Goal: Task Accomplishment & Management: Manage account settings

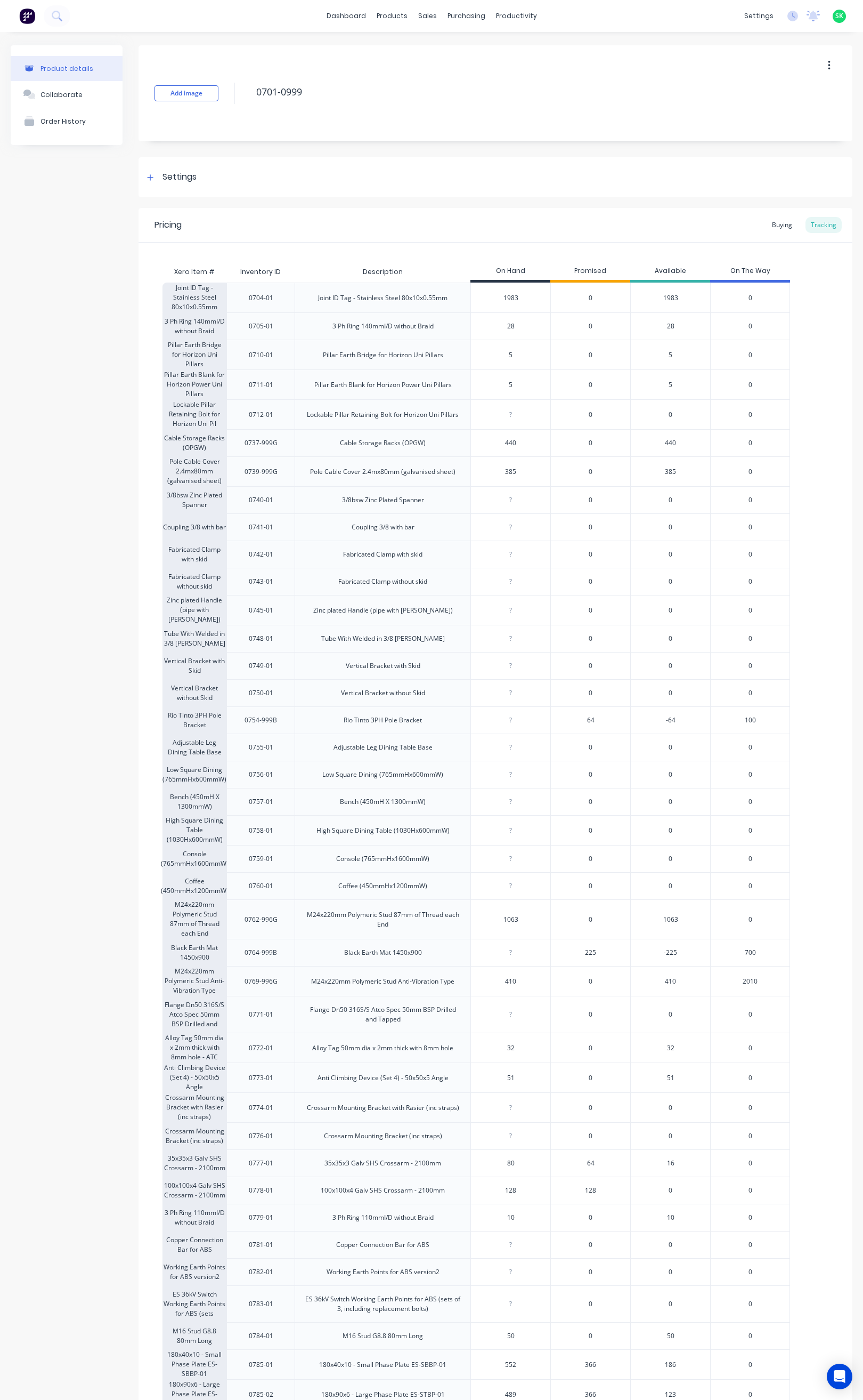
scroll to position [936, 0]
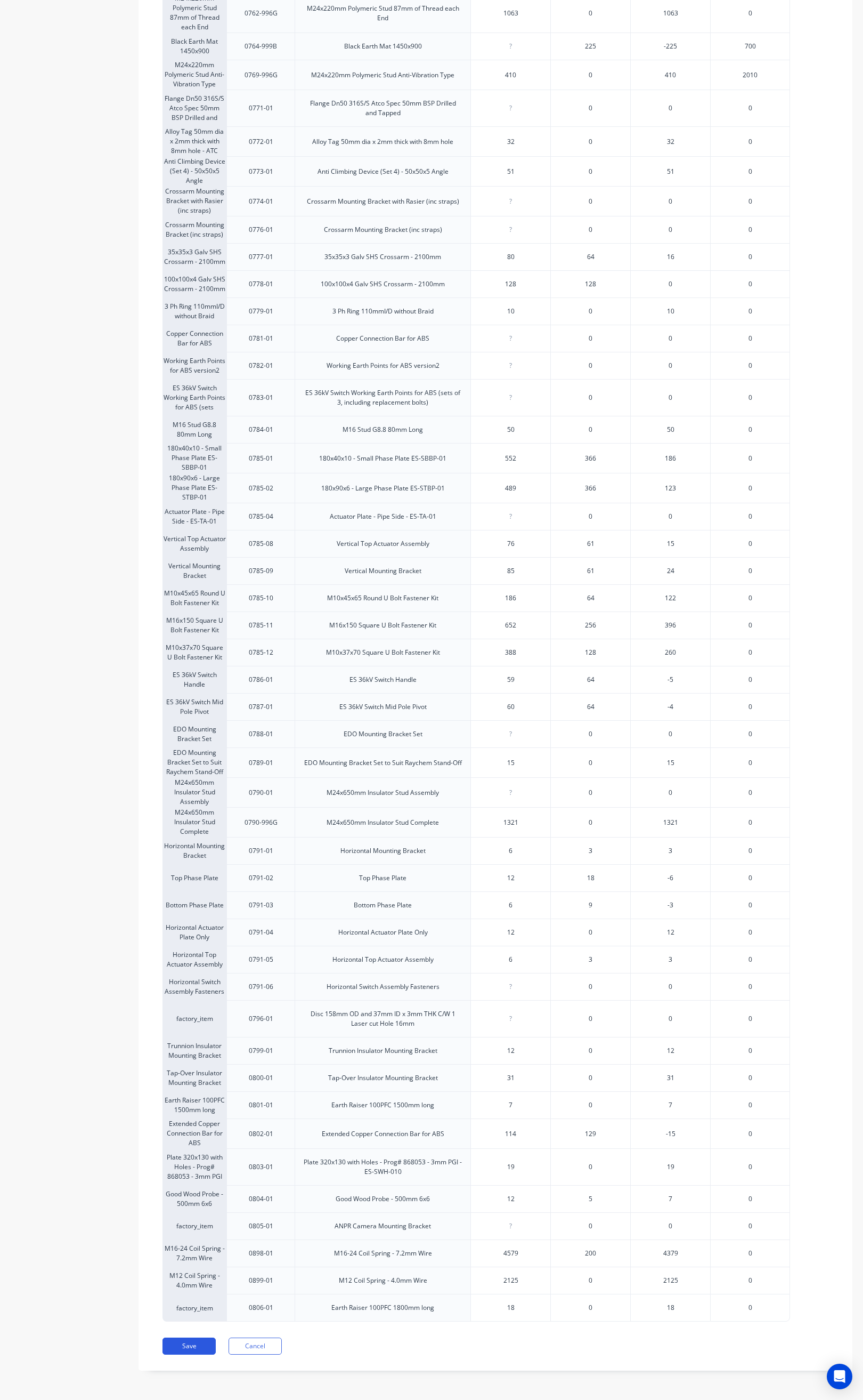
click at [195, 1340] on button "Save" at bounding box center [189, 1346] width 53 height 17
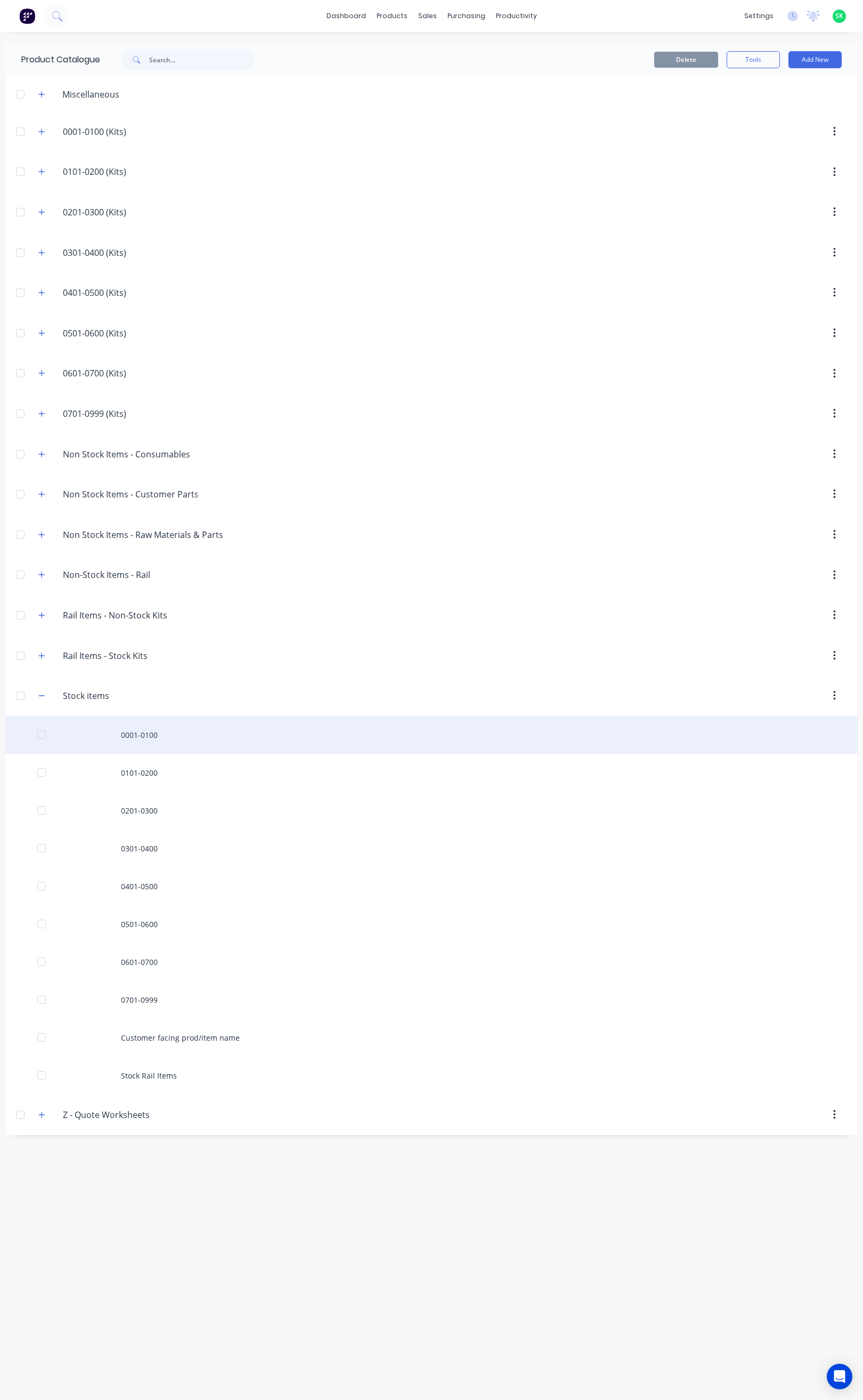
click at [176, 742] on div "0001-0100" at bounding box center [432, 735] width 853 height 38
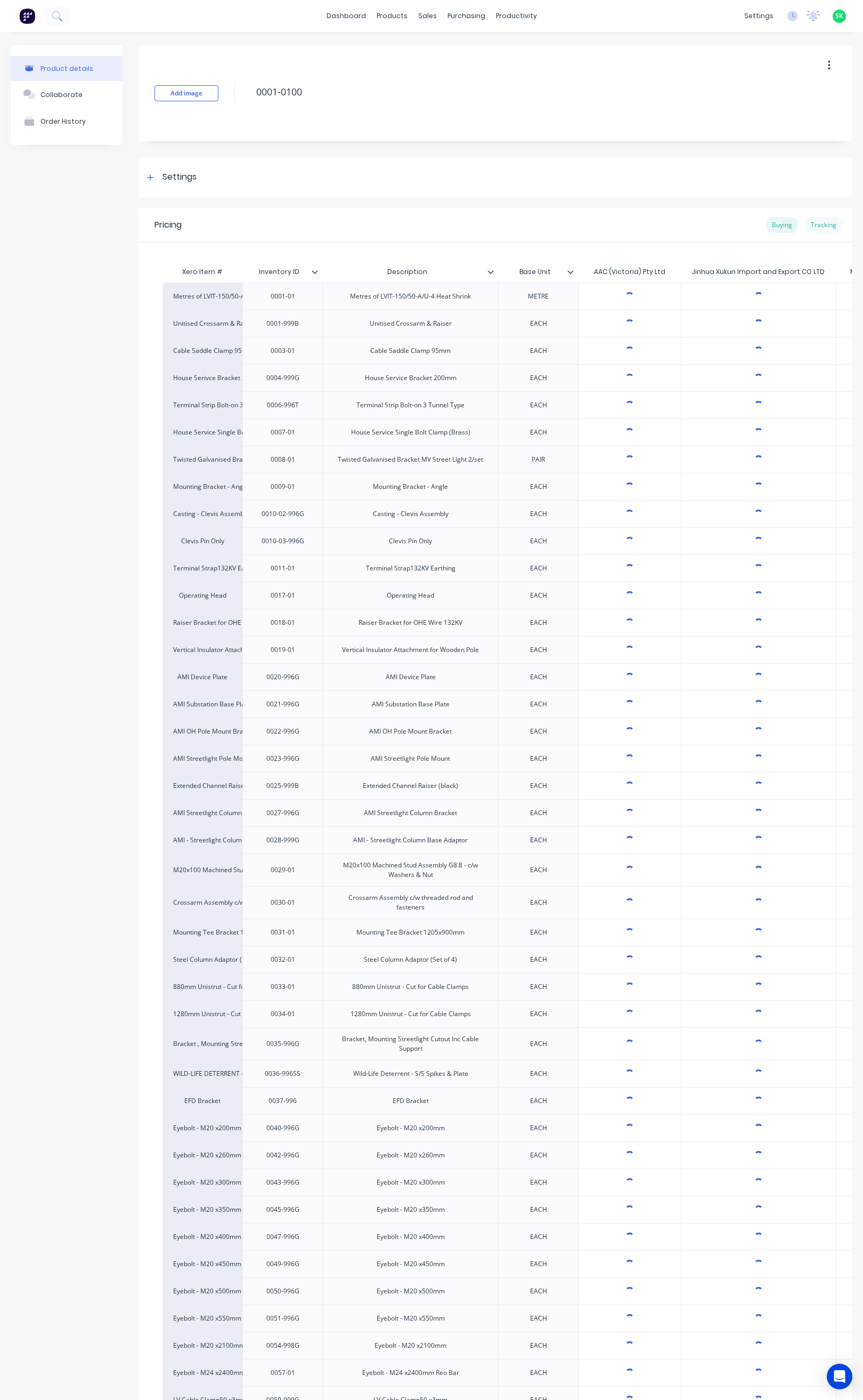
click at [816, 221] on div "Tracking" at bounding box center [823, 225] width 36 height 16
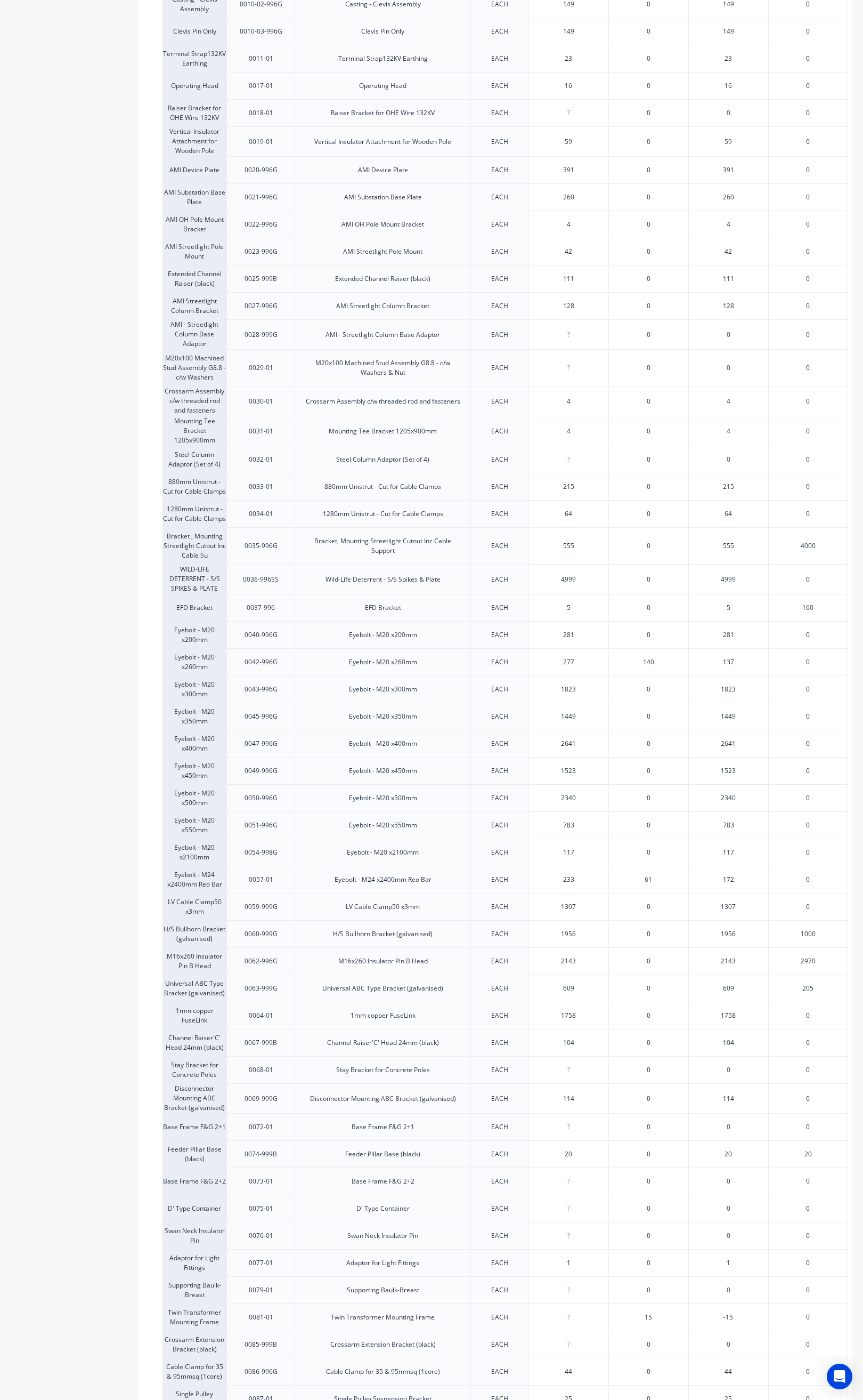
scroll to position [560, 0]
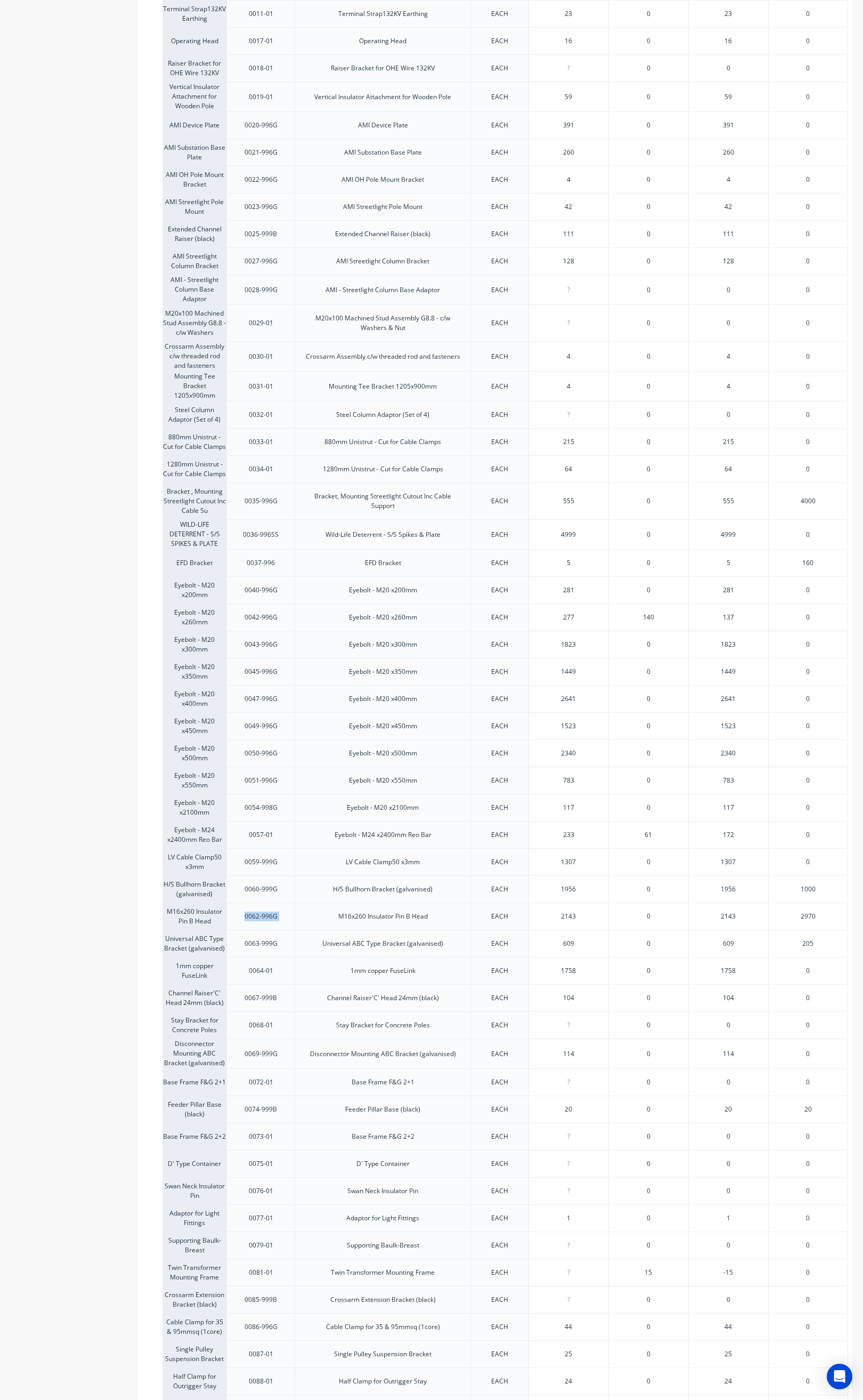
drag, startPoint x: 242, startPoint y: 937, endPoint x: 330, endPoint y: 934, distance: 88.1
click at [330, 929] on div "M16x260 Insulator Pin B Head 0062-996G M16x260 Insulator Pin B Head EACH 2143 0…" at bounding box center [505, 915] width 686 height 27
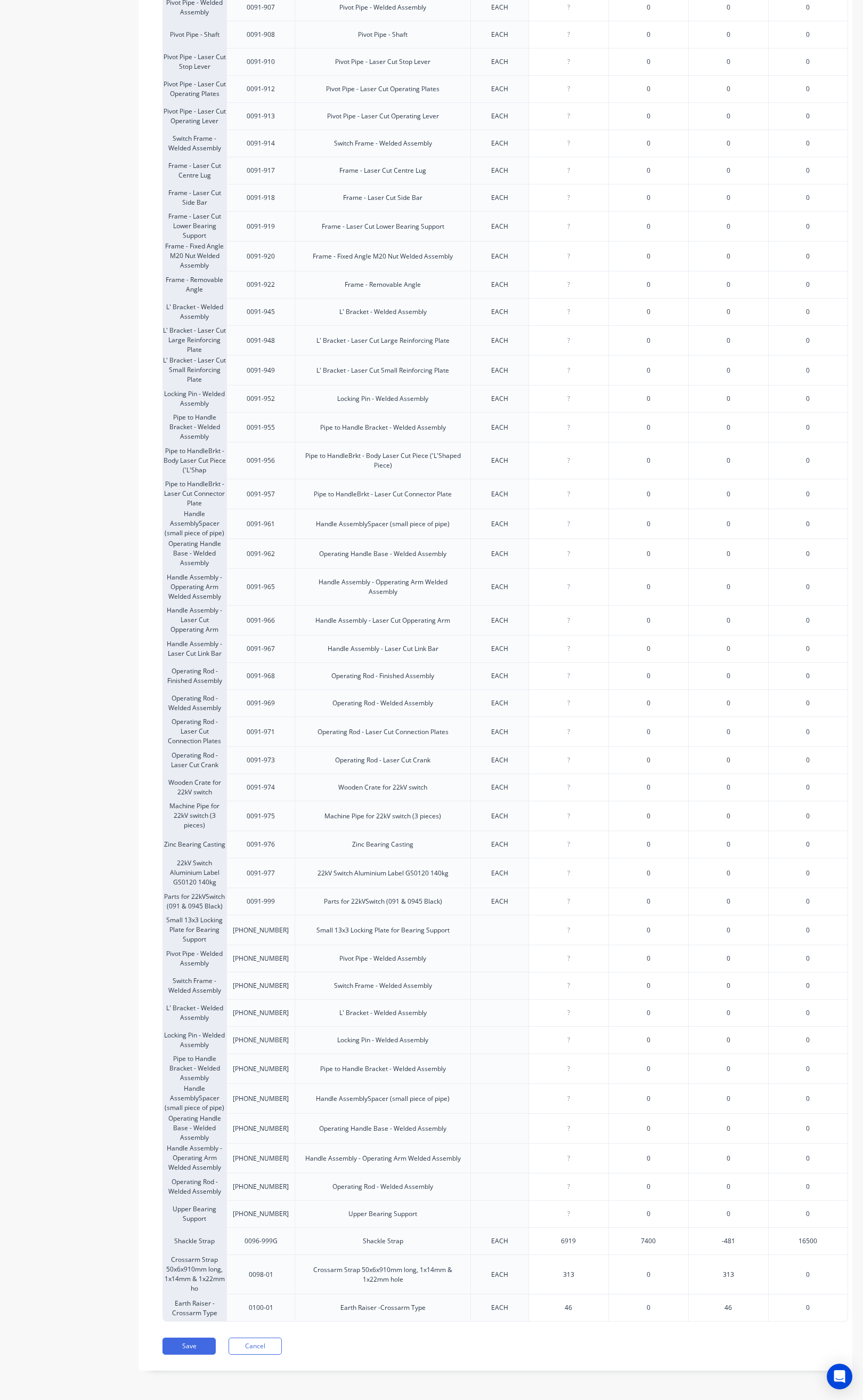
scroll to position [2212, 0]
click at [201, 1348] on button "Save" at bounding box center [189, 1346] width 53 height 17
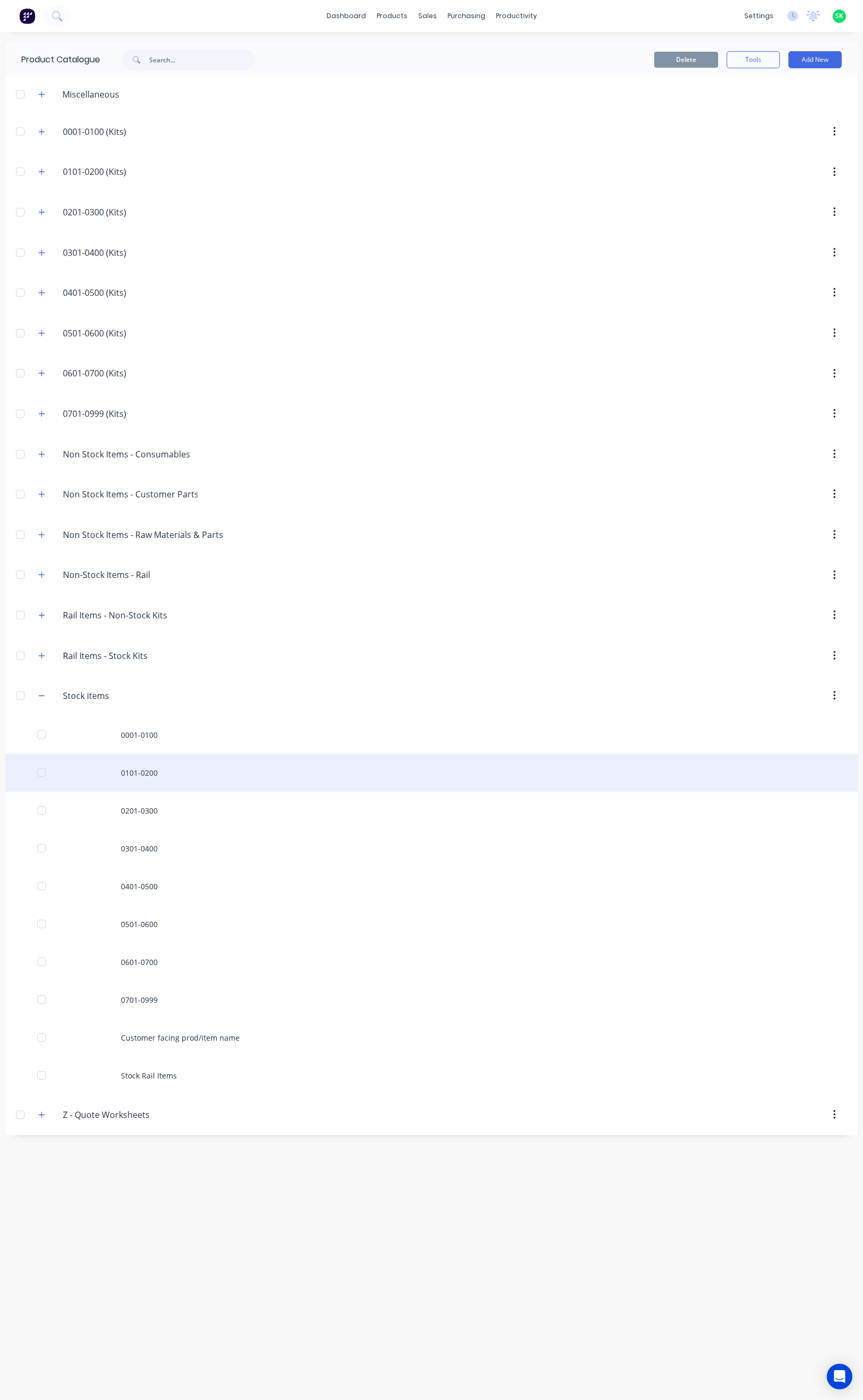
click at [144, 785] on div "0101-0200" at bounding box center [432, 773] width 853 height 38
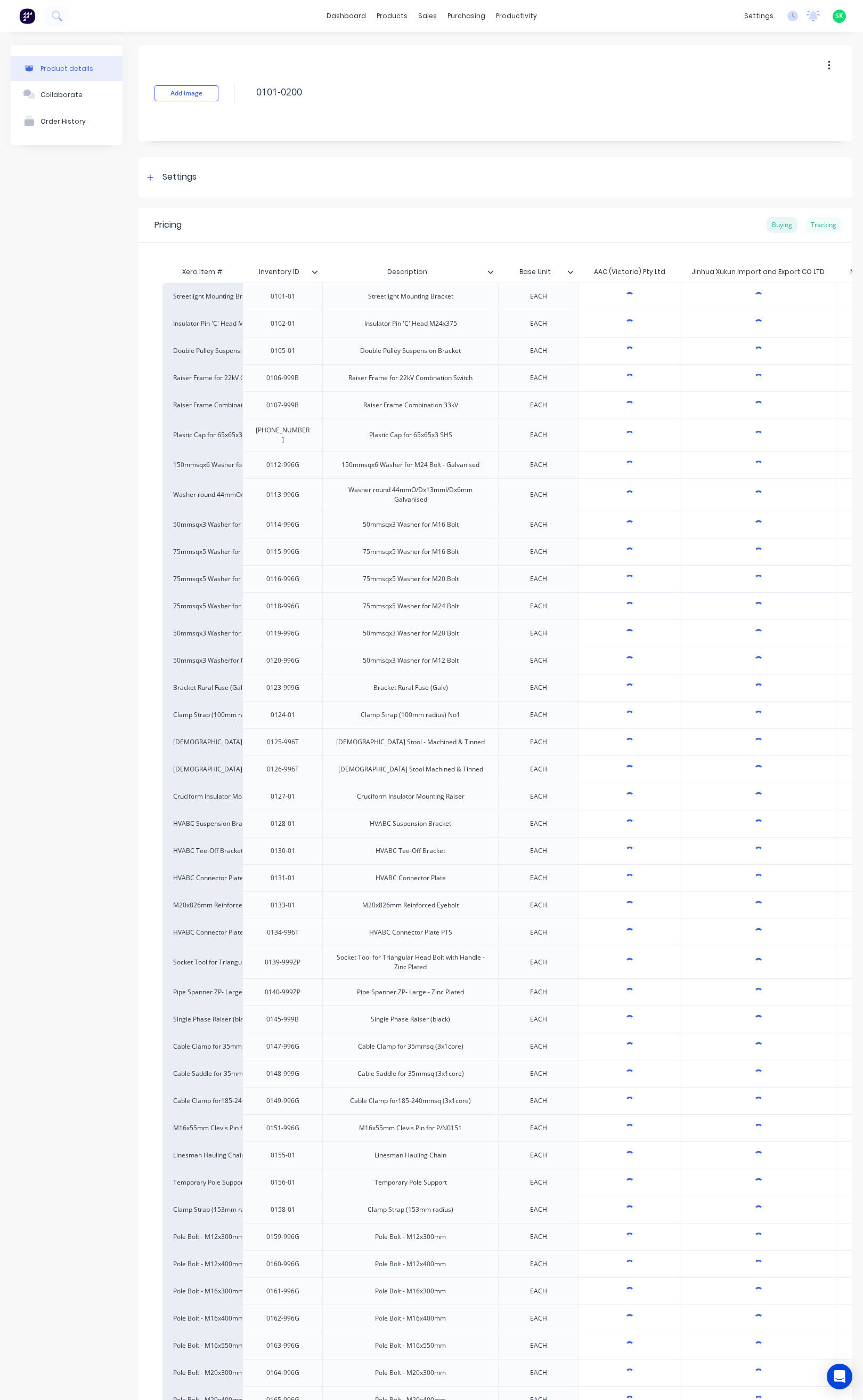
click at [808, 226] on div "Tracking" at bounding box center [823, 225] width 36 height 16
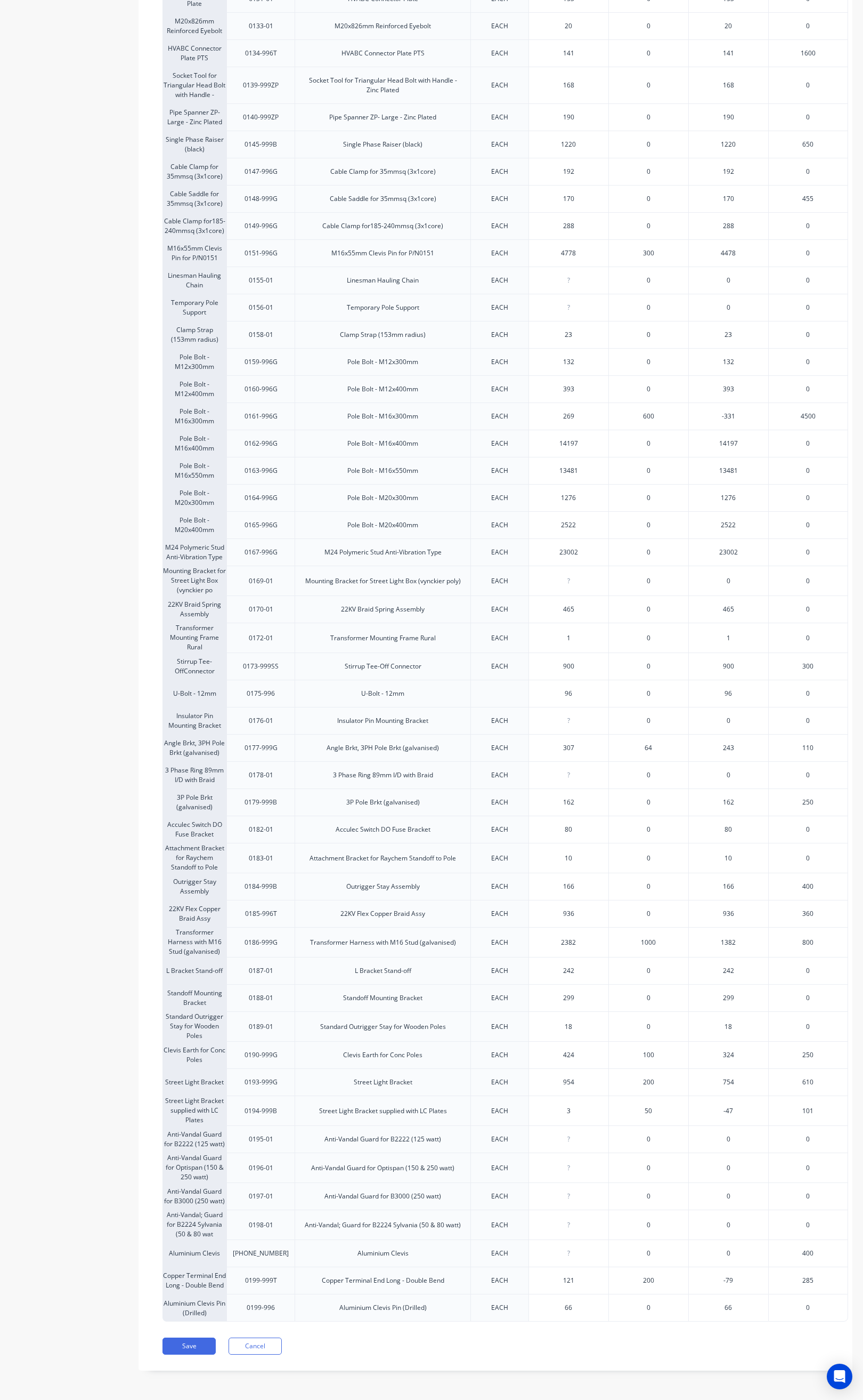
scroll to position [920, 0]
click at [190, 1346] on button "Save" at bounding box center [189, 1346] width 53 height 17
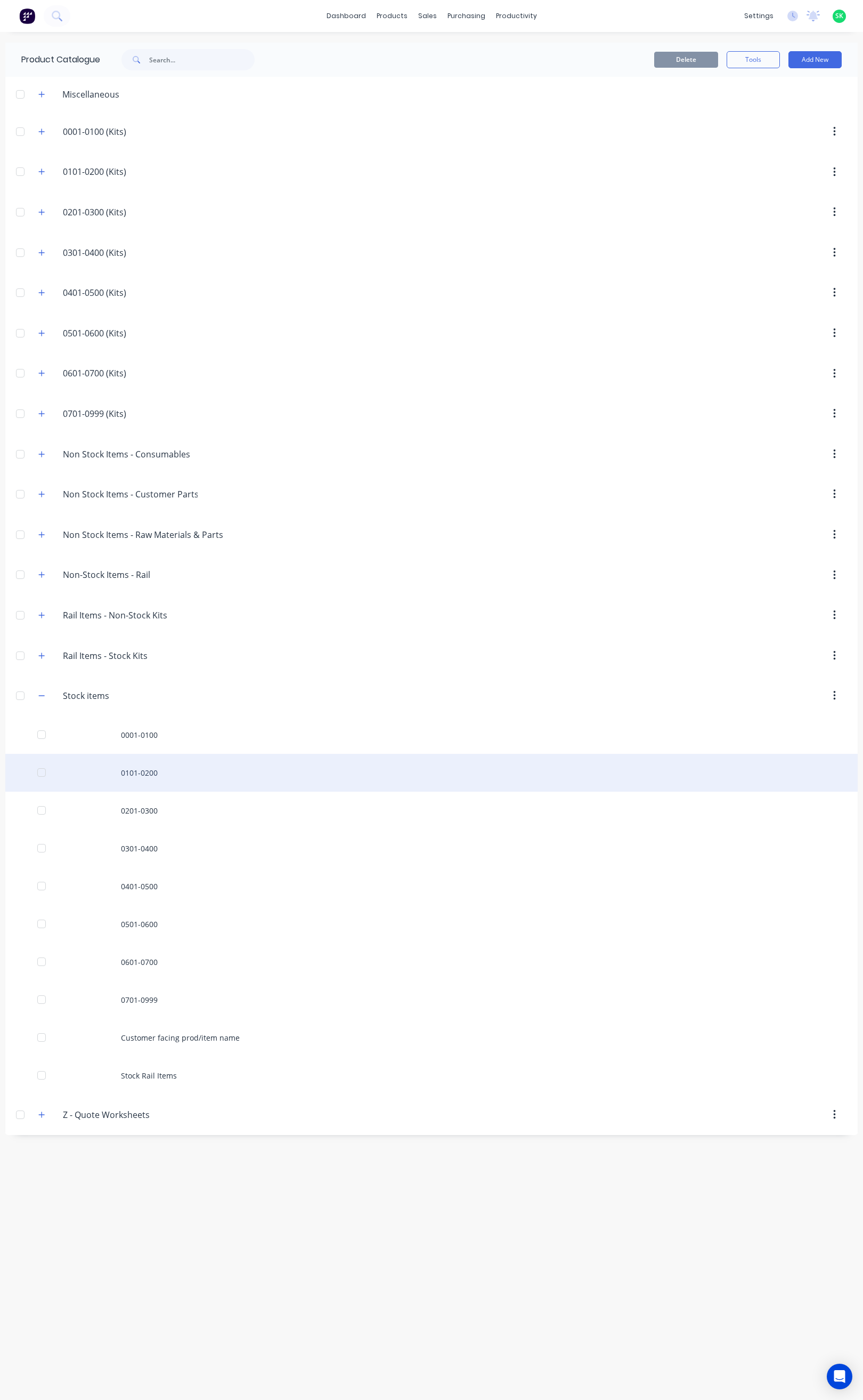
click at [160, 787] on div "0101-0200" at bounding box center [432, 773] width 853 height 38
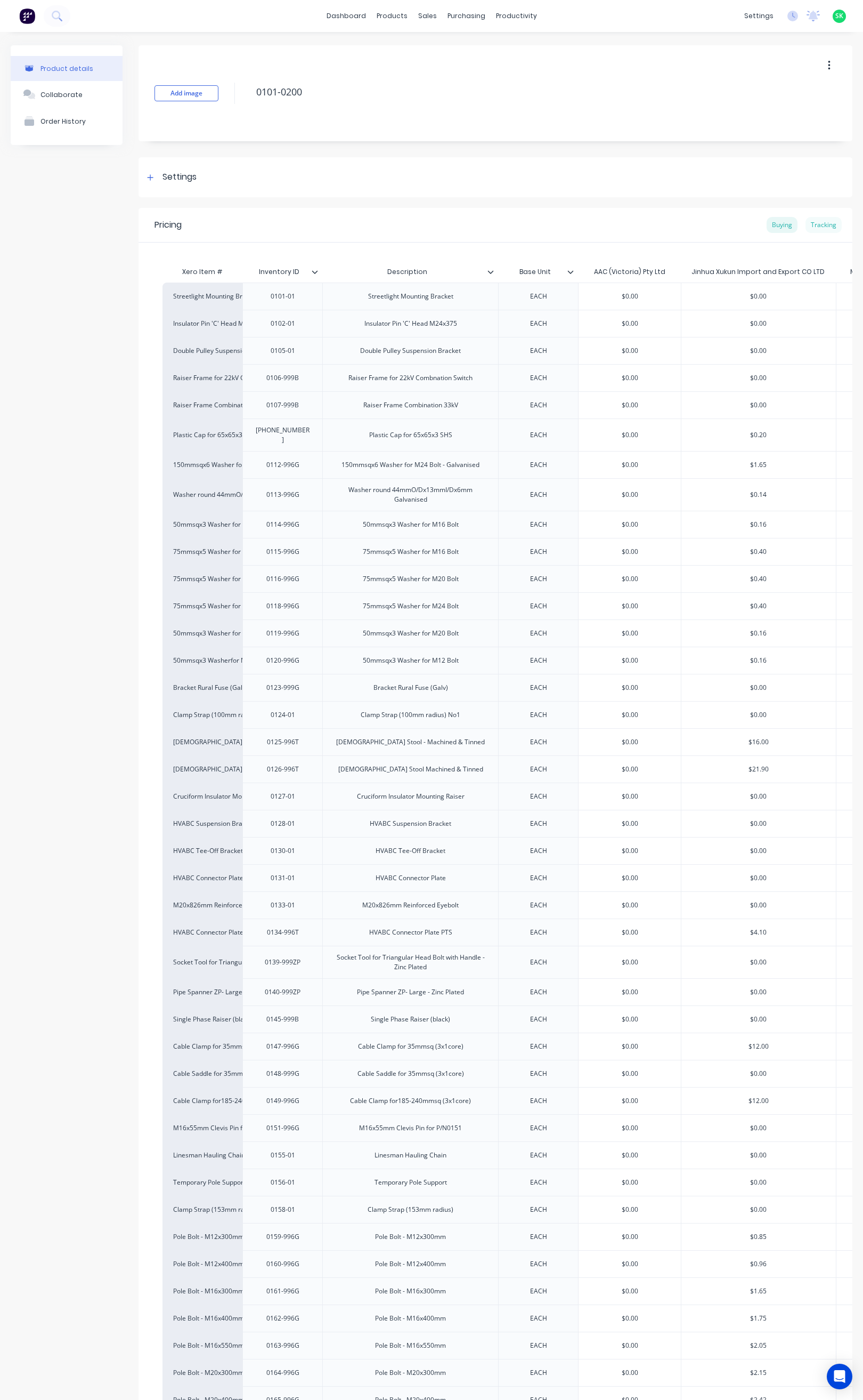
click at [815, 229] on div "Tracking" at bounding box center [823, 225] width 36 height 16
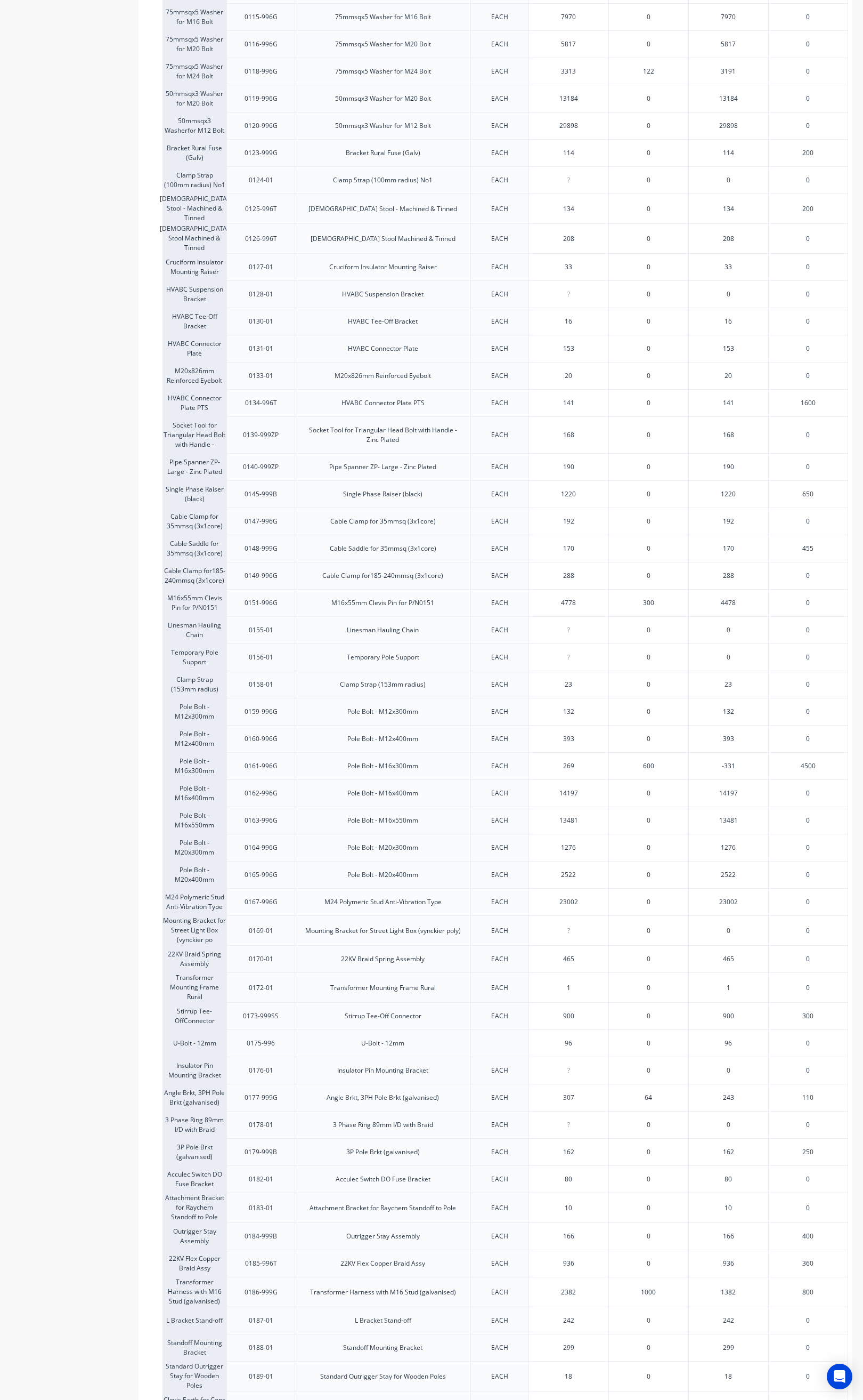
scroll to position [880, 0]
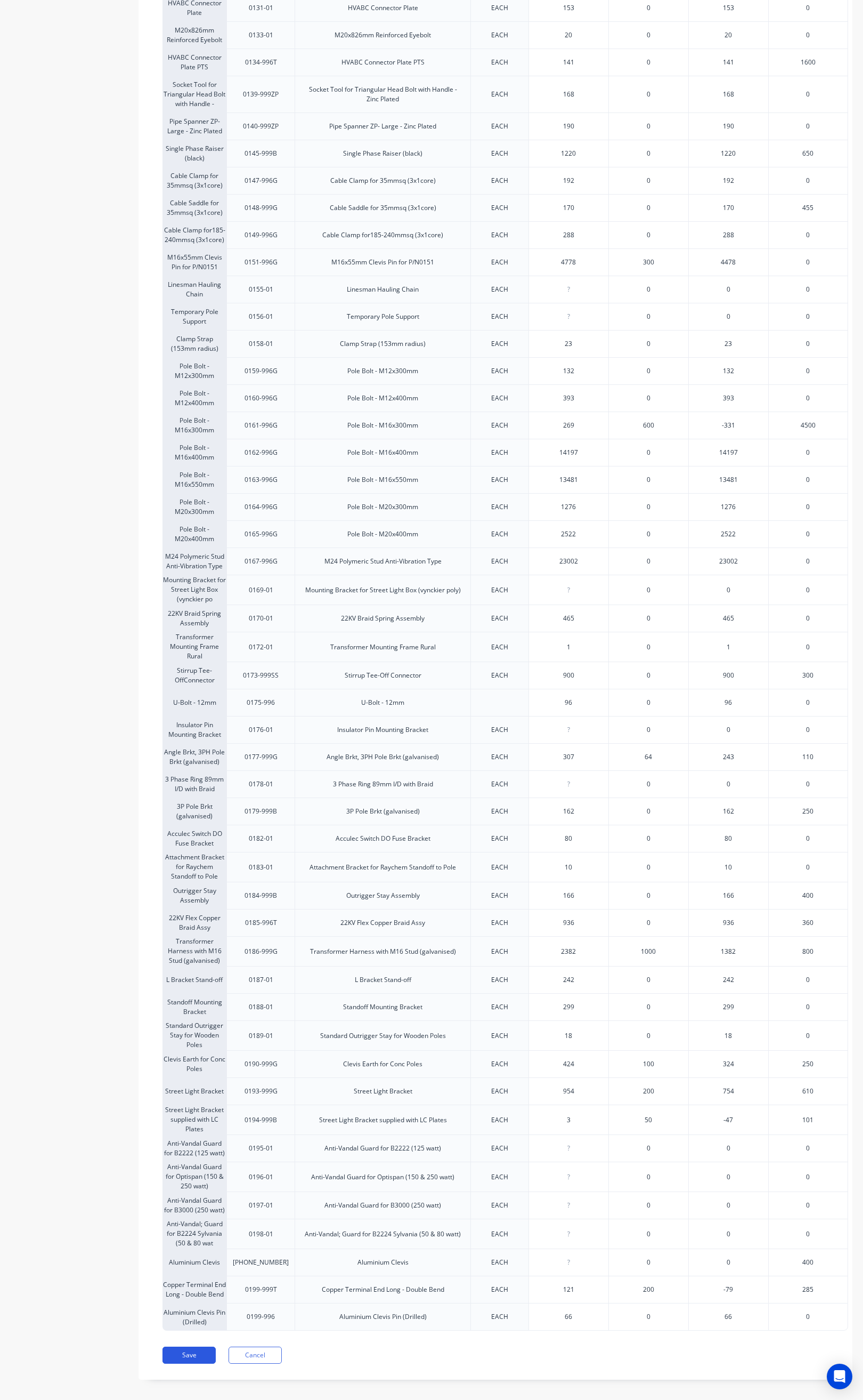
click at [194, 1363] on button "Save" at bounding box center [189, 1355] width 53 height 17
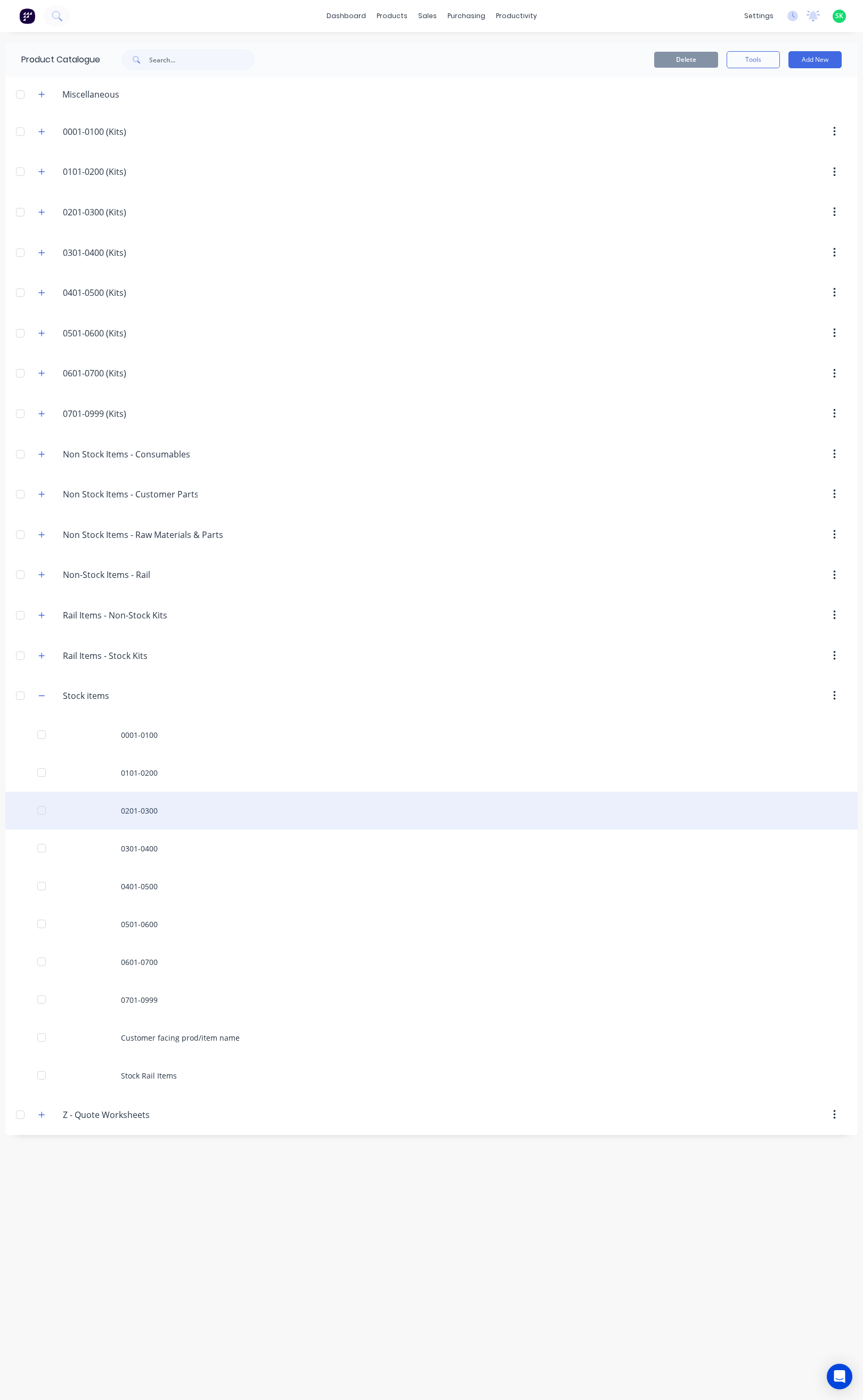
click at [157, 813] on div "0201-0300" at bounding box center [432, 811] width 853 height 38
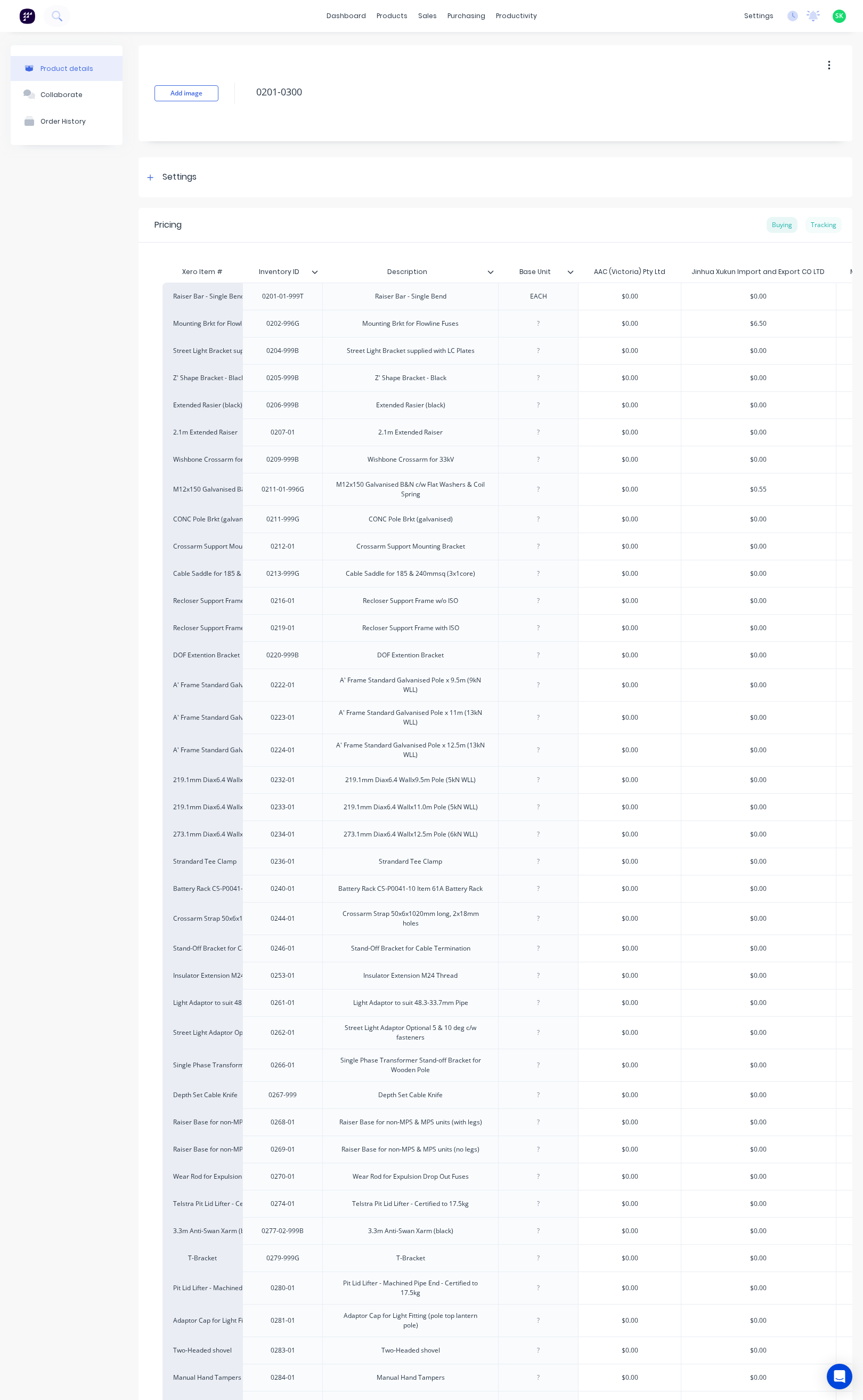
click at [810, 229] on div "Tracking" at bounding box center [823, 225] width 36 height 16
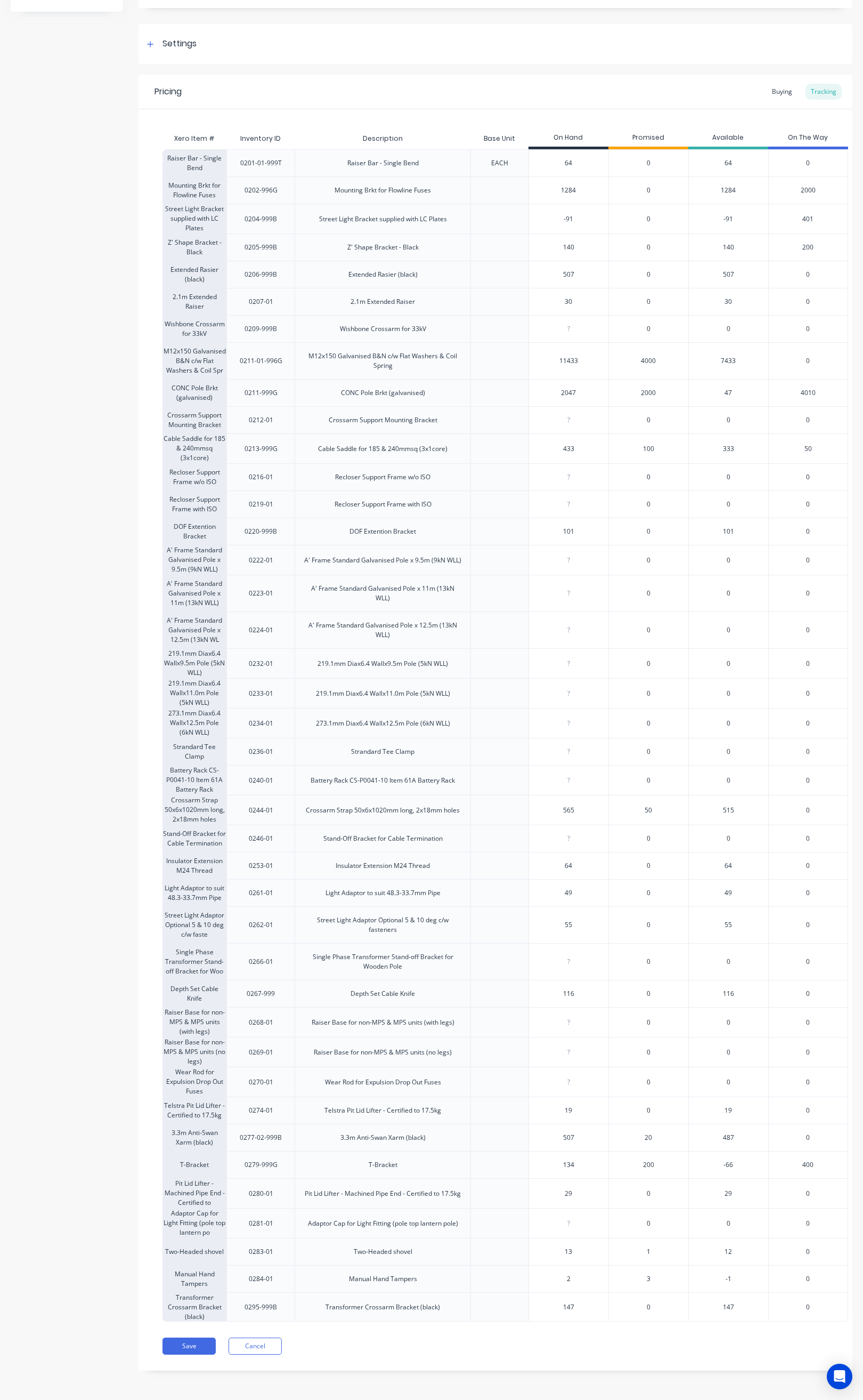
scroll to position [162, 0]
drag, startPoint x: 243, startPoint y: 787, endPoint x: 472, endPoint y: 790, distance: 229.0
click at [472, 795] on div "Crossarm Strap 50x6x1020mm long, 2x18mm holes 0244-01 Crossarm Strap 50x6x1020m…" at bounding box center [505, 809] width 686 height 30
click at [188, 1341] on button "Save" at bounding box center [189, 1346] width 53 height 17
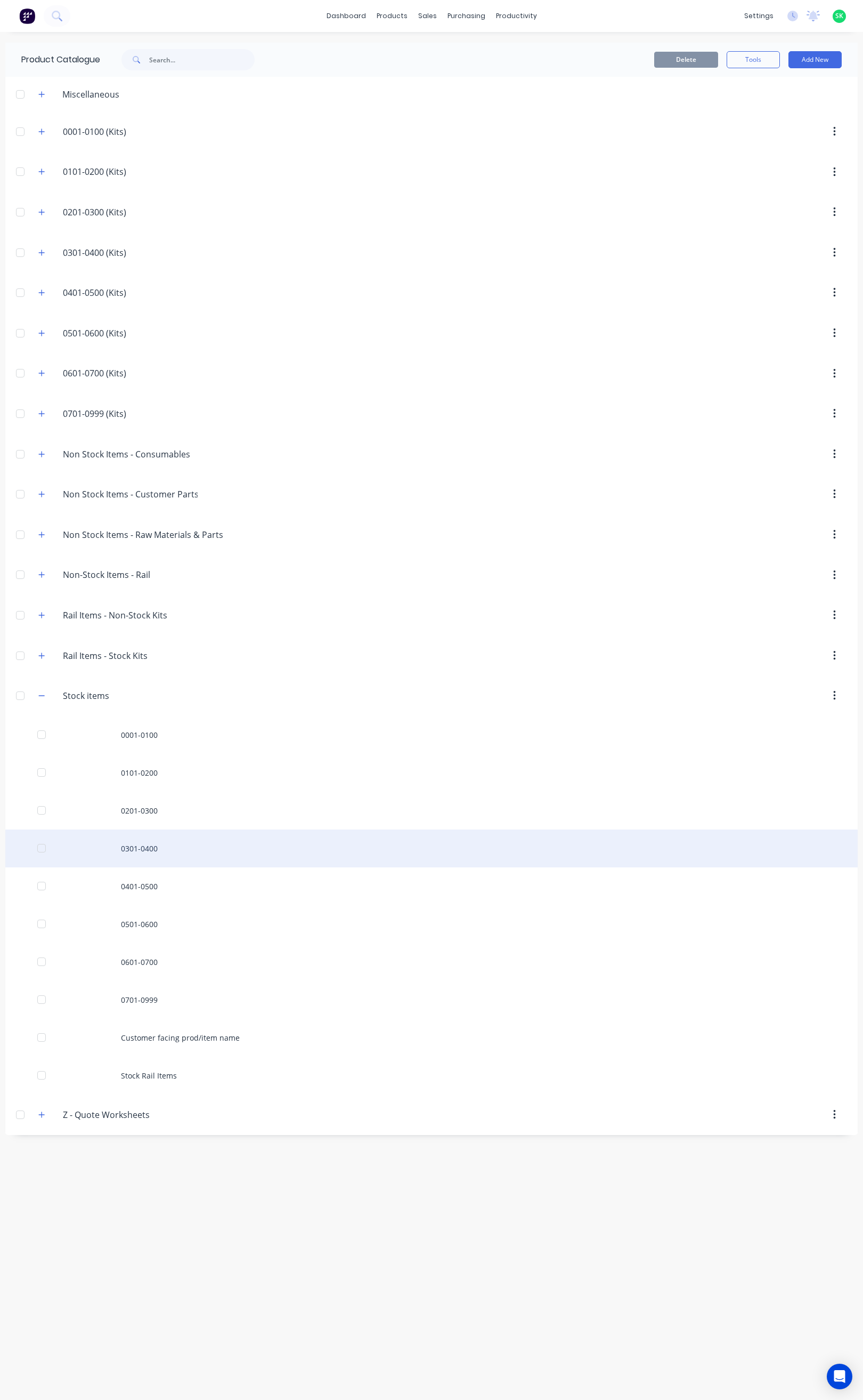
click at [152, 851] on div "0301-0400" at bounding box center [432, 849] width 853 height 38
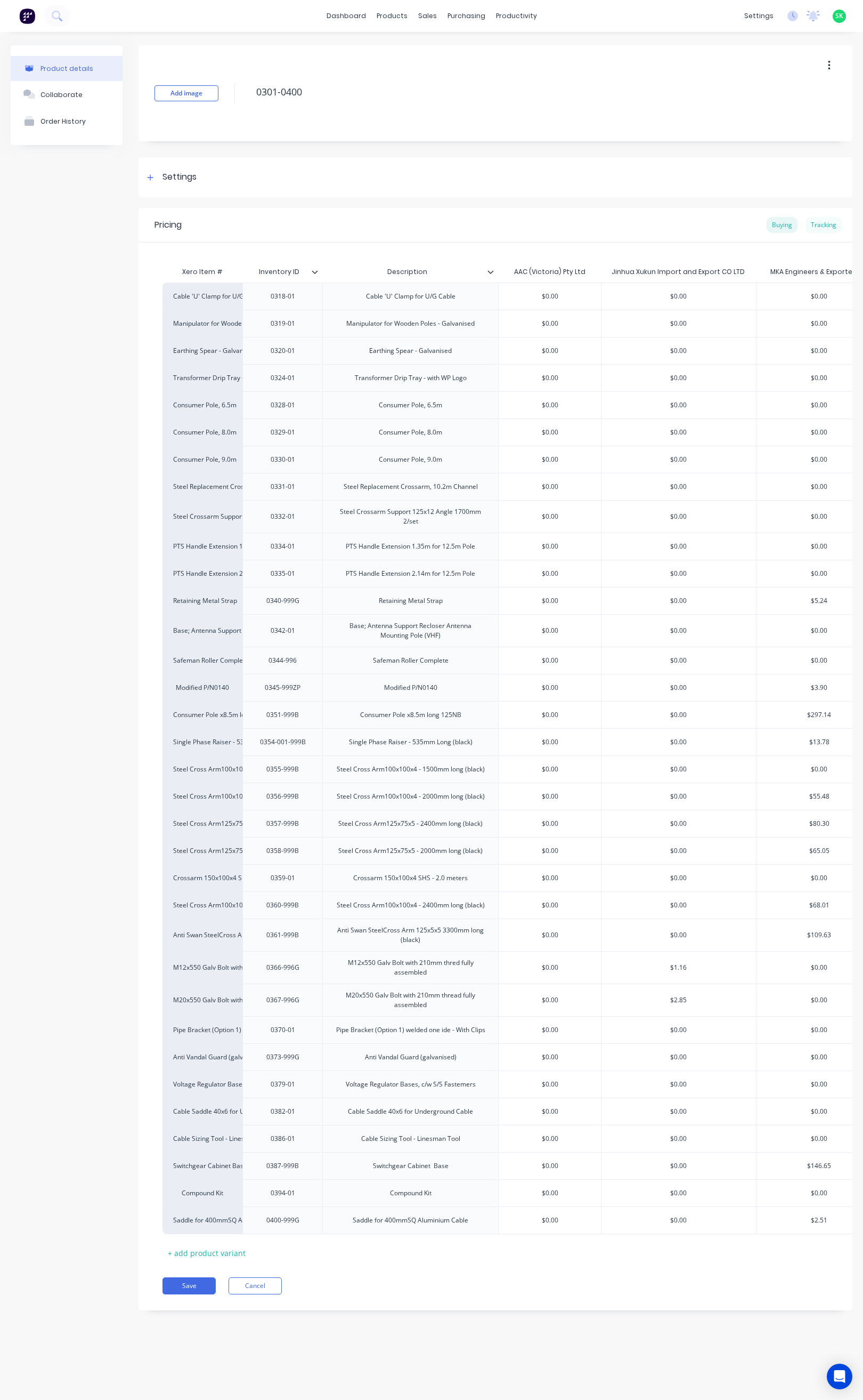
click at [822, 229] on div "Tracking" at bounding box center [823, 225] width 36 height 16
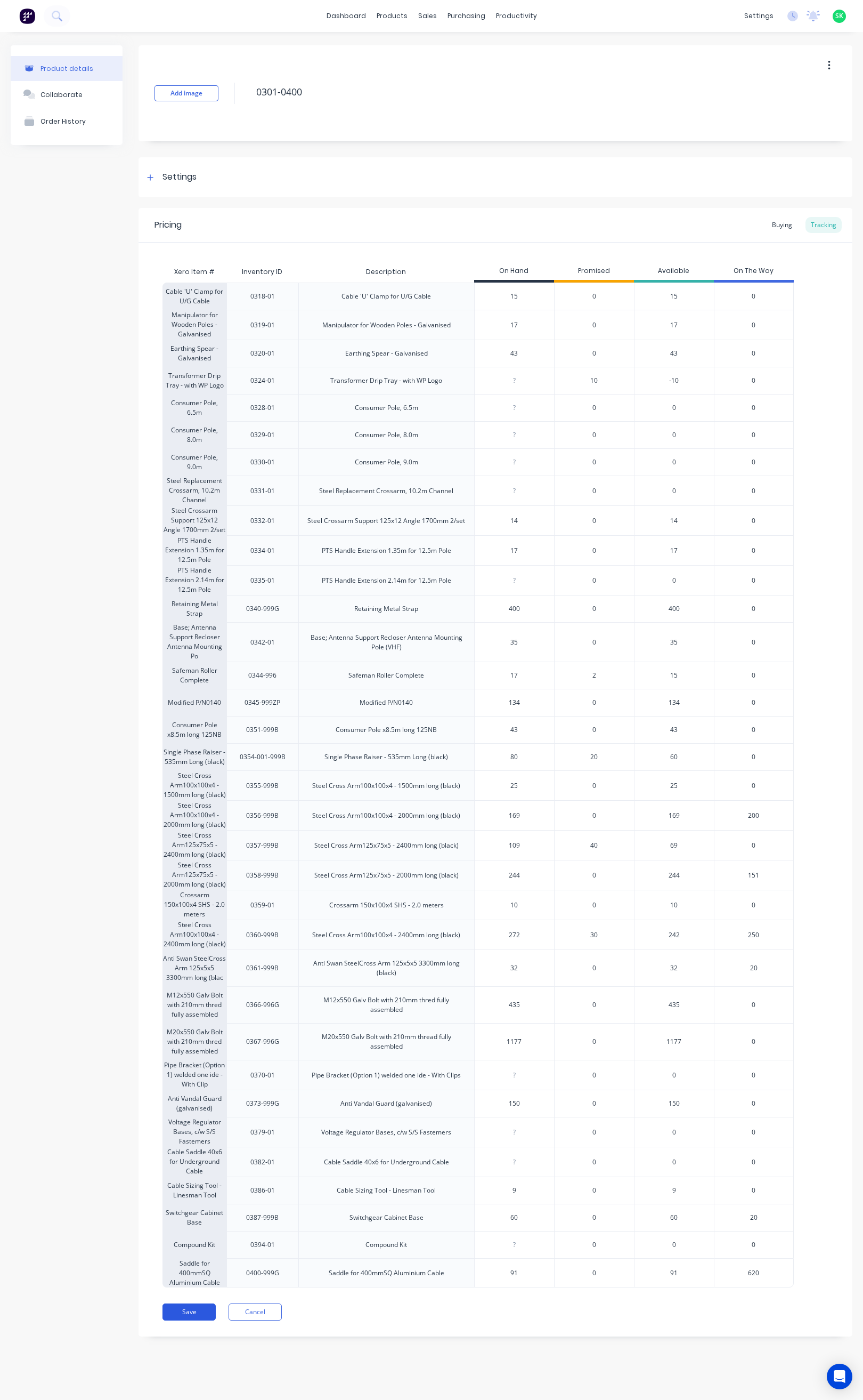
click at [201, 1316] on button "Save" at bounding box center [189, 1311] width 53 height 17
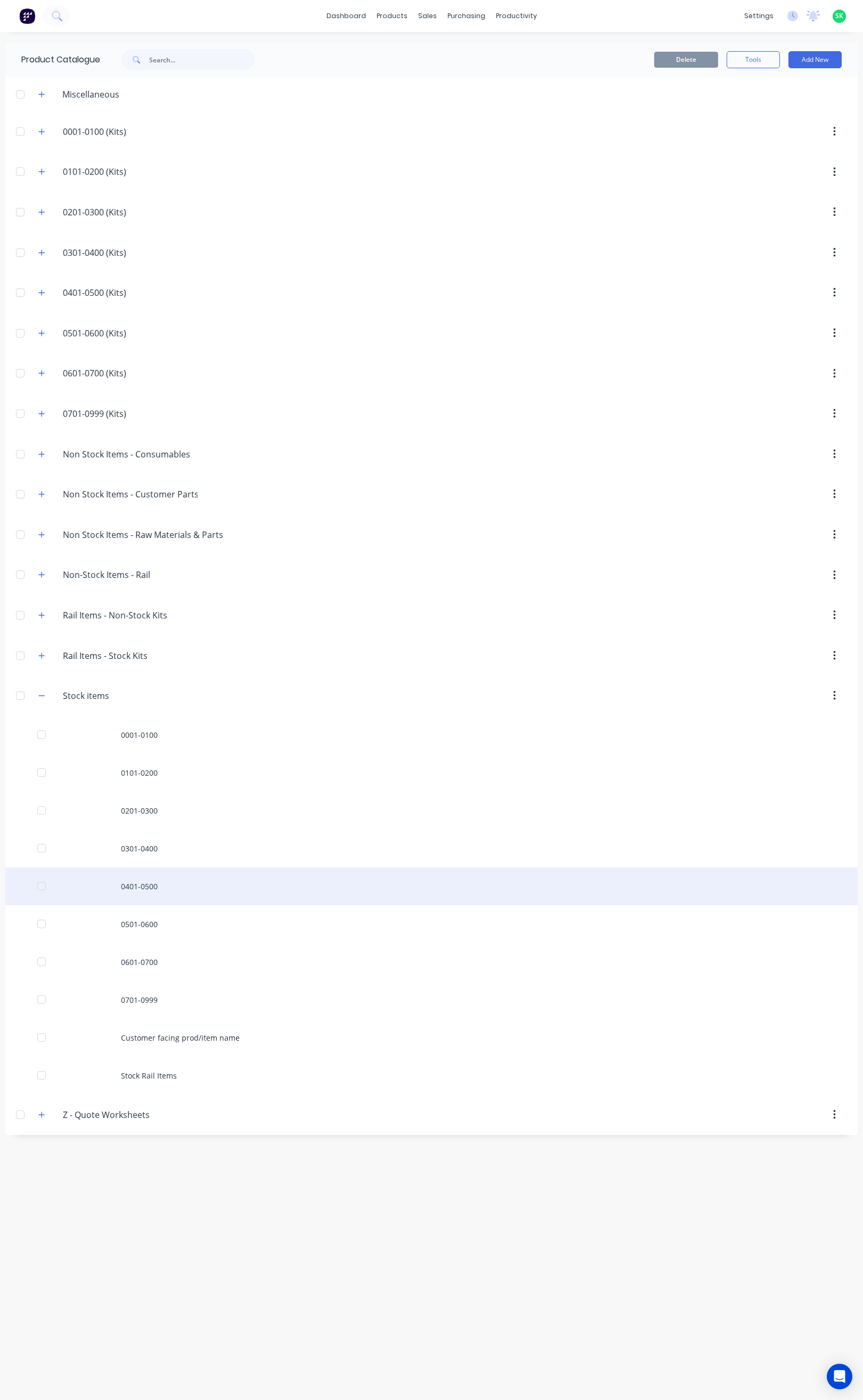
click at [151, 897] on div "0401-0500" at bounding box center [432, 886] width 853 height 38
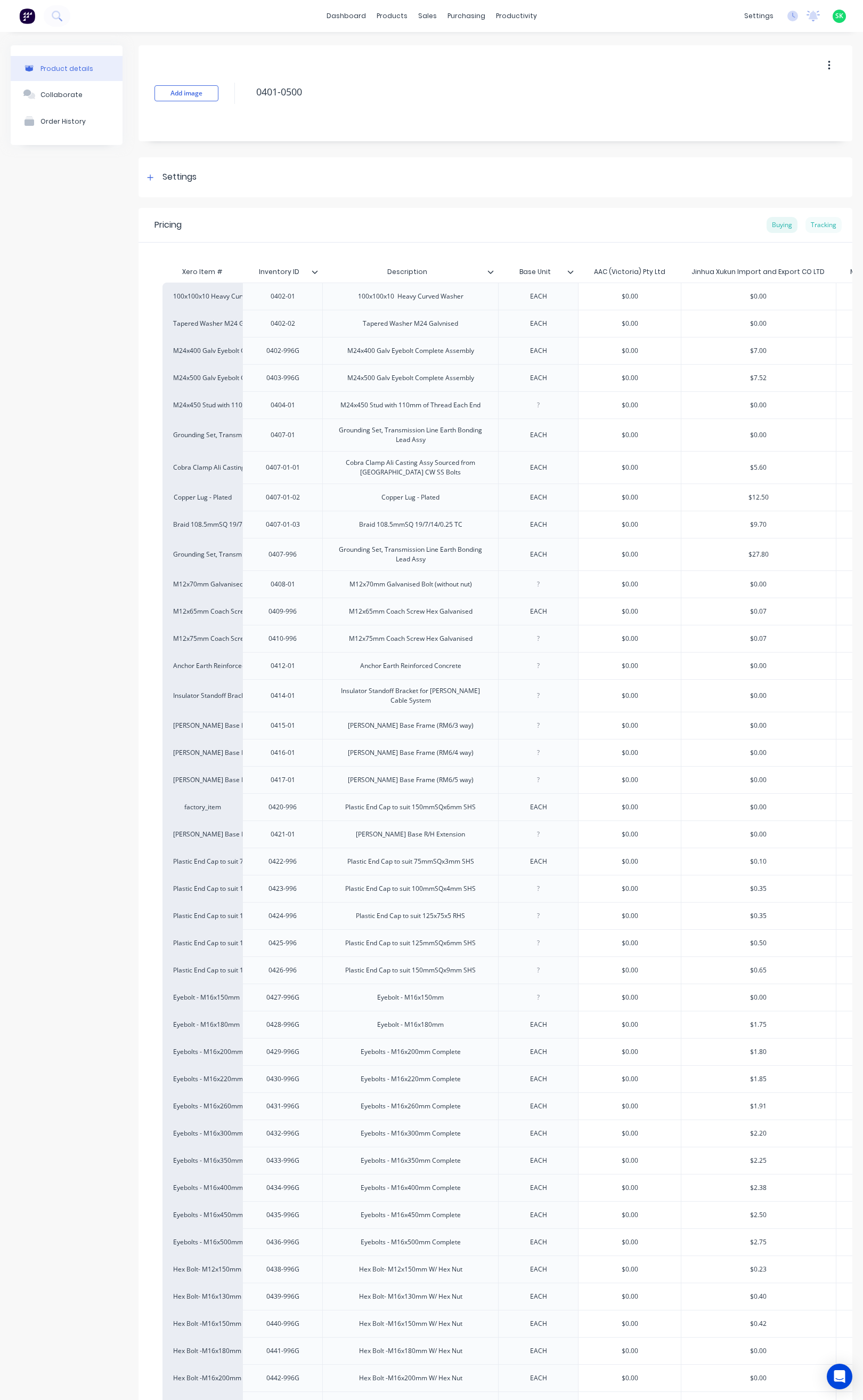
click at [819, 221] on div "Tracking" at bounding box center [823, 225] width 36 height 16
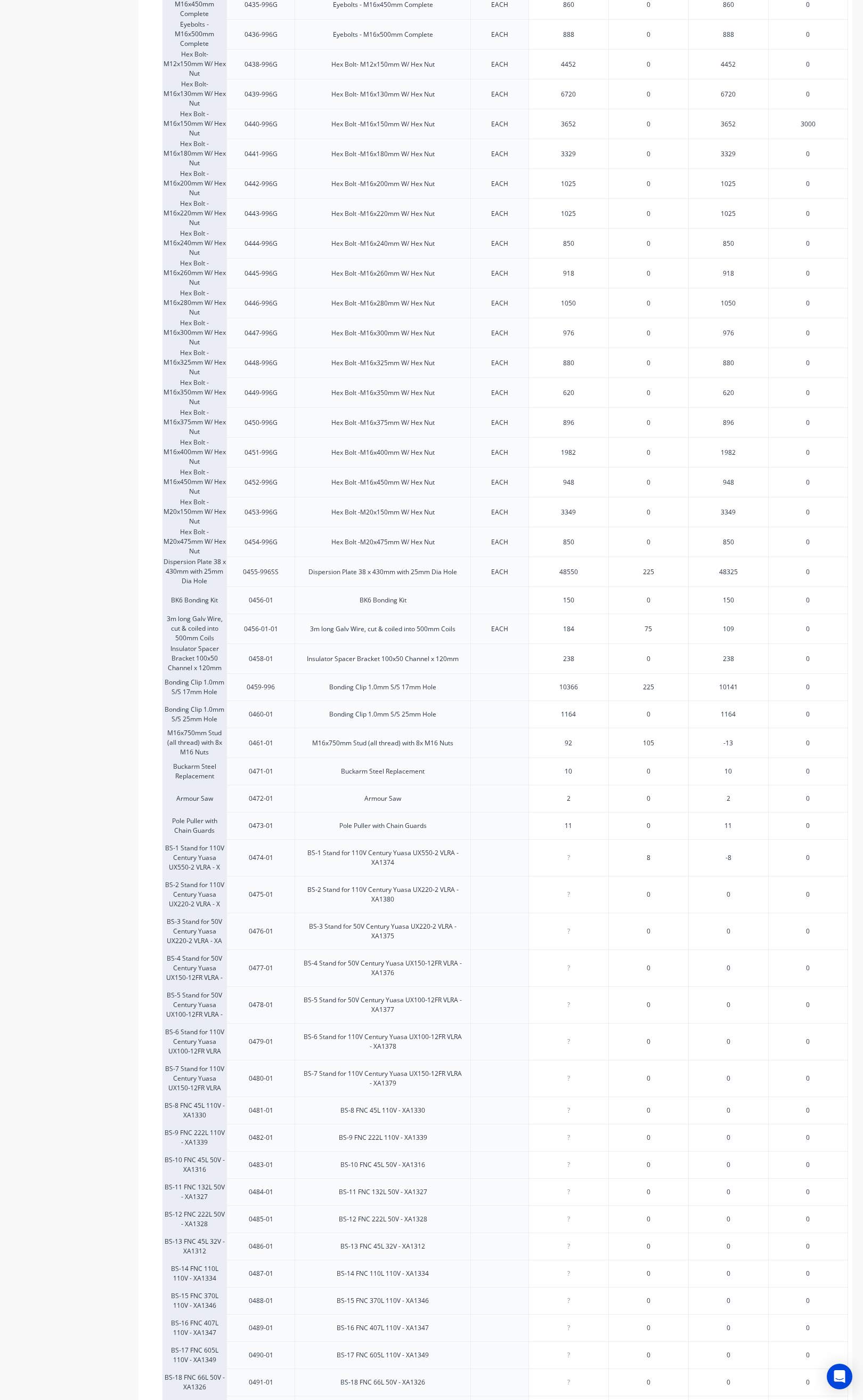
scroll to position [1673, 0]
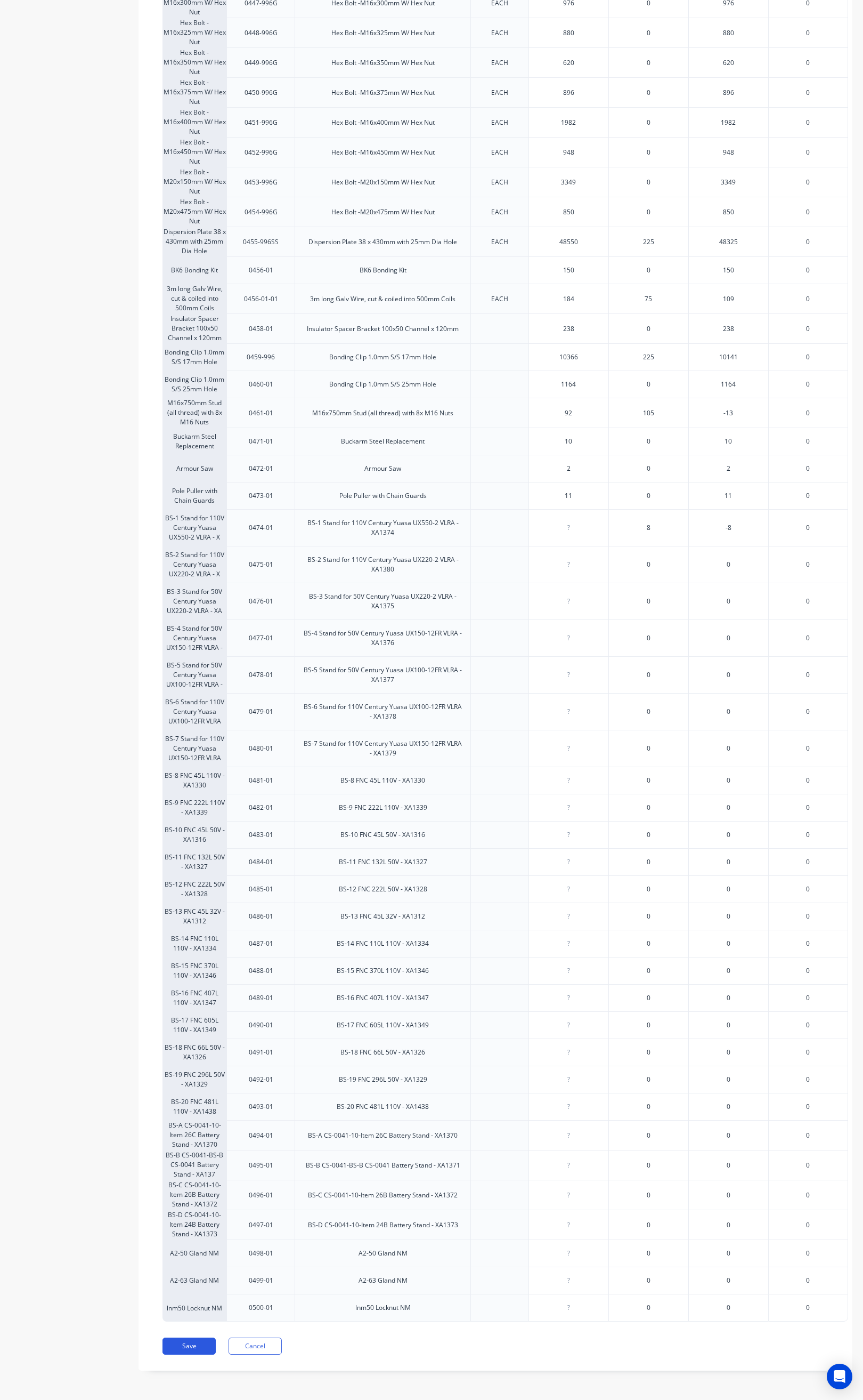
click at [177, 1342] on button "Save" at bounding box center [189, 1346] width 53 height 17
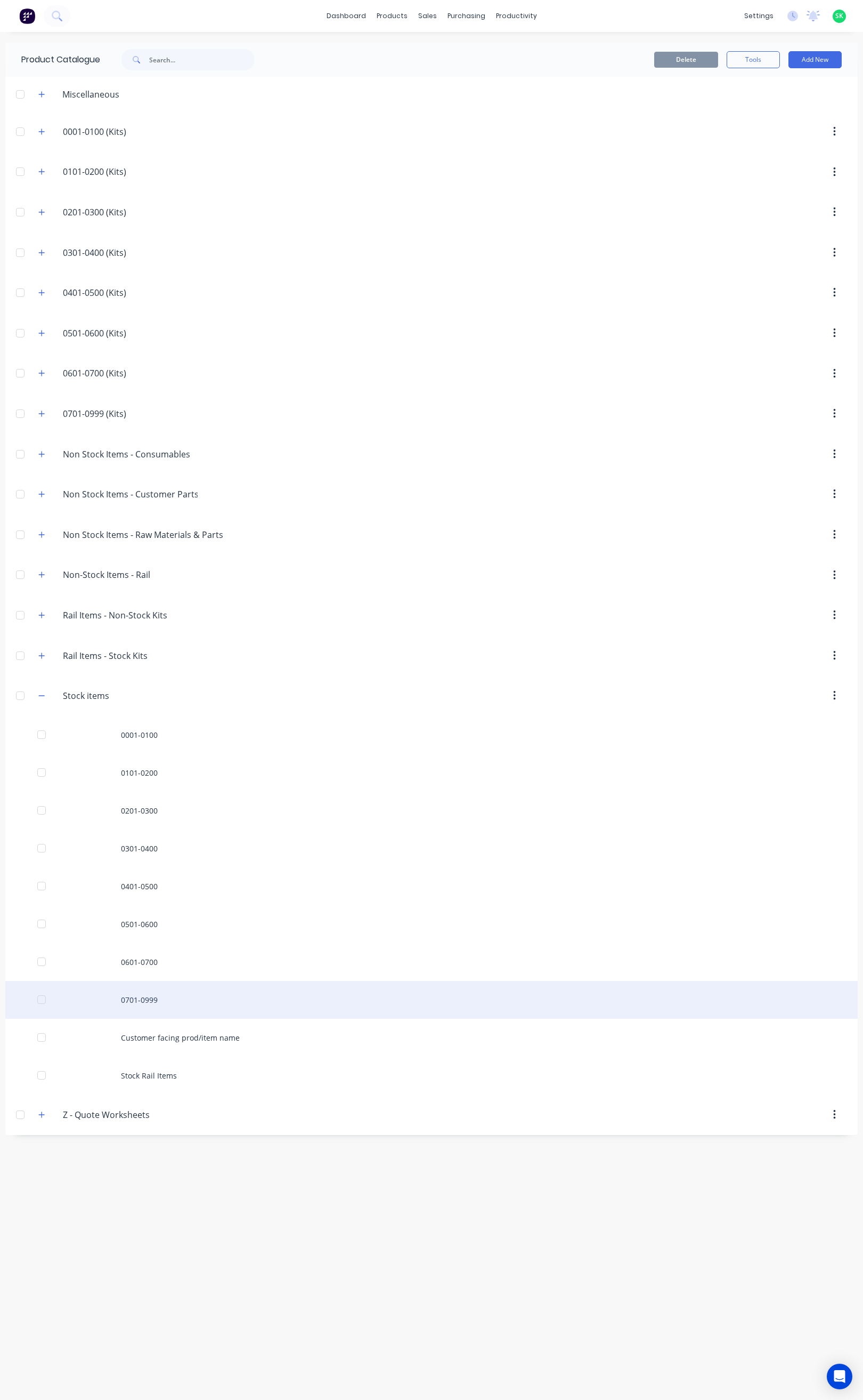
click at [149, 1003] on div "0701-0999" at bounding box center [432, 1000] width 853 height 38
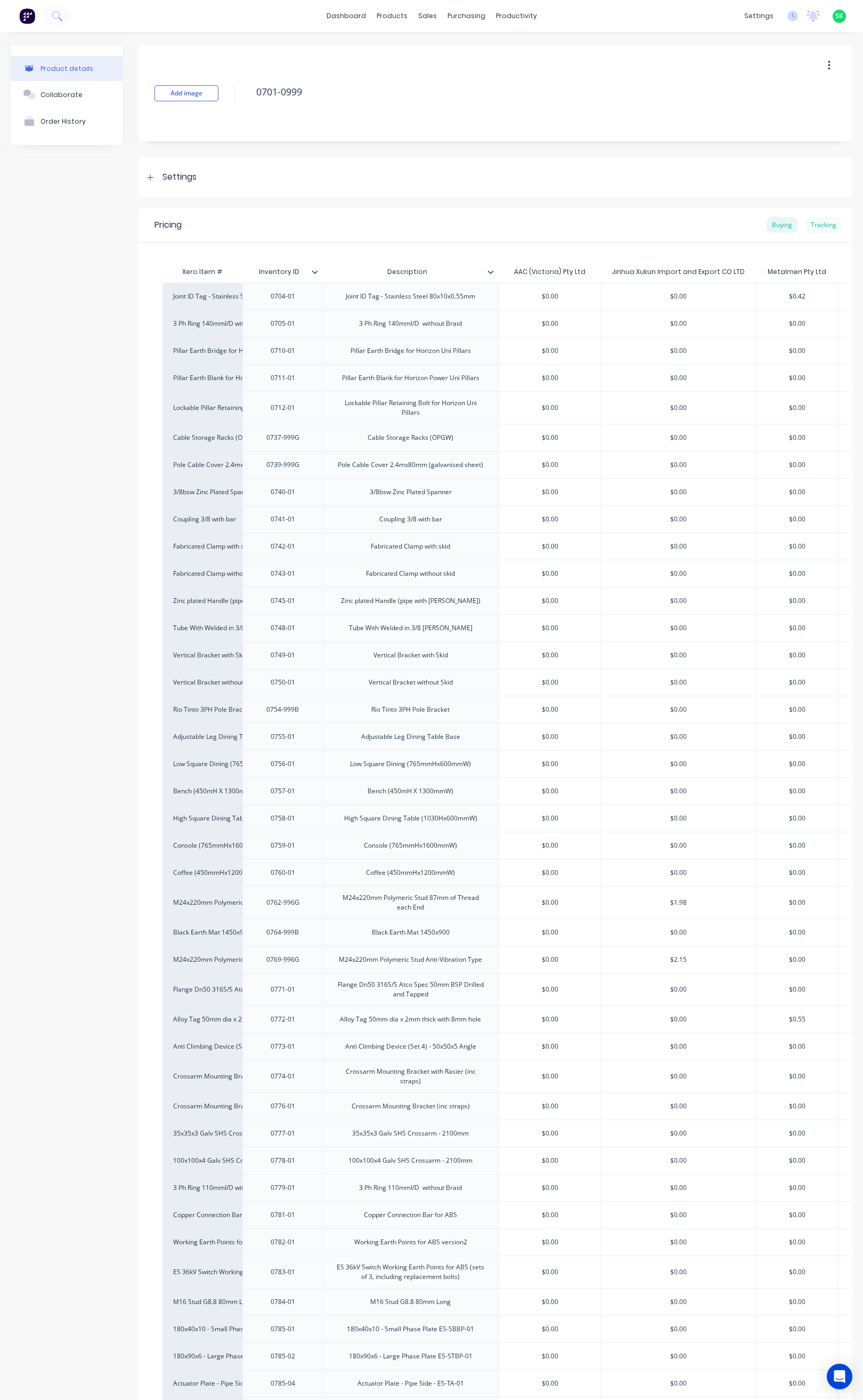
click at [814, 223] on div "Tracking" at bounding box center [823, 225] width 36 height 16
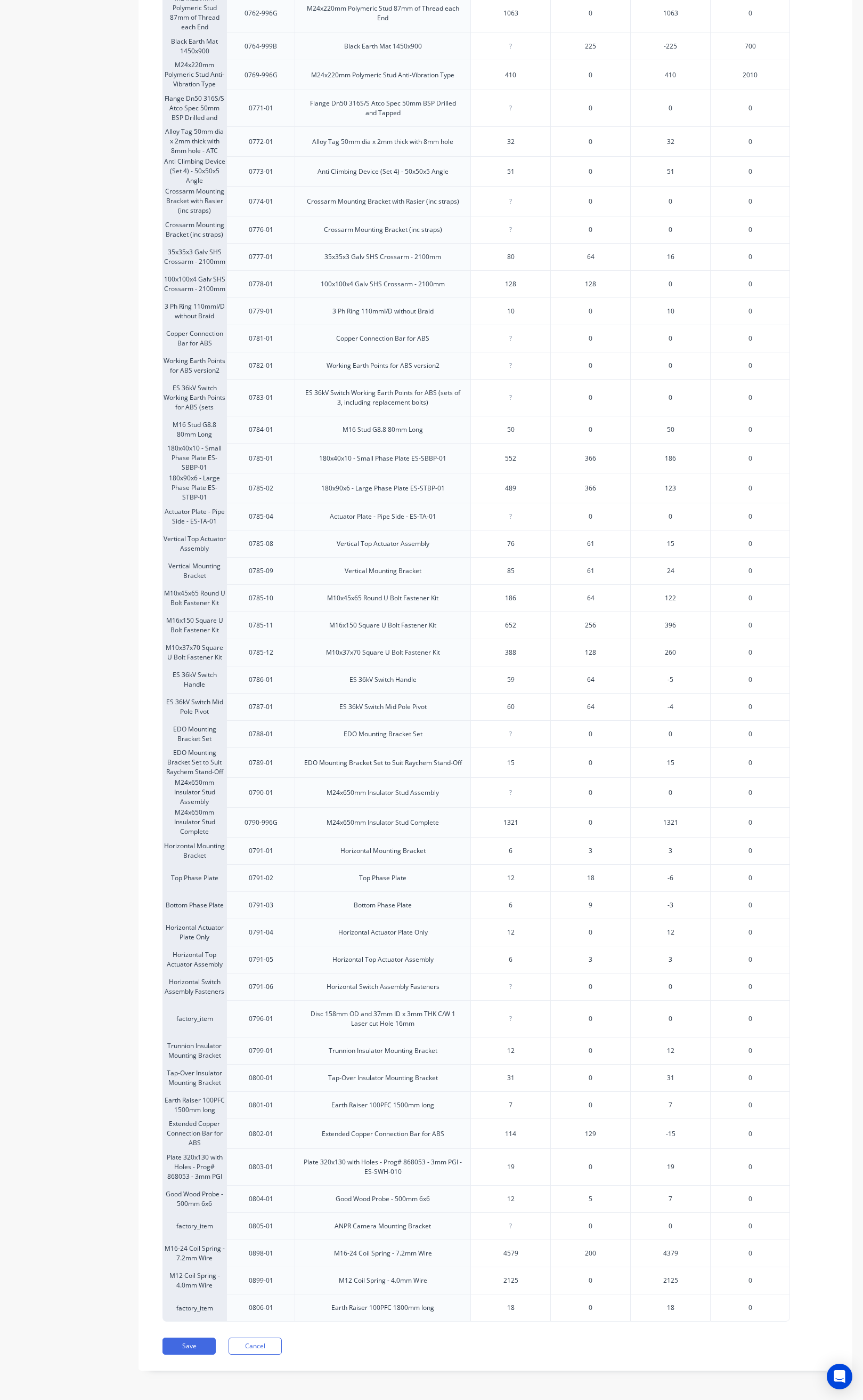
scroll to position [936, 0]
click at [182, 1344] on button "Save" at bounding box center [189, 1346] width 53 height 17
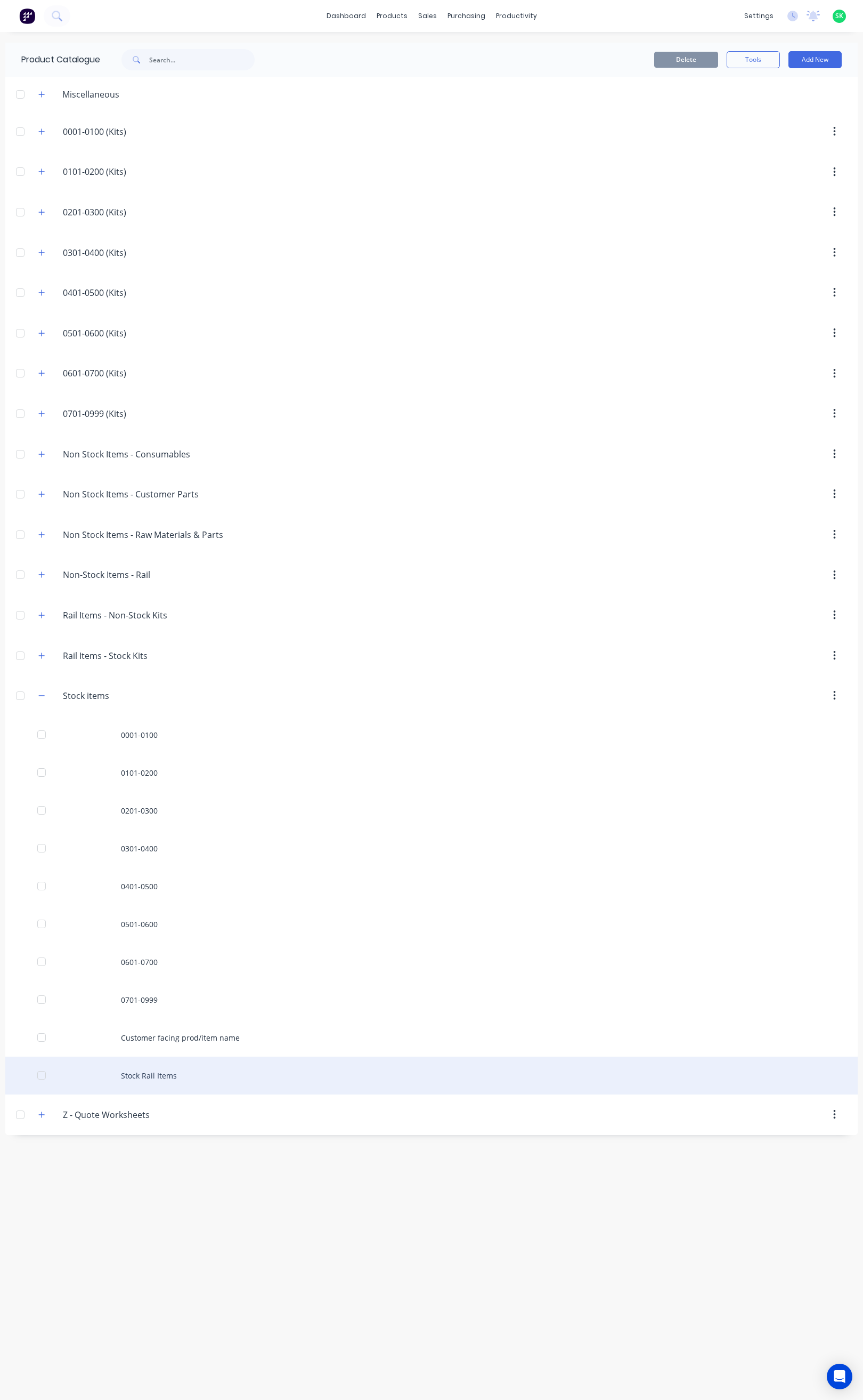
click at [133, 1084] on div "Stock Rail Items" at bounding box center [432, 1076] width 853 height 38
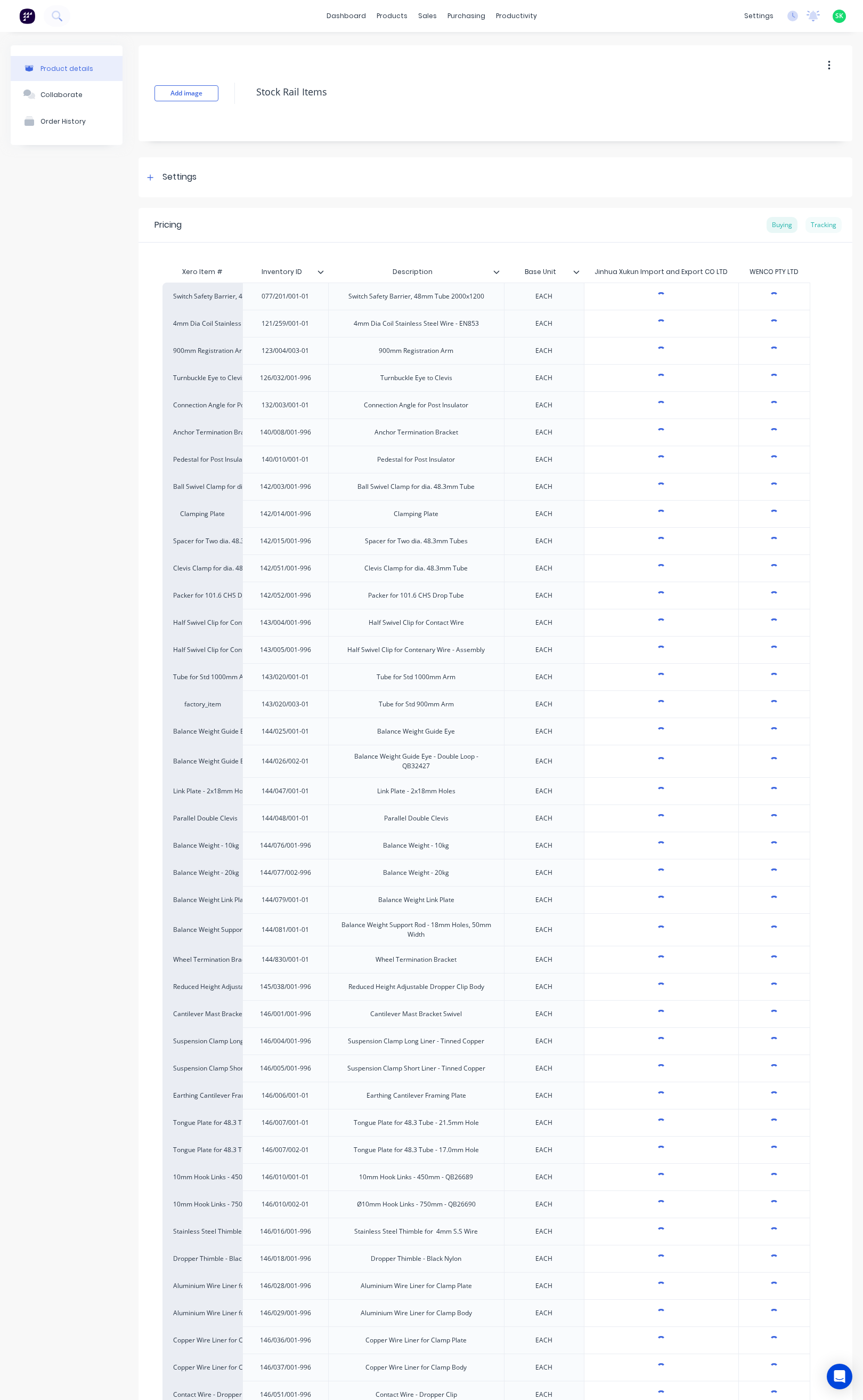
click at [814, 224] on div "Tracking" at bounding box center [823, 225] width 36 height 16
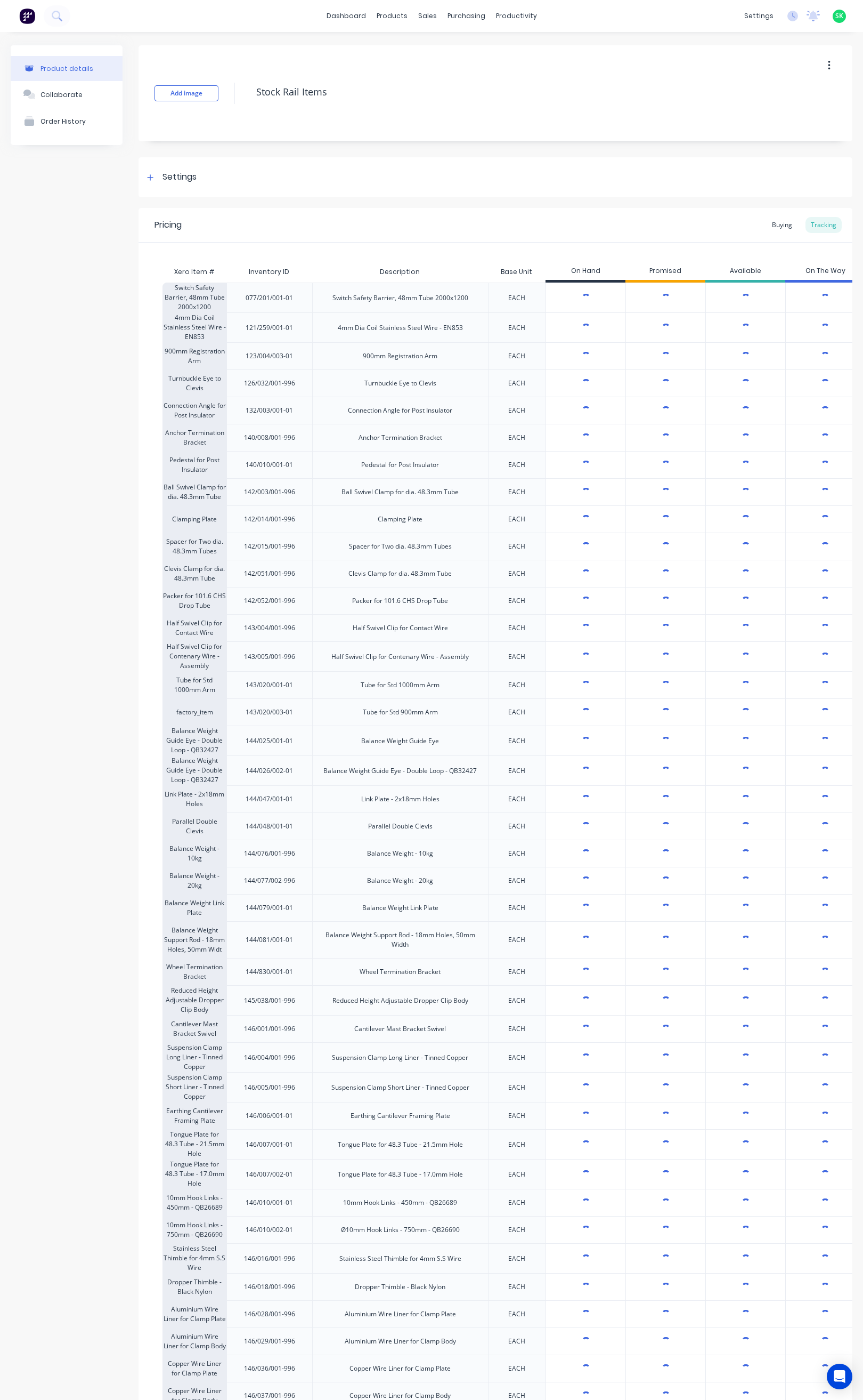
type textarea "x"
click at [282, 1327] on div "146/028/001-996" at bounding box center [269, 1314] width 68 height 26
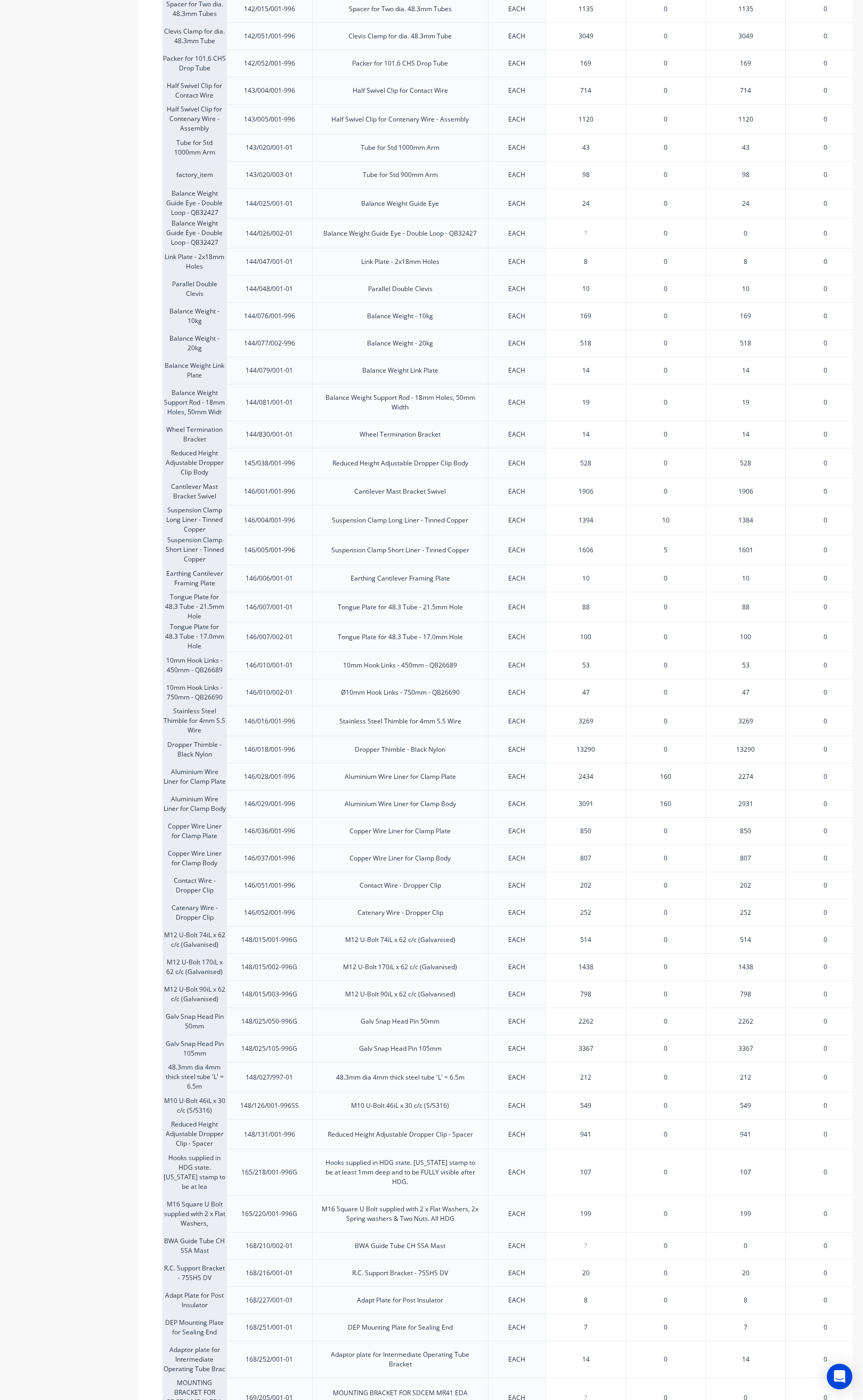
scroll to position [560, 0]
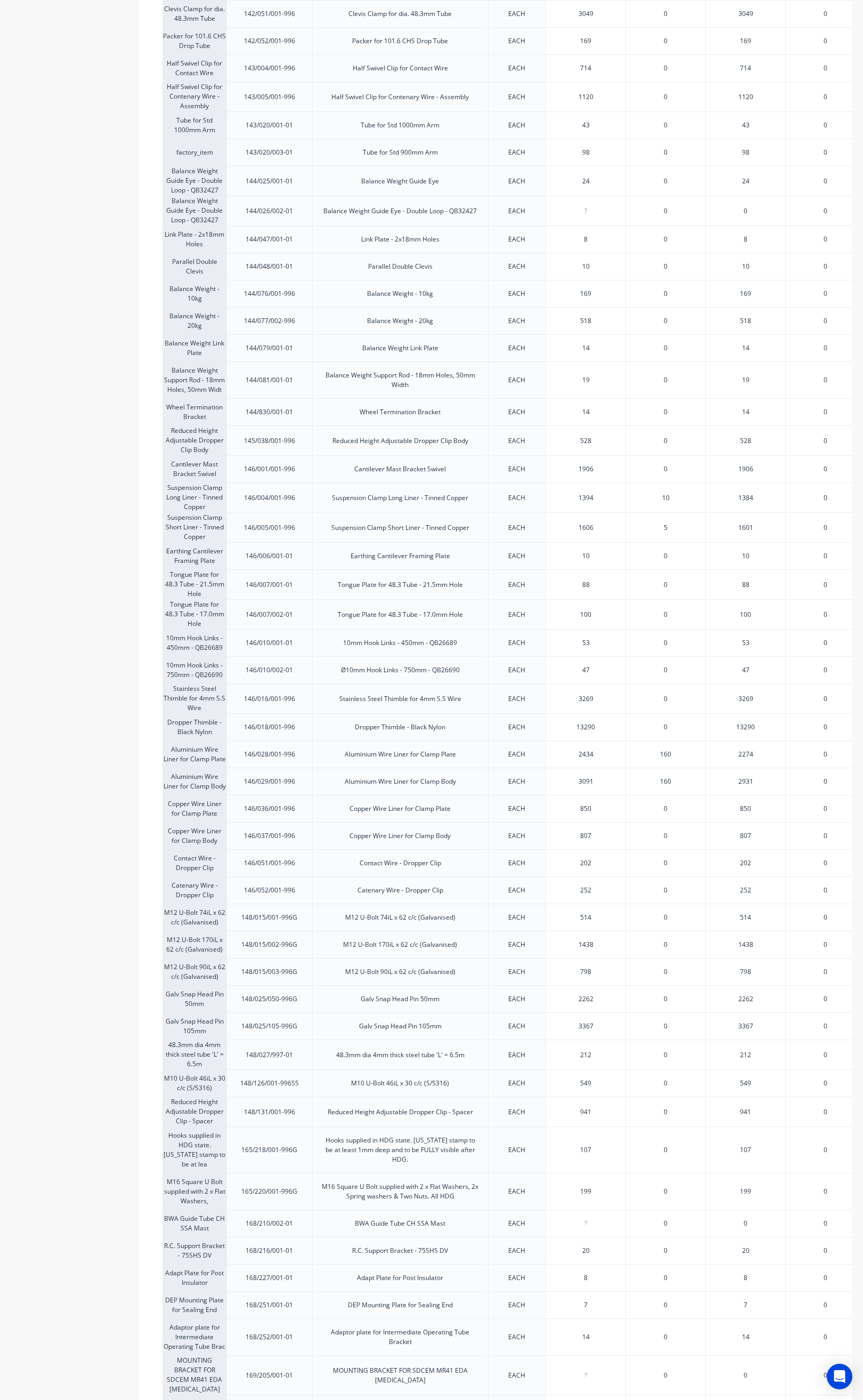
type input "850"
click at [604, 814] on input "850" at bounding box center [585, 808] width 79 height 10
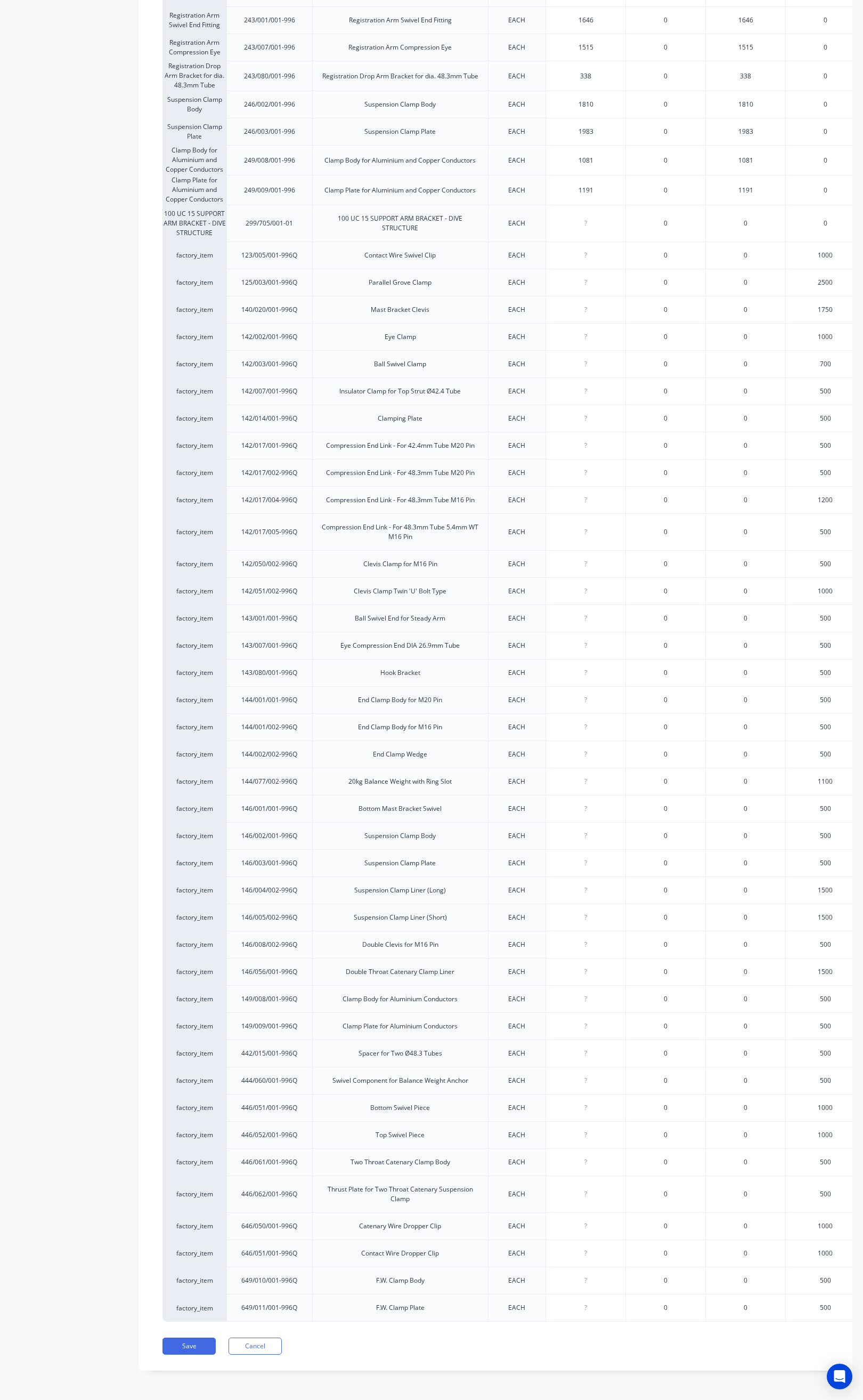
scroll to position [2220, 0]
click at [184, 1339] on button "Save" at bounding box center [189, 1346] width 53 height 17
type textarea "x"
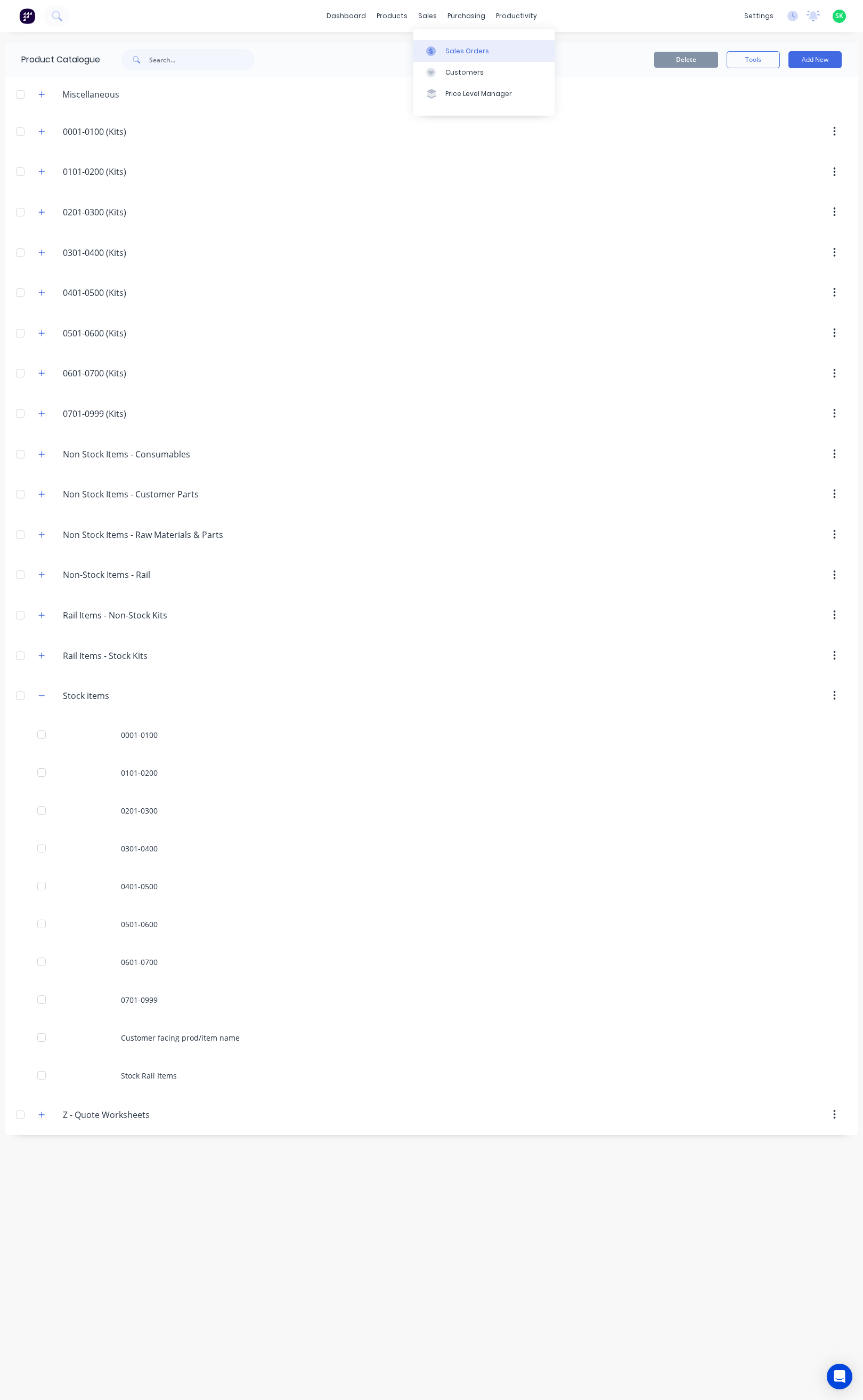
click at [449, 47] on div "Sales Orders" at bounding box center [467, 51] width 44 height 10
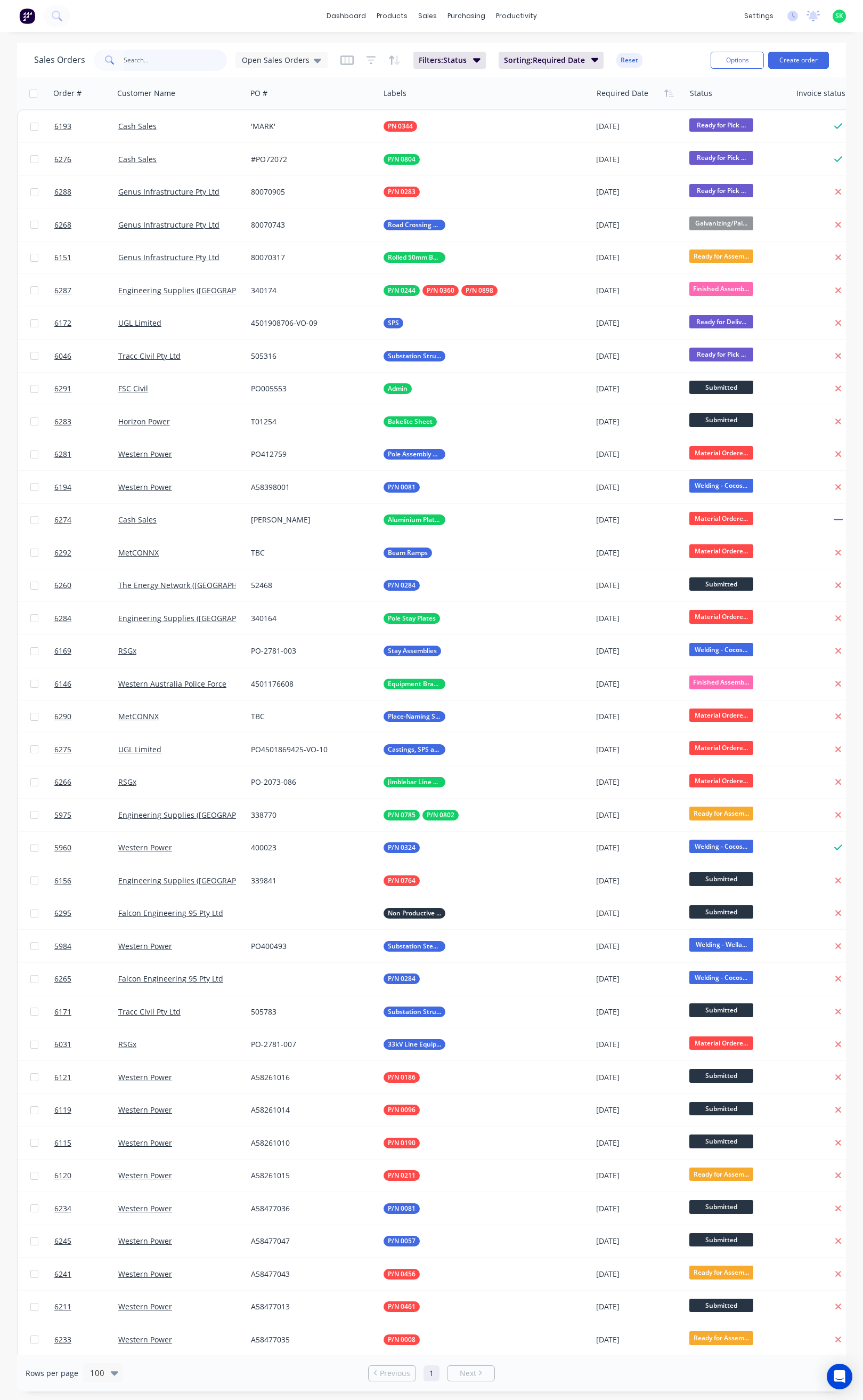
click at [146, 62] on input "text" at bounding box center [176, 60] width 104 height 21
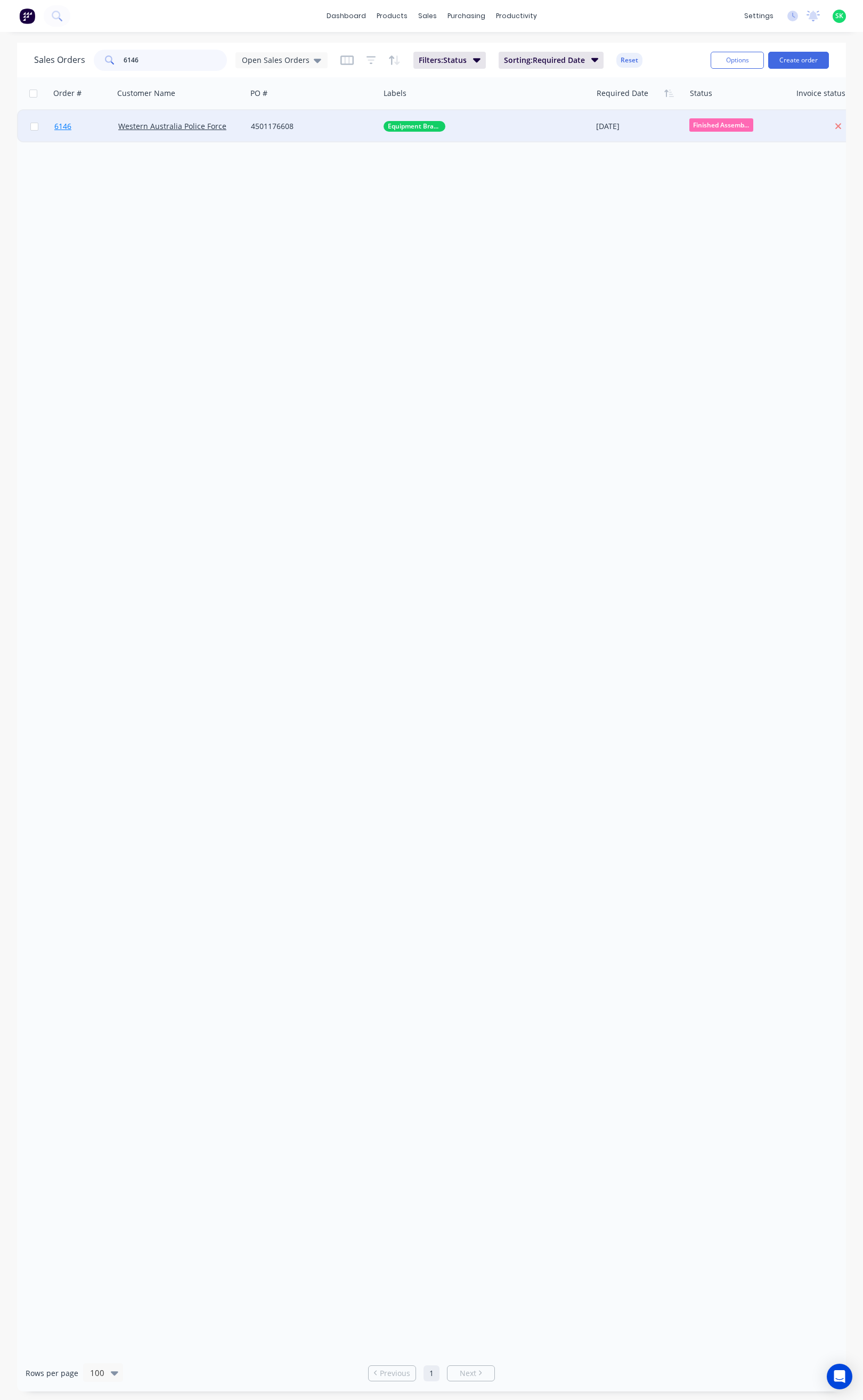
type input "6146"
click at [63, 122] on span "6146" at bounding box center [62, 126] width 17 height 11
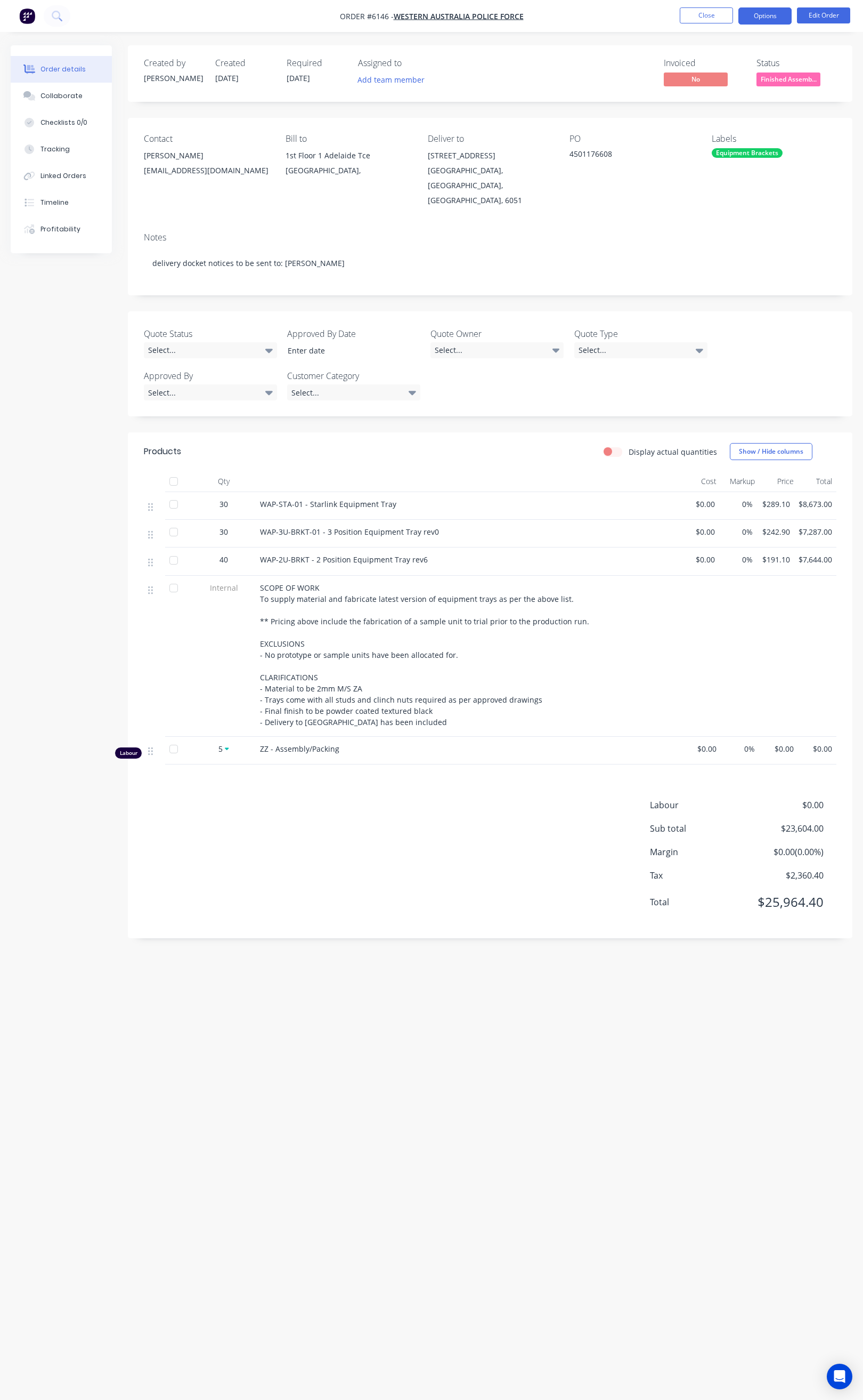
click at [771, 15] on button "Options" at bounding box center [765, 15] width 53 height 17
click at [728, 144] on div "Delivery Docket" at bounding box center [733, 150] width 98 height 15
click at [705, 106] on div "Without pricing" at bounding box center [733, 107] width 98 height 15
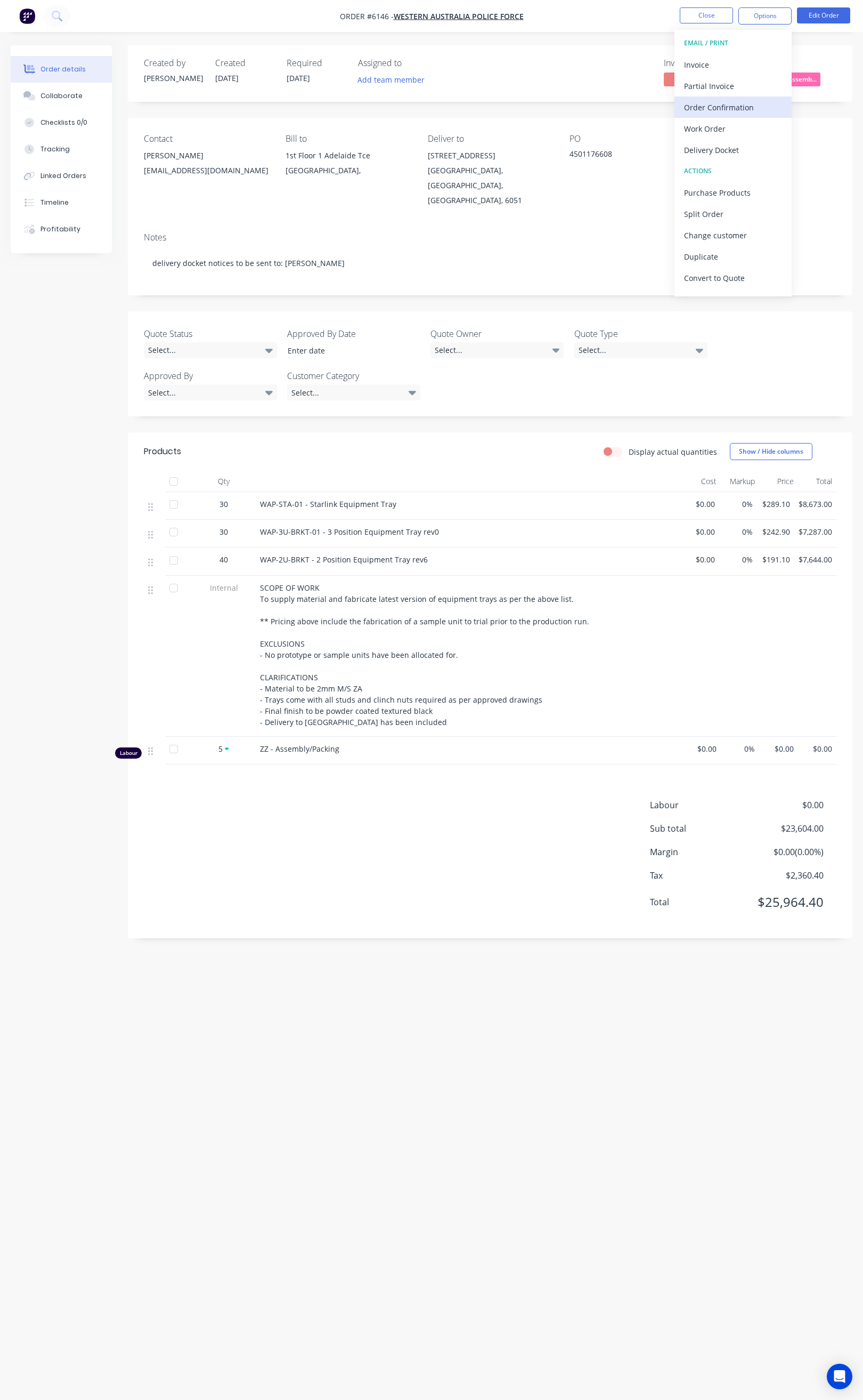
click at [733, 103] on div "Order Confirmation" at bounding box center [733, 107] width 98 height 15
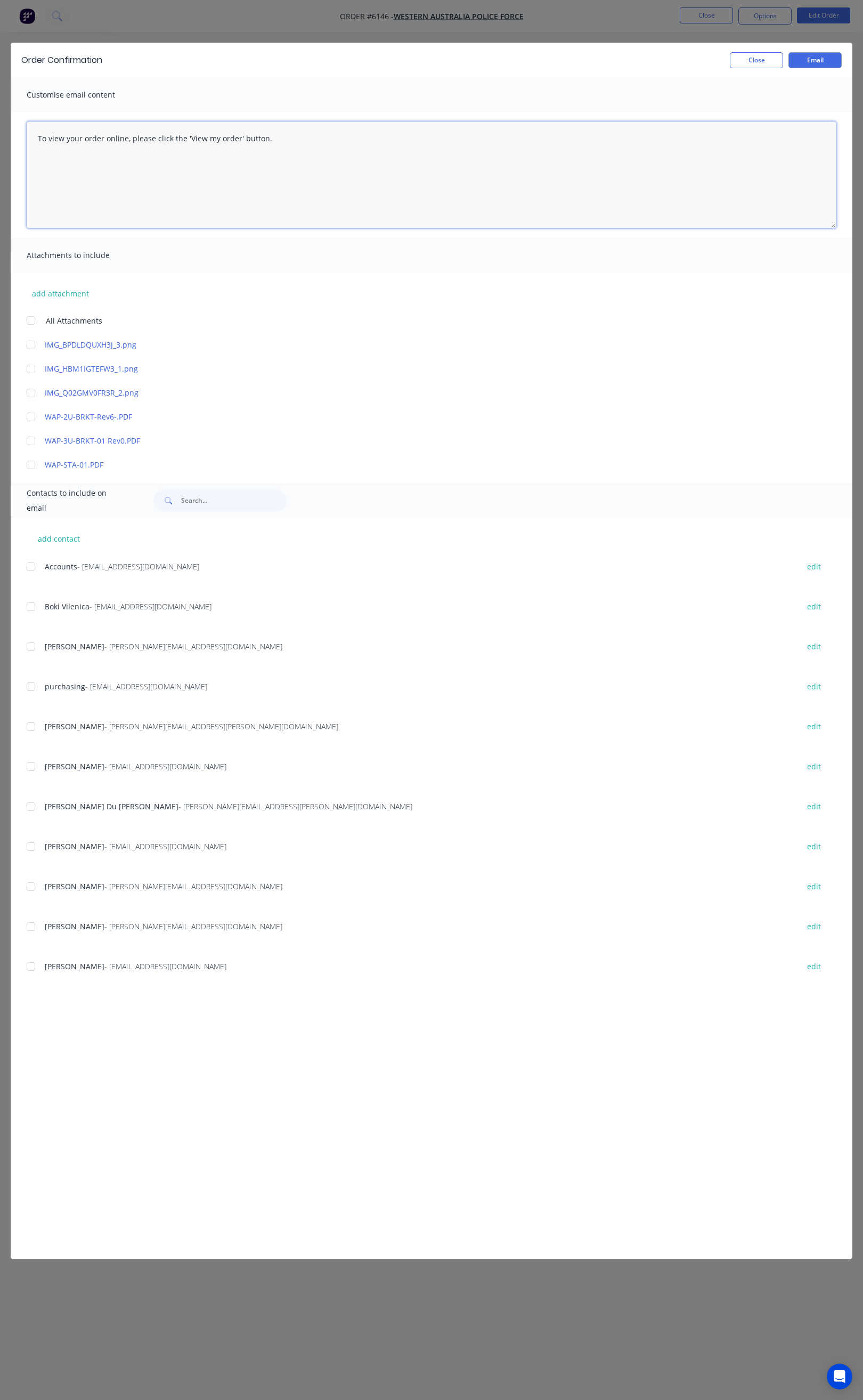
drag, startPoint x: 259, startPoint y: 136, endPoint x: 376, endPoint y: 173, distance: 122.7
click at [376, 173] on textarea "To view your order online, please click the 'View my order' button." at bounding box center [432, 174] width 810 height 106
click at [30, 844] on div at bounding box center [31, 846] width 21 height 21
click at [32, 889] on div at bounding box center [31, 886] width 21 height 21
click at [32, 926] on div at bounding box center [31, 926] width 21 height 21
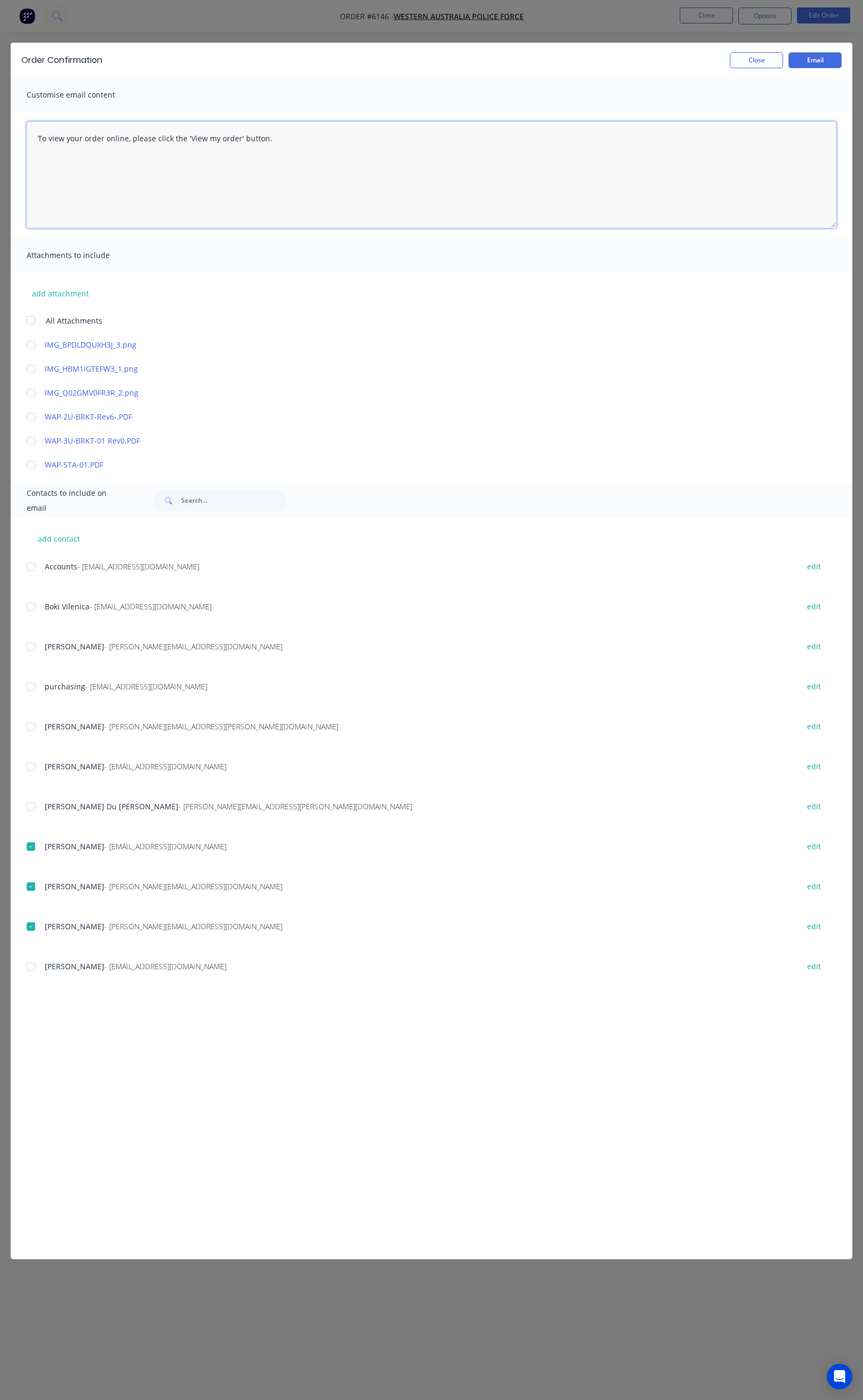
click at [32, 965] on div at bounding box center [31, 966] width 21 height 21
drag, startPoint x: 223, startPoint y: 138, endPoint x: 24, endPoint y: 153, distance: 199.6
click at [26, 152] on div "To view your order online, please click the 'View my order' button." at bounding box center [432, 175] width 842 height 126
paste textarea "Hi All, Your order 6146 is now ready for delivery in full. We will deliver tomo…"
click at [55, 135] on textarea at bounding box center [432, 174] width 810 height 106
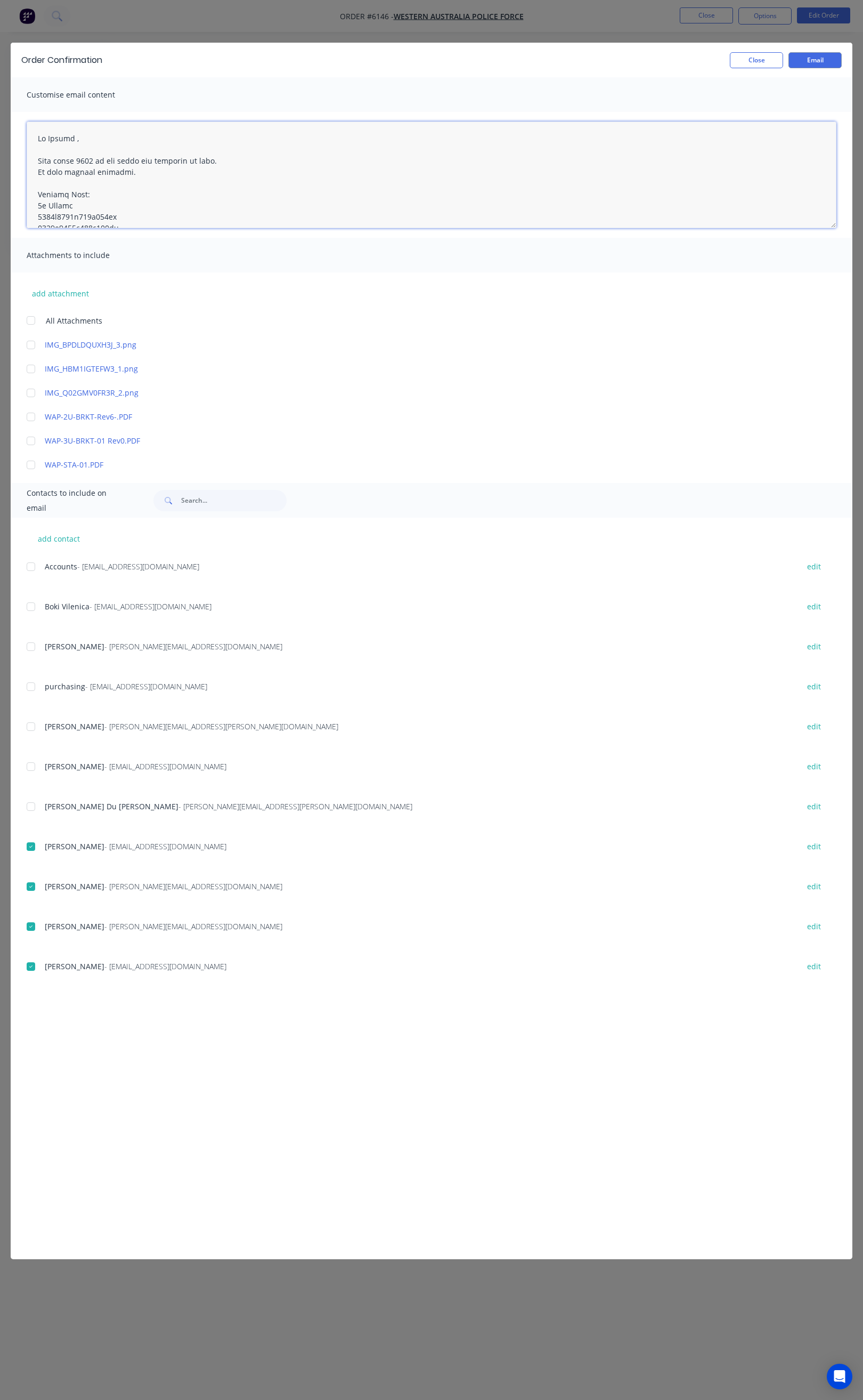
drag, startPoint x: 59, startPoint y: 138, endPoint x: 357, endPoint y: 168, distance: 299.5
click at [357, 168] on textarea at bounding box center [432, 174] width 810 height 106
type textarea "Hi Keiran , Your order 6146 is now ready for delivery in full. We will deliver …"
click at [814, 56] on button "Email" at bounding box center [815, 60] width 53 height 16
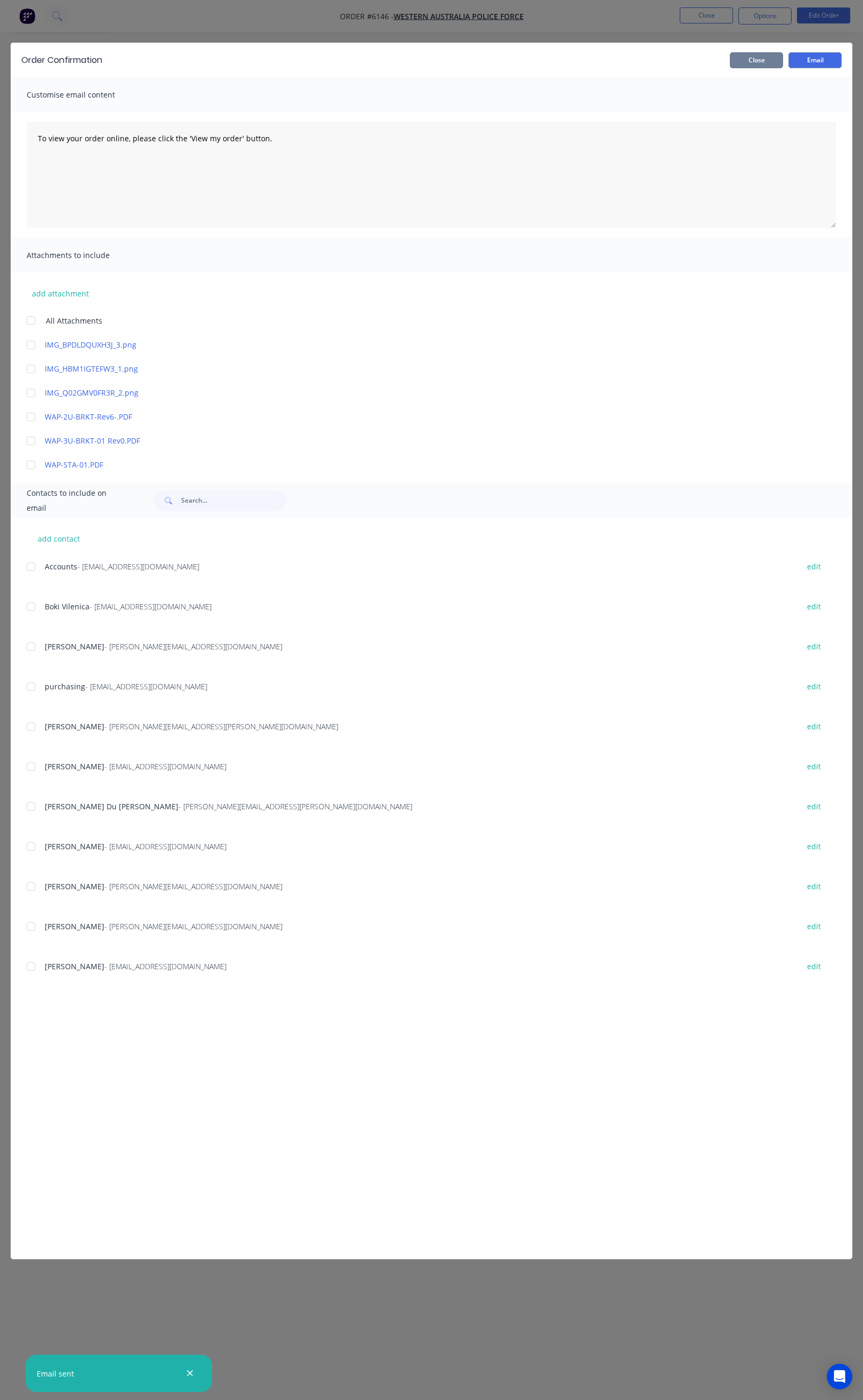
click at [761, 63] on button "Close" at bounding box center [756, 60] width 53 height 16
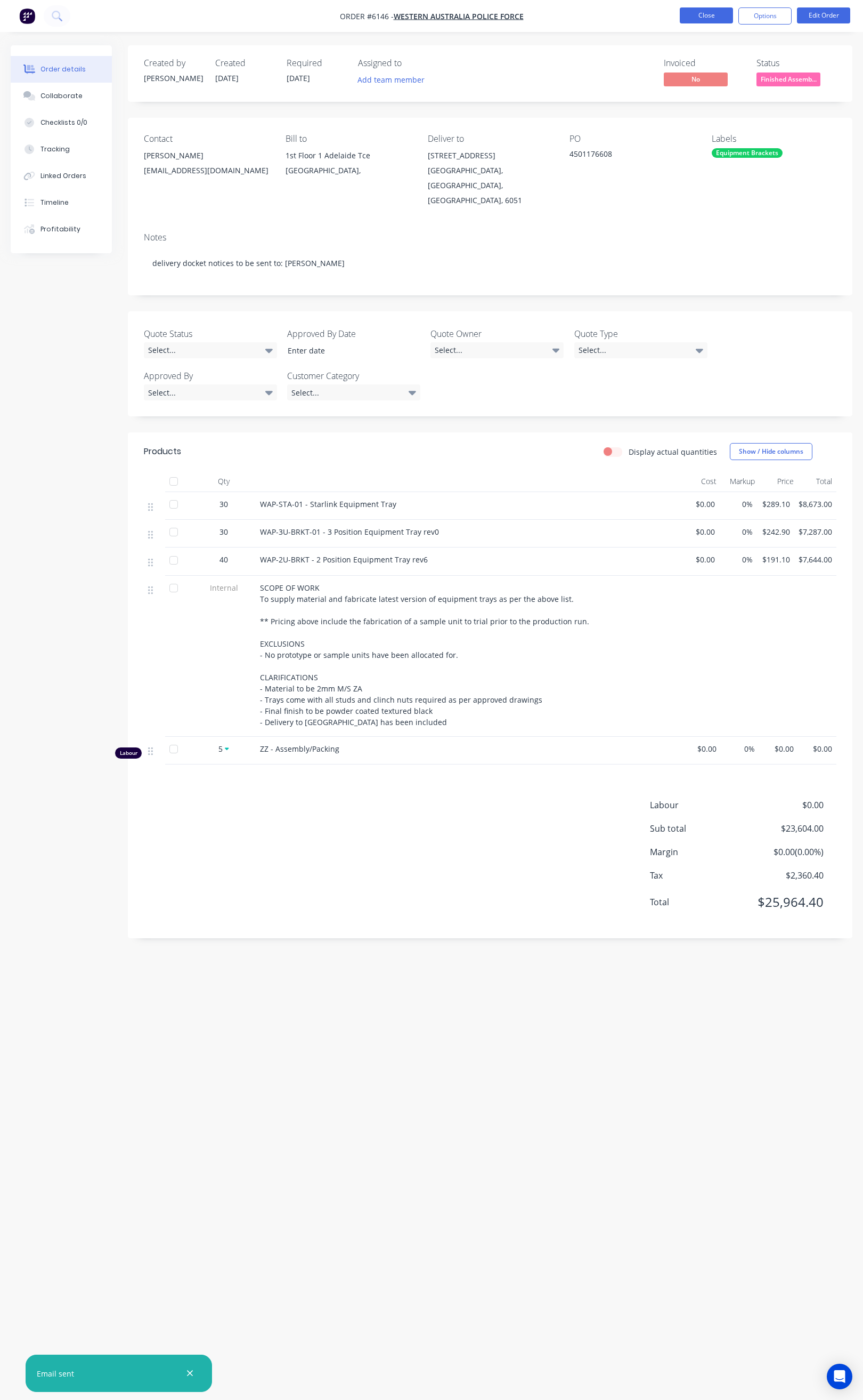
click at [711, 13] on button "Close" at bounding box center [706, 15] width 53 height 16
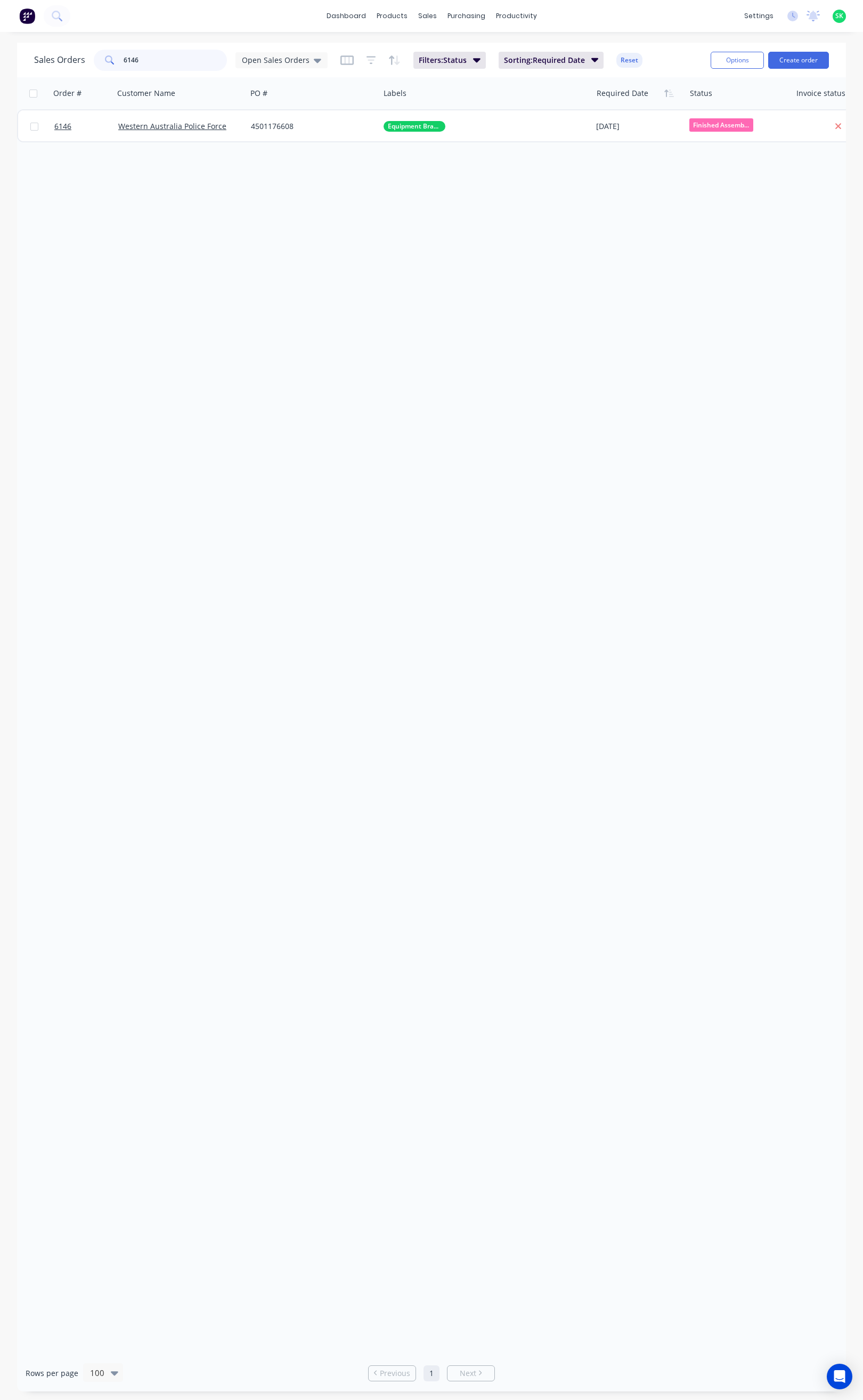
drag, startPoint x: 136, startPoint y: 59, endPoint x: 90, endPoint y: 62, distance: 46.1
click at [90, 62] on div "Sales Orders 6146 Open Sales Orders" at bounding box center [181, 60] width 294 height 21
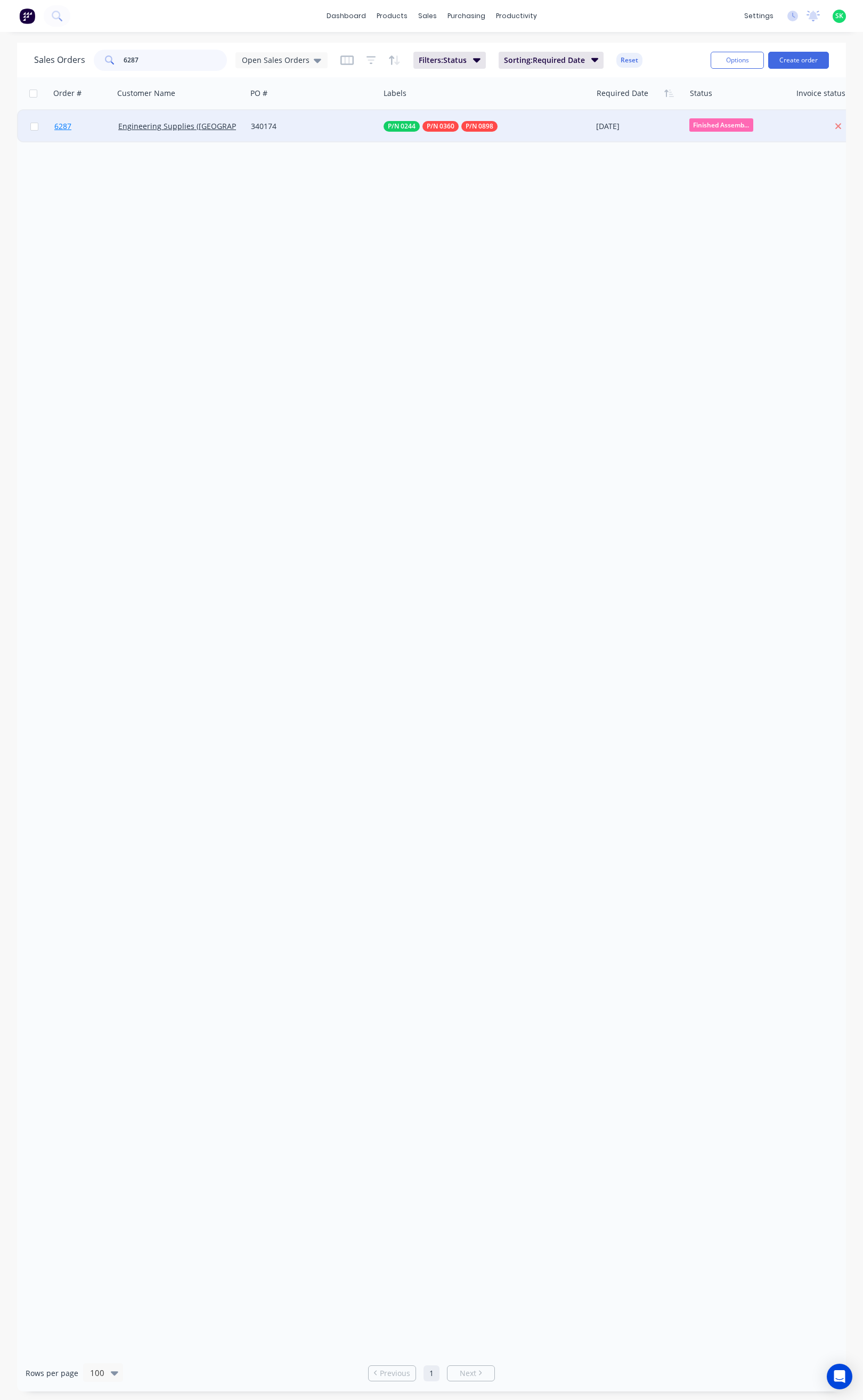
type input "6287"
click at [67, 124] on span "6287" at bounding box center [62, 126] width 17 height 11
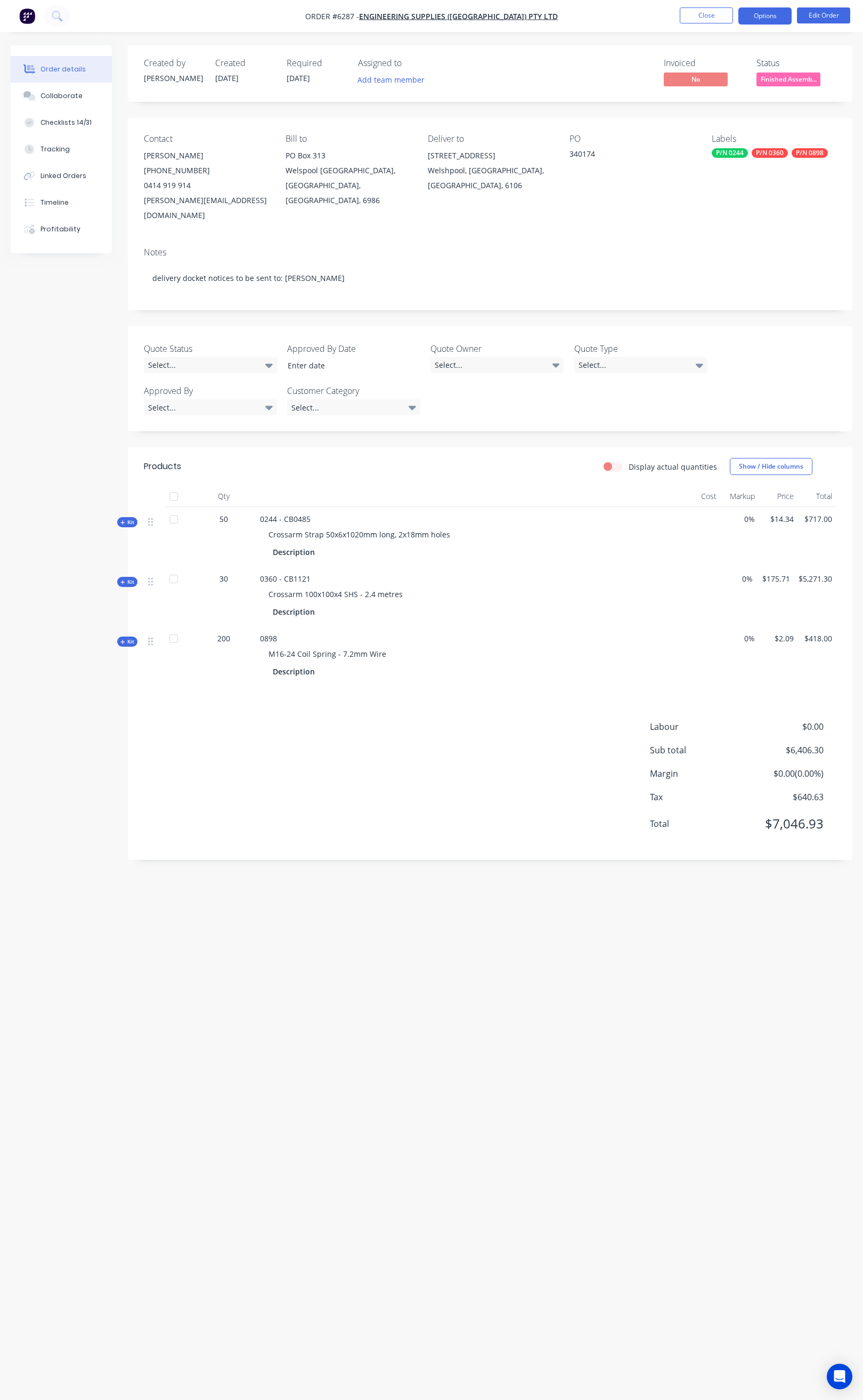
click at [757, 15] on button "Options" at bounding box center [765, 15] width 53 height 17
click at [724, 103] on div "Order Confirmation" at bounding box center [733, 107] width 98 height 15
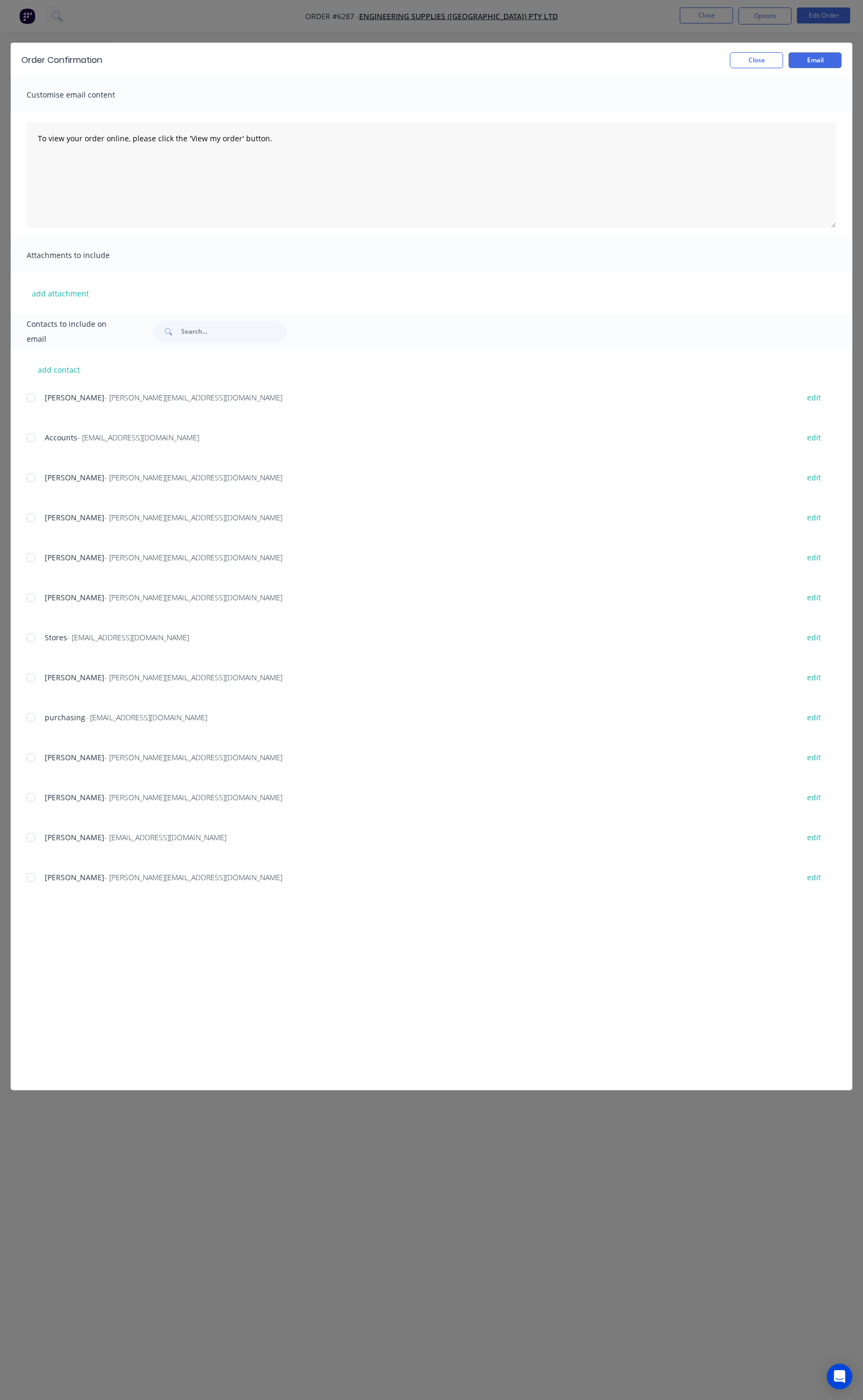
click at [32, 840] on div at bounding box center [31, 837] width 21 height 21
click at [28, 590] on div at bounding box center [31, 597] width 21 height 21
click at [29, 550] on div at bounding box center [31, 557] width 21 height 21
click at [29, 476] on div at bounding box center [31, 477] width 21 height 21
click at [31, 398] on div at bounding box center [31, 397] width 21 height 21
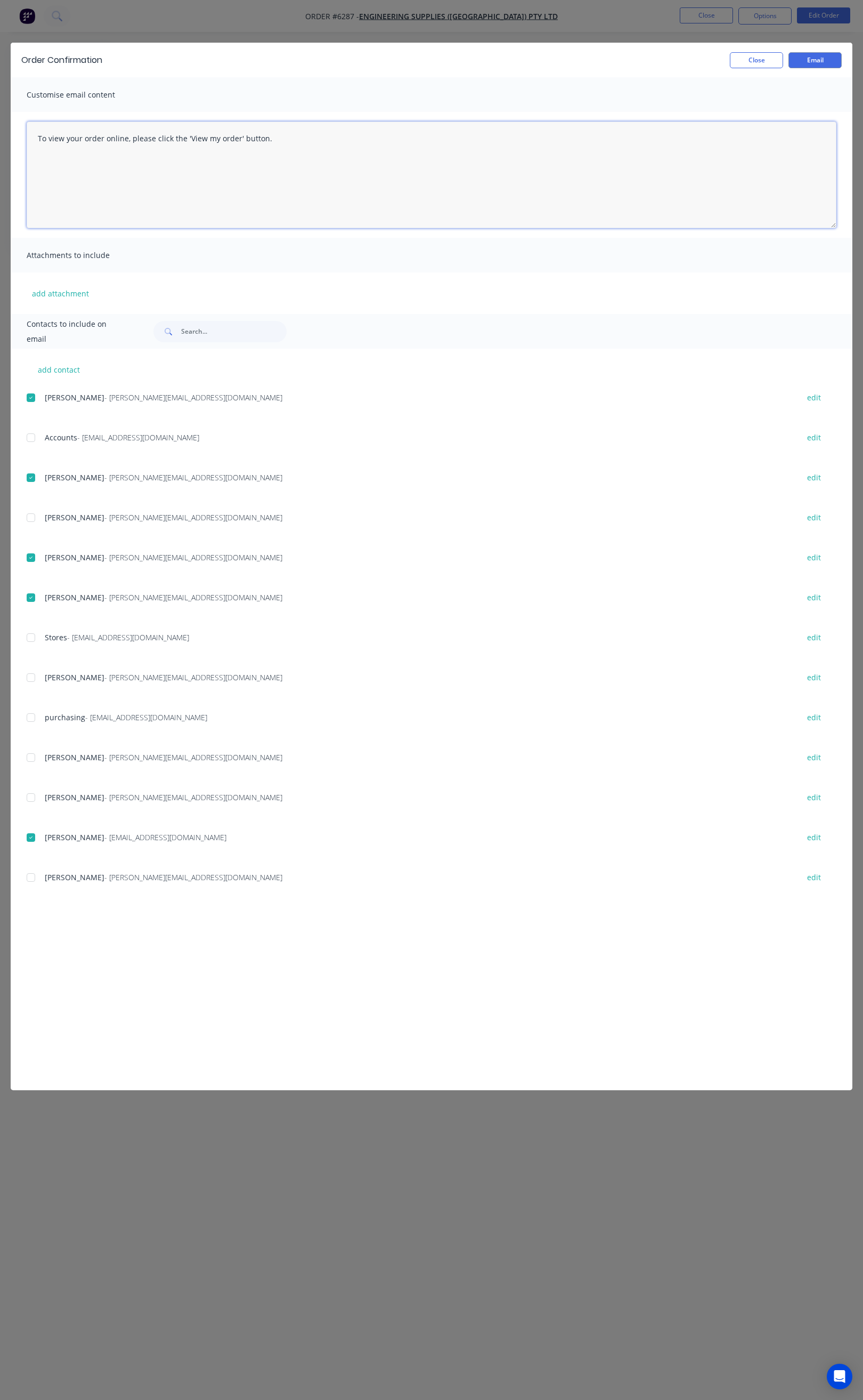
drag, startPoint x: 263, startPoint y: 133, endPoint x: 27, endPoint y: 140, distance: 236.1
click at [27, 140] on textarea "To view your order online, please click the 'View my order' button." at bounding box center [432, 174] width 810 height 106
paste textarea "Hi All, Your order _______ is now ready for delivery in full. Package Size: 1x …"
click at [100, 163] on textarea "Hi All, Your order _______ is now ready for delivery in full. Package Size: 1x …" at bounding box center [432, 174] width 810 height 106
drag, startPoint x: 206, startPoint y: 159, endPoint x: 208, endPoint y: 165, distance: 6.3
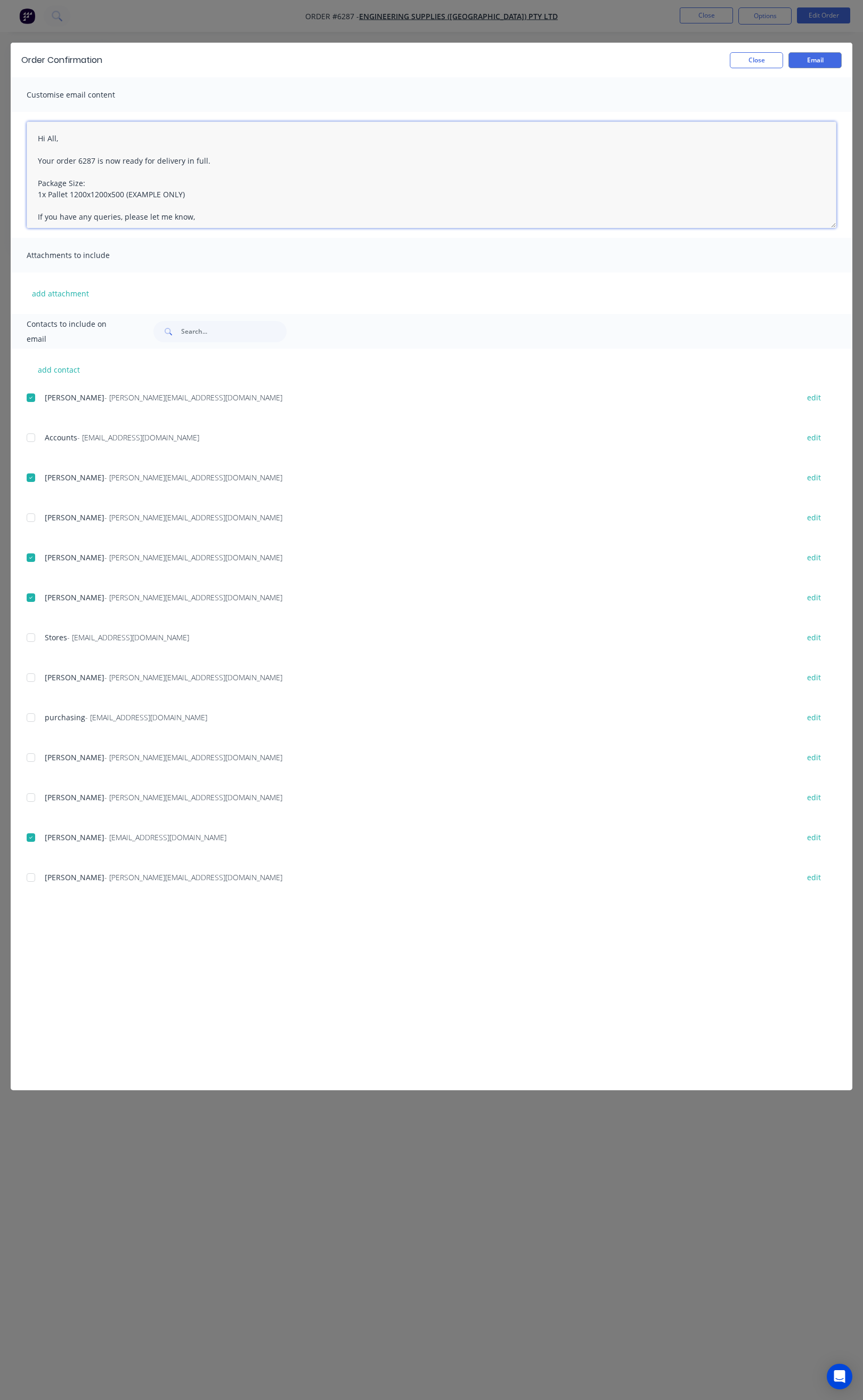
click at [206, 161] on textarea "Hi All, Your order 6287 is now ready for delivery in full. Package Size: 1x Pal…" at bounding box center [432, 174] width 810 height 106
click at [190, 207] on textarea "Hi All, Your order 6287 is now ready for delivery in full. We will deliver tomo…" at bounding box center [432, 174] width 810 height 106
type textarea "Hi All, Your order 6287 is now ready for delivery in full. We will deliver tomo…"
click at [815, 58] on button "Email" at bounding box center [815, 60] width 53 height 16
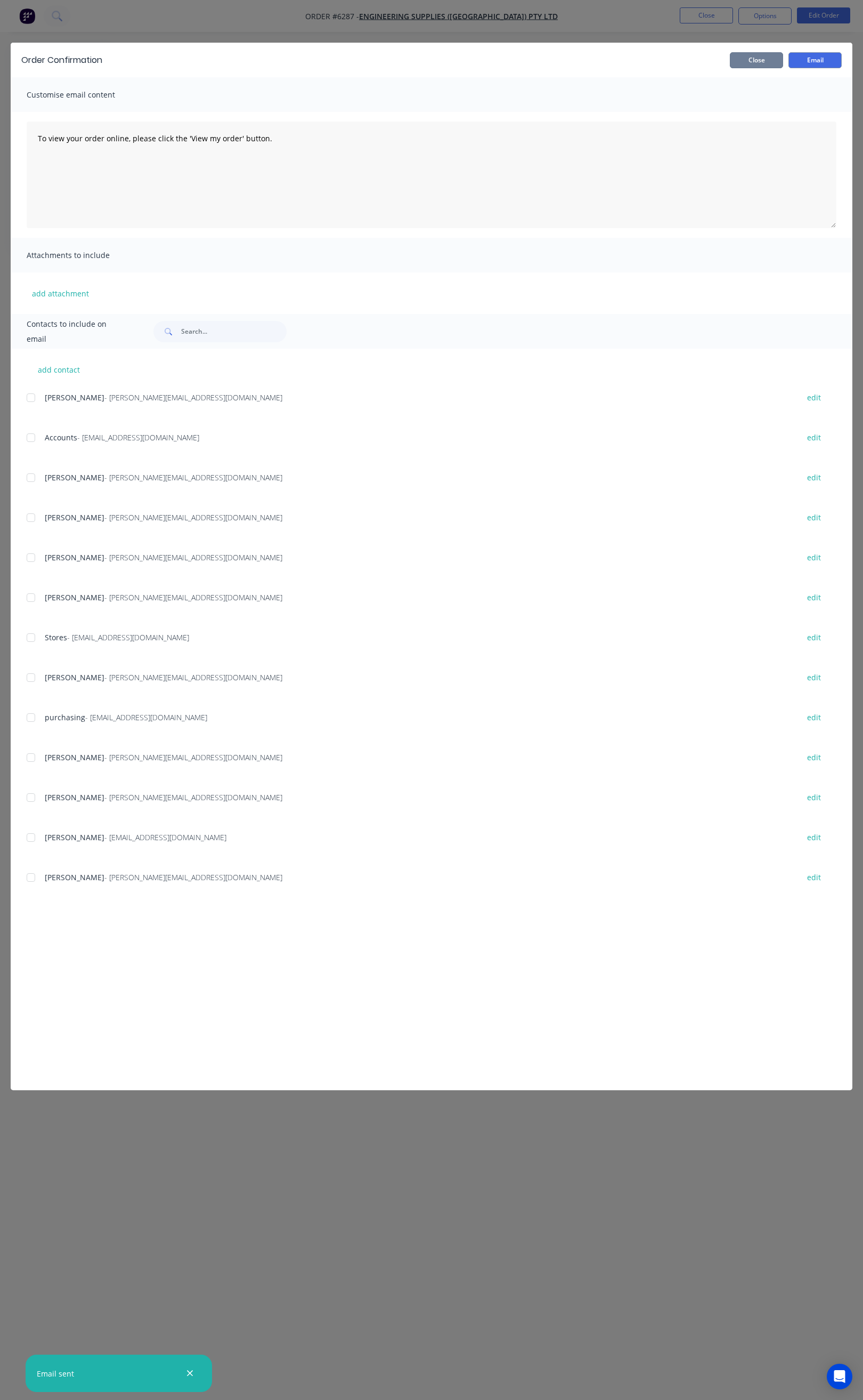
click at [741, 58] on button "Close" at bounding box center [756, 60] width 53 height 16
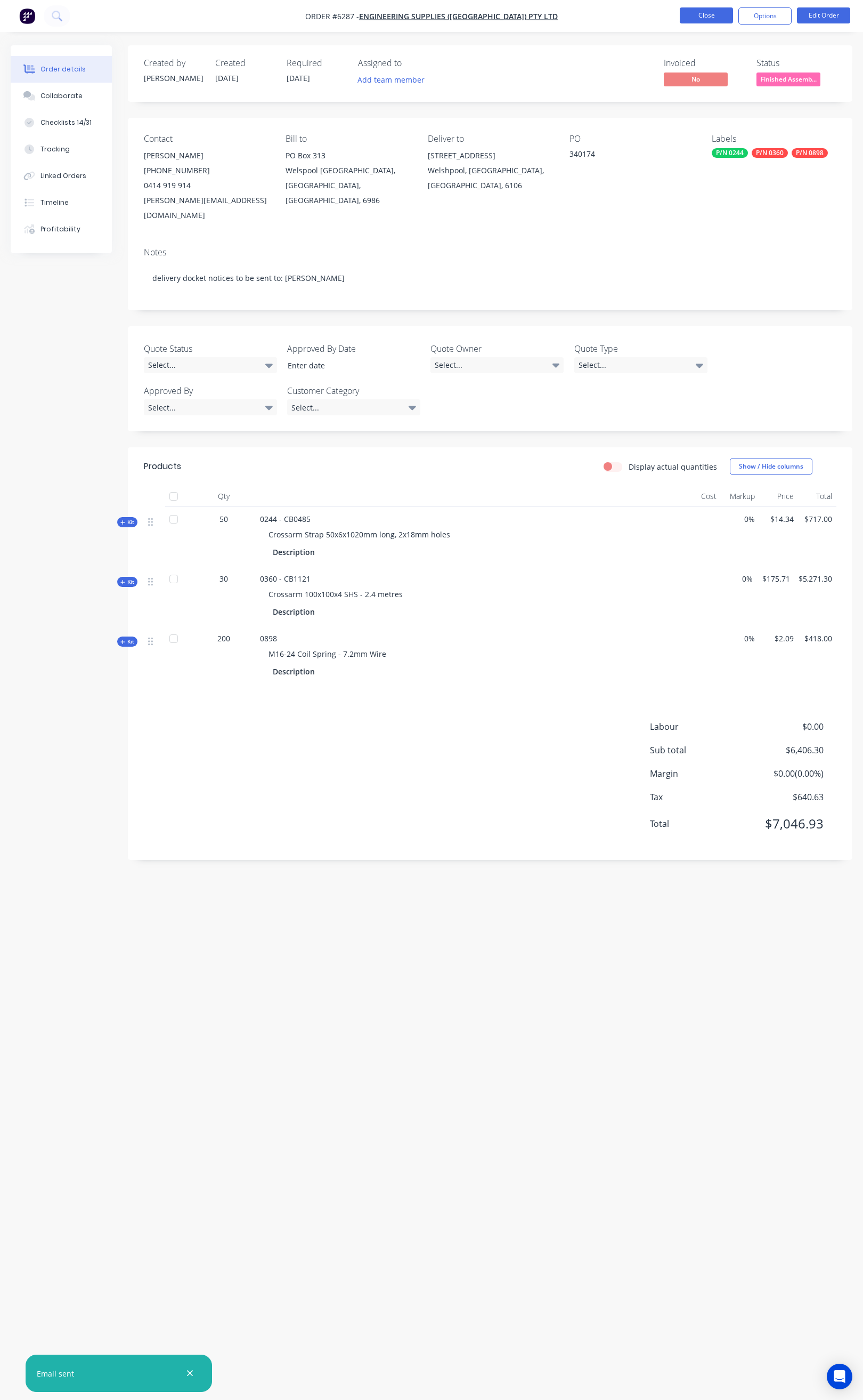
click at [695, 15] on button "Close" at bounding box center [706, 15] width 53 height 16
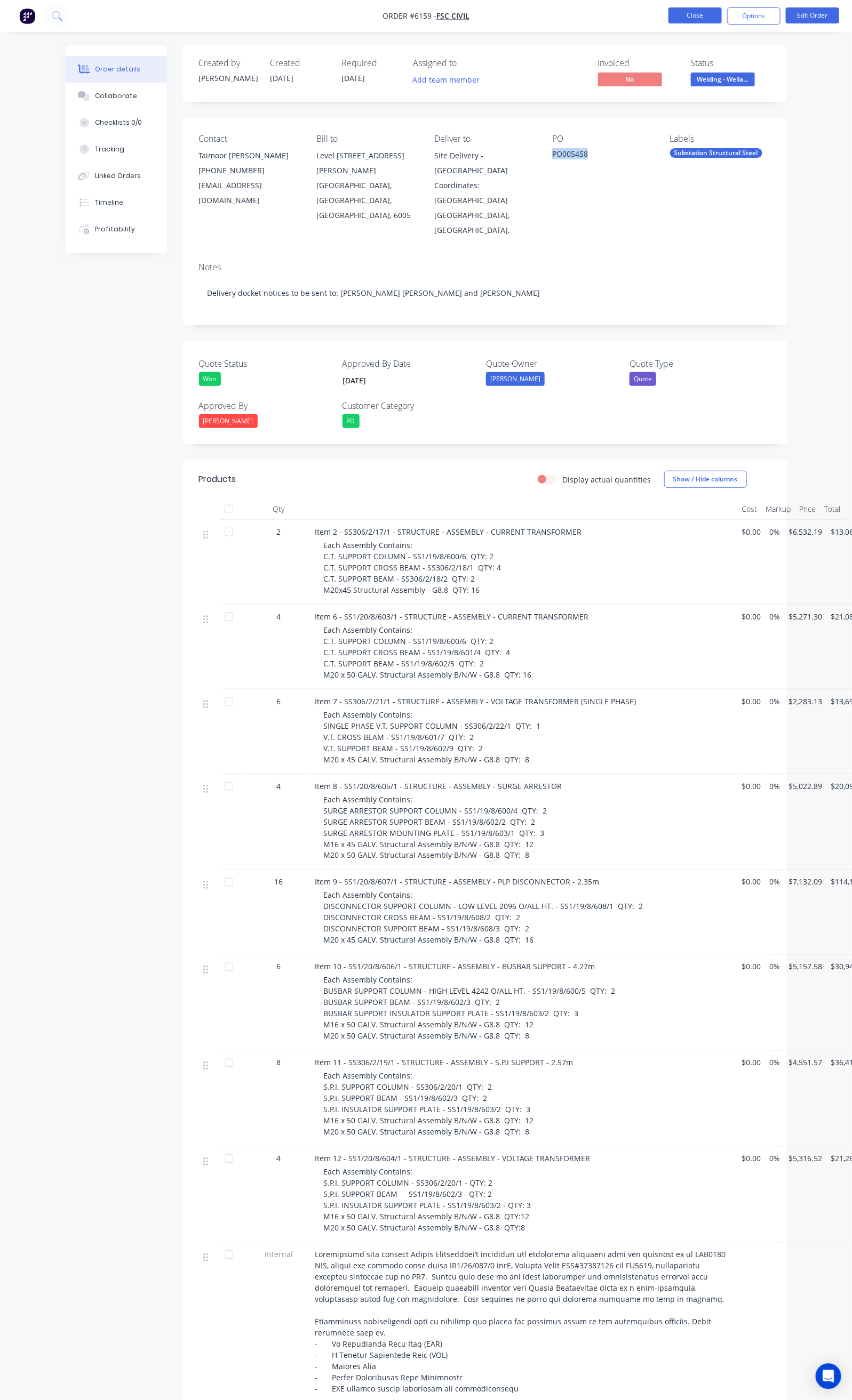
click at [676, 17] on button "Close" at bounding box center [694, 15] width 54 height 16
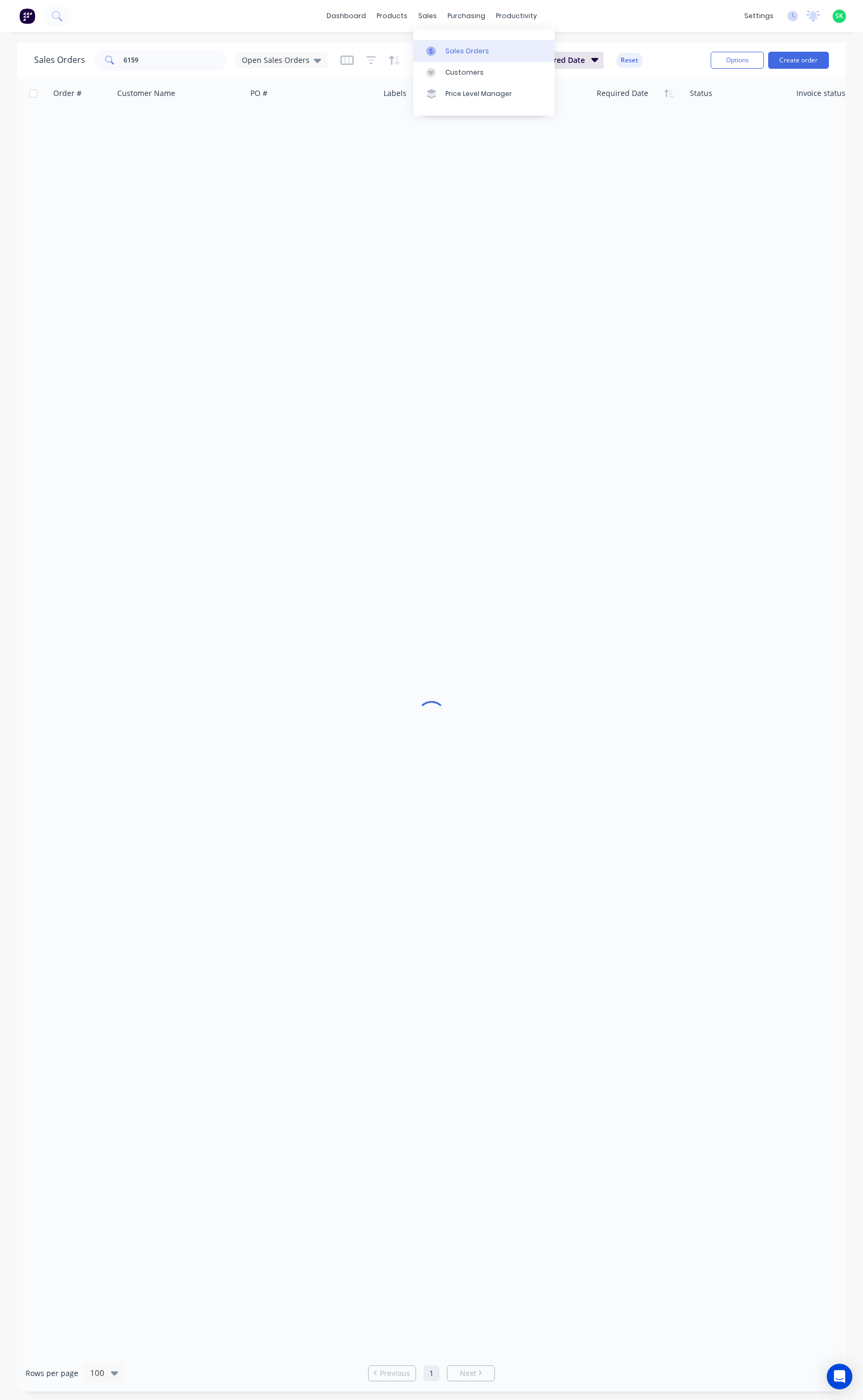
click at [448, 52] on div "Sales Orders" at bounding box center [467, 51] width 44 height 10
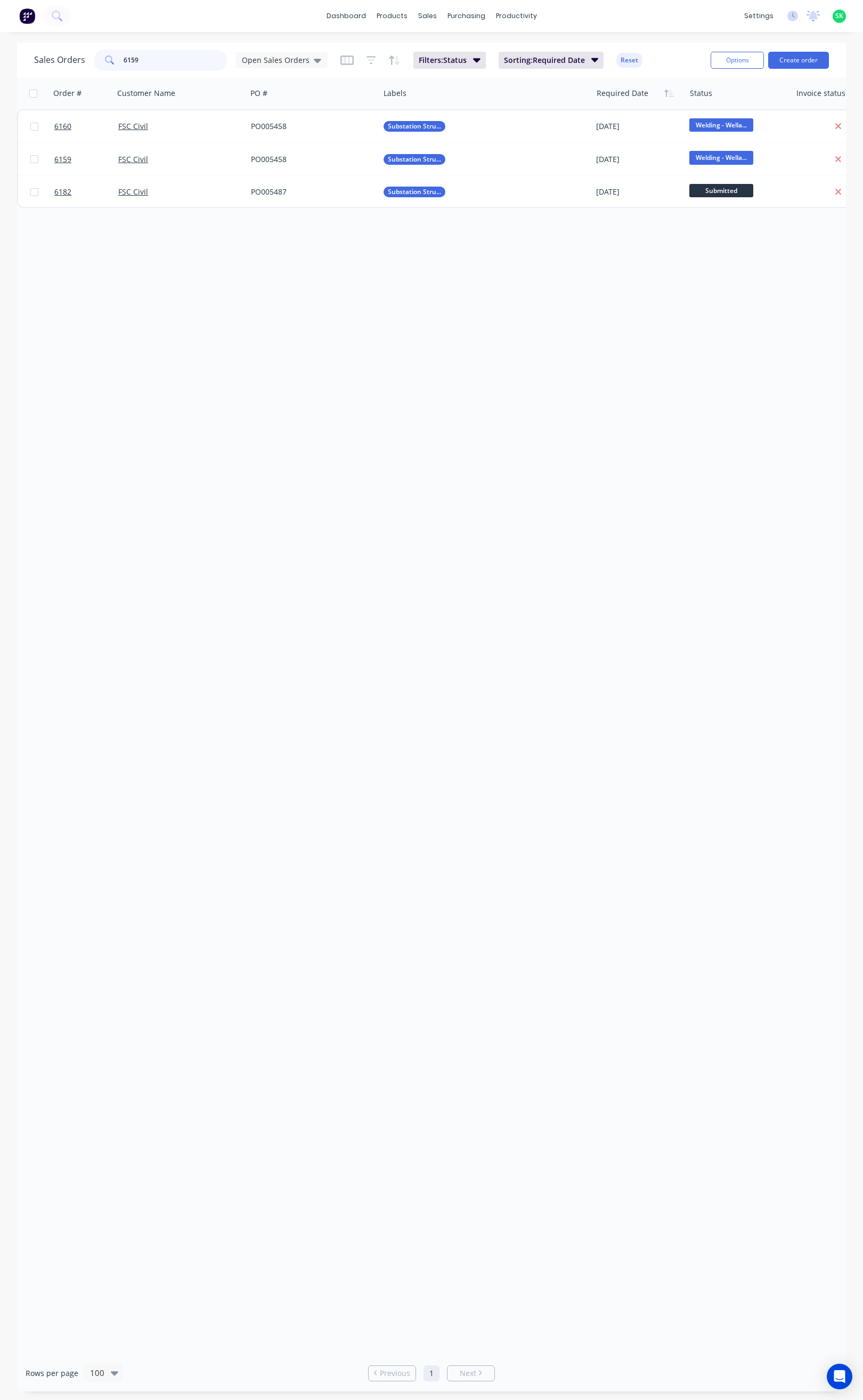
drag, startPoint x: 160, startPoint y: 62, endPoint x: 120, endPoint y: 59, distance: 40.1
click at [120, 59] on div "6159" at bounding box center [160, 60] width 133 height 21
click at [314, 58] on icon at bounding box center [317, 60] width 7 height 12
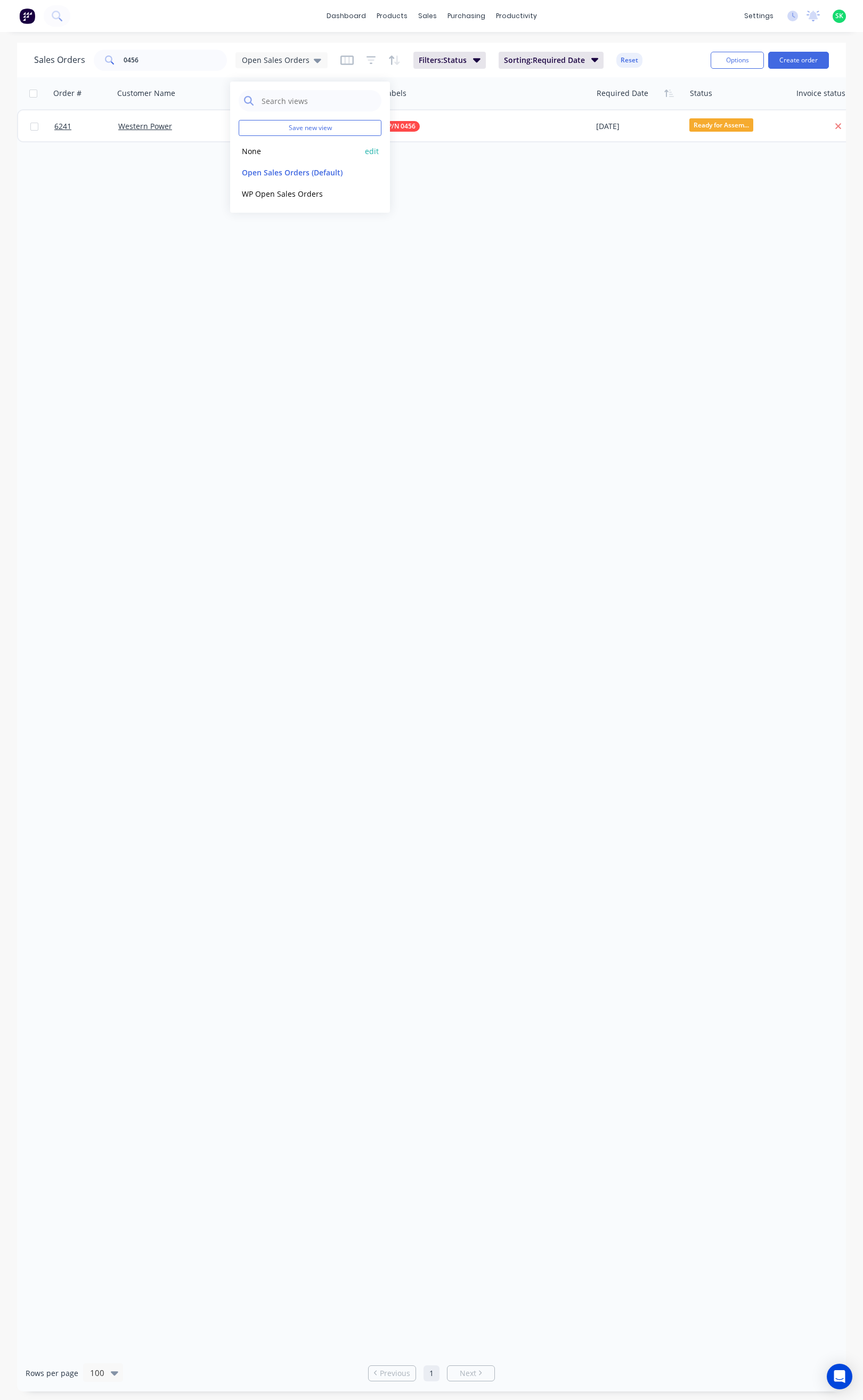
click at [269, 143] on div "None edit" at bounding box center [310, 150] width 143 height 21
click at [257, 147] on button "None" at bounding box center [300, 151] width 122 height 12
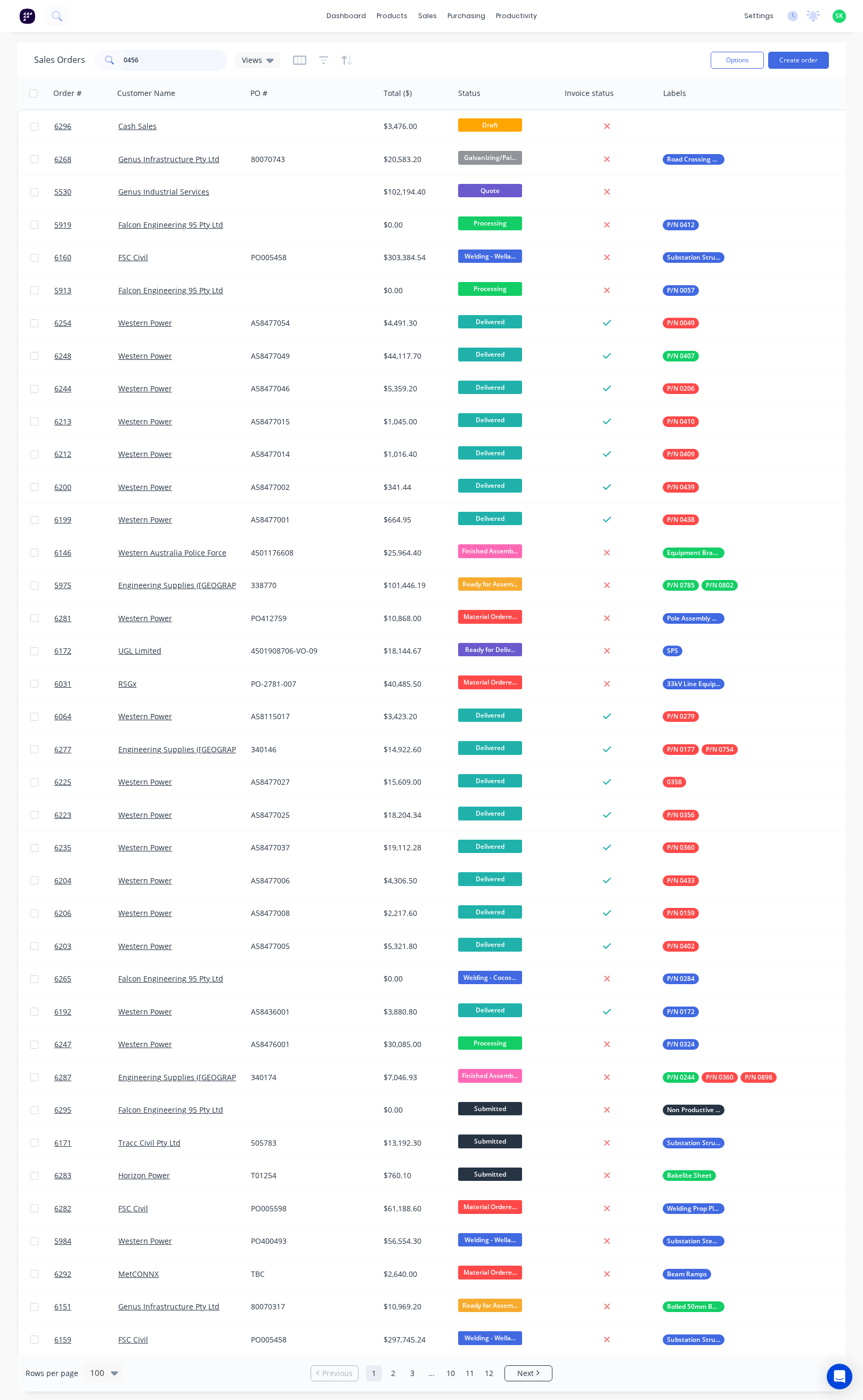
click at [158, 59] on input "0456" at bounding box center [176, 60] width 104 height 21
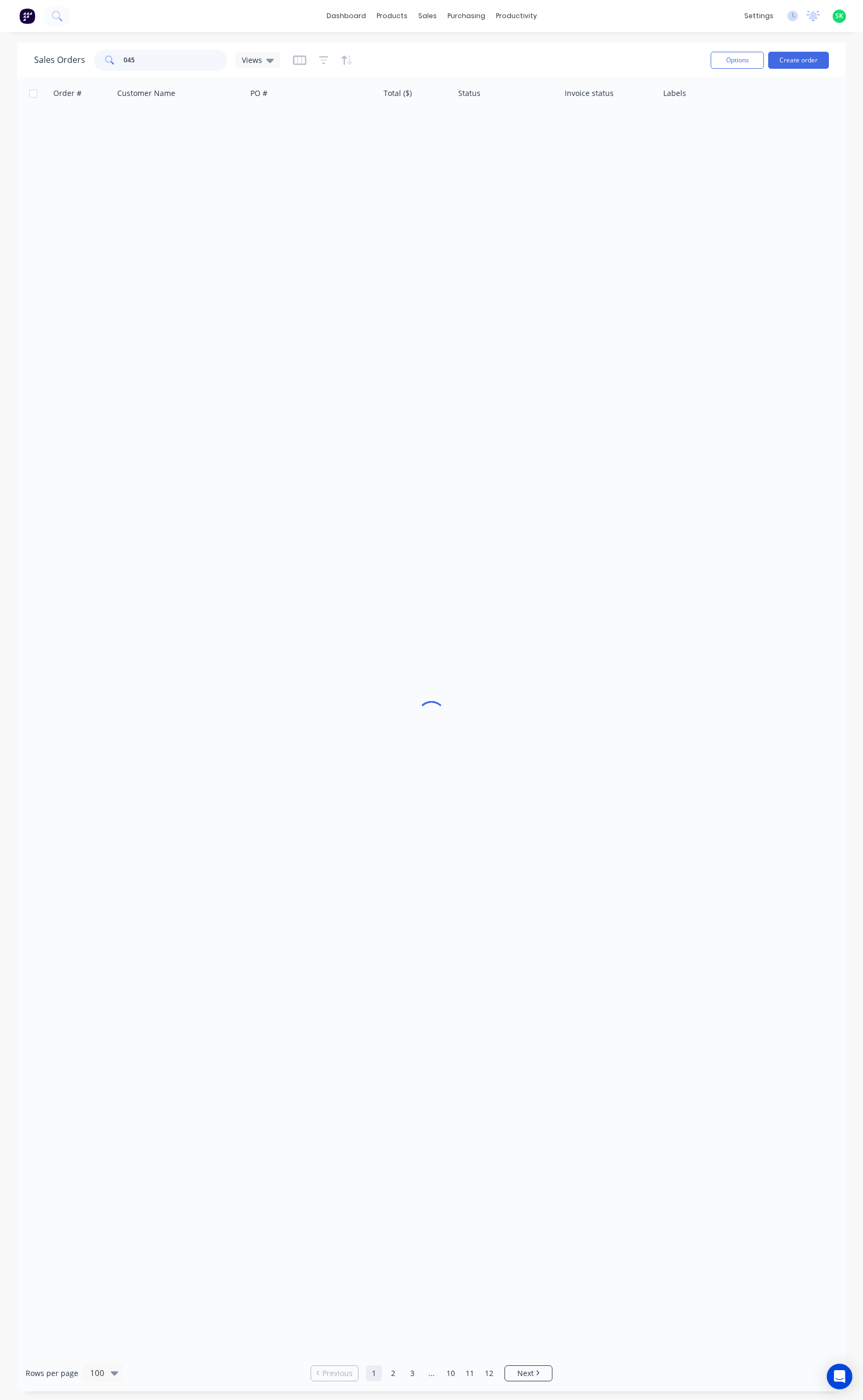
type input "0456"
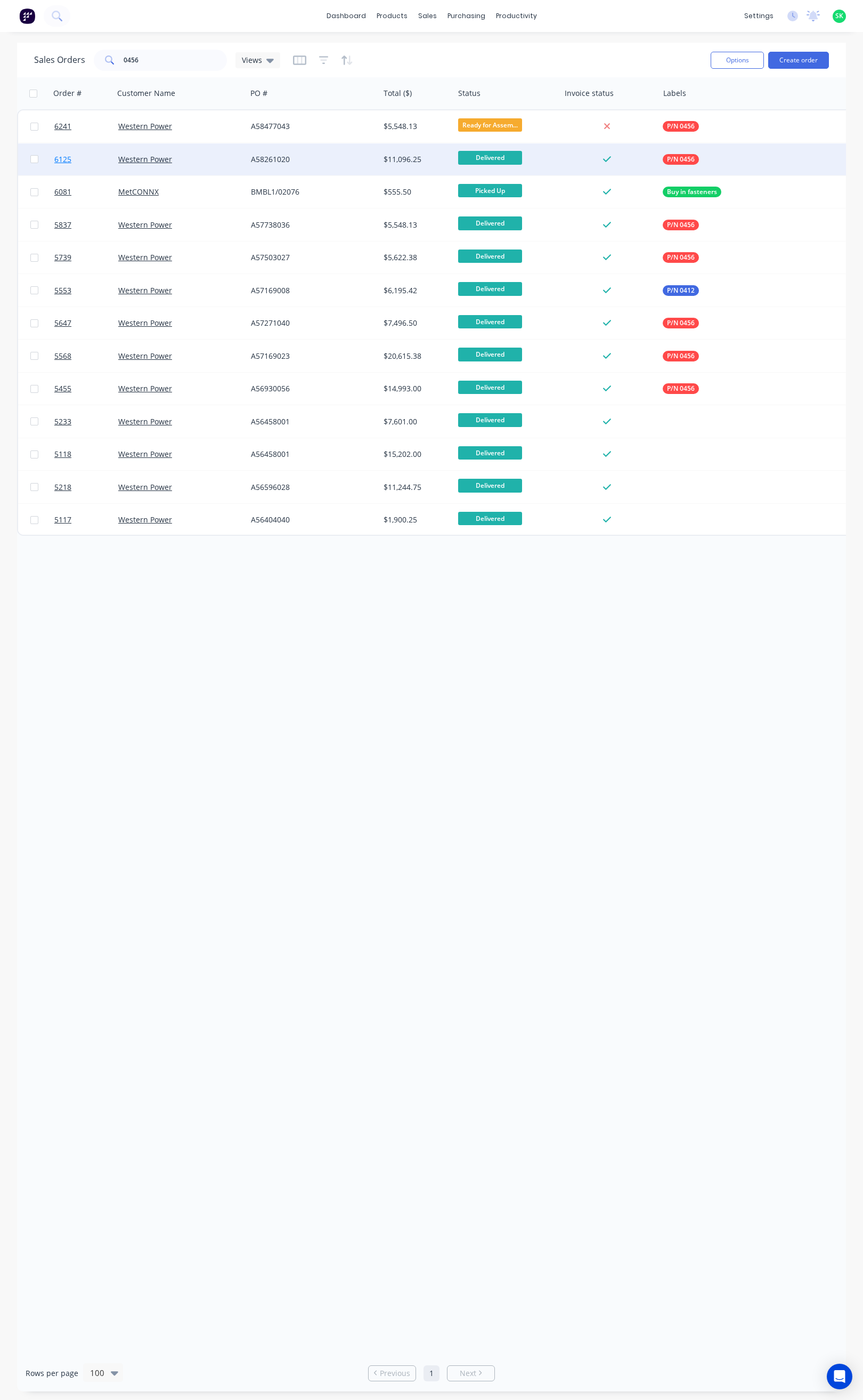
click at [61, 155] on span "6125" at bounding box center [62, 159] width 17 height 11
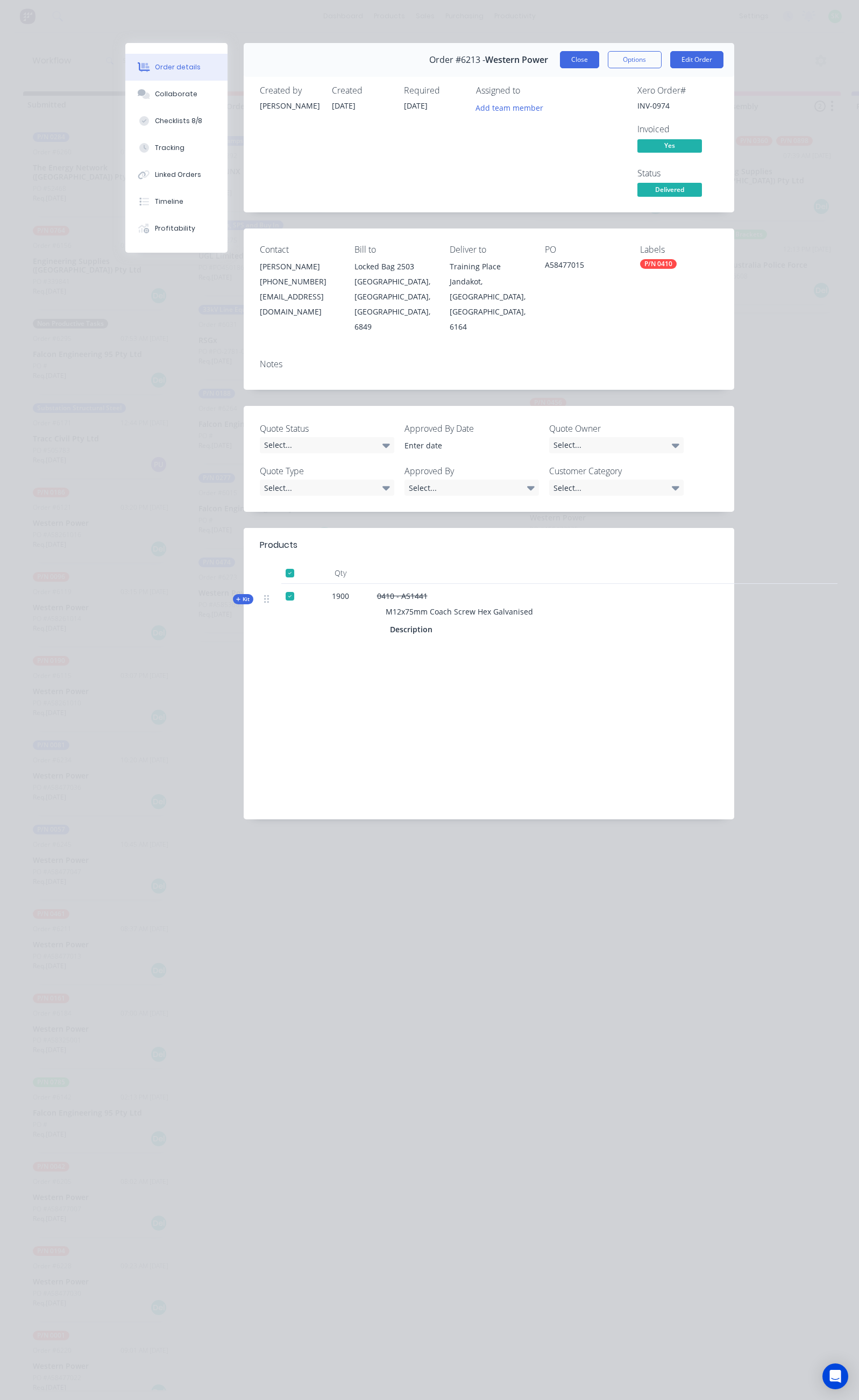
scroll to position [0, 420]
click at [599, 58] on button "Close" at bounding box center [579, 59] width 39 height 17
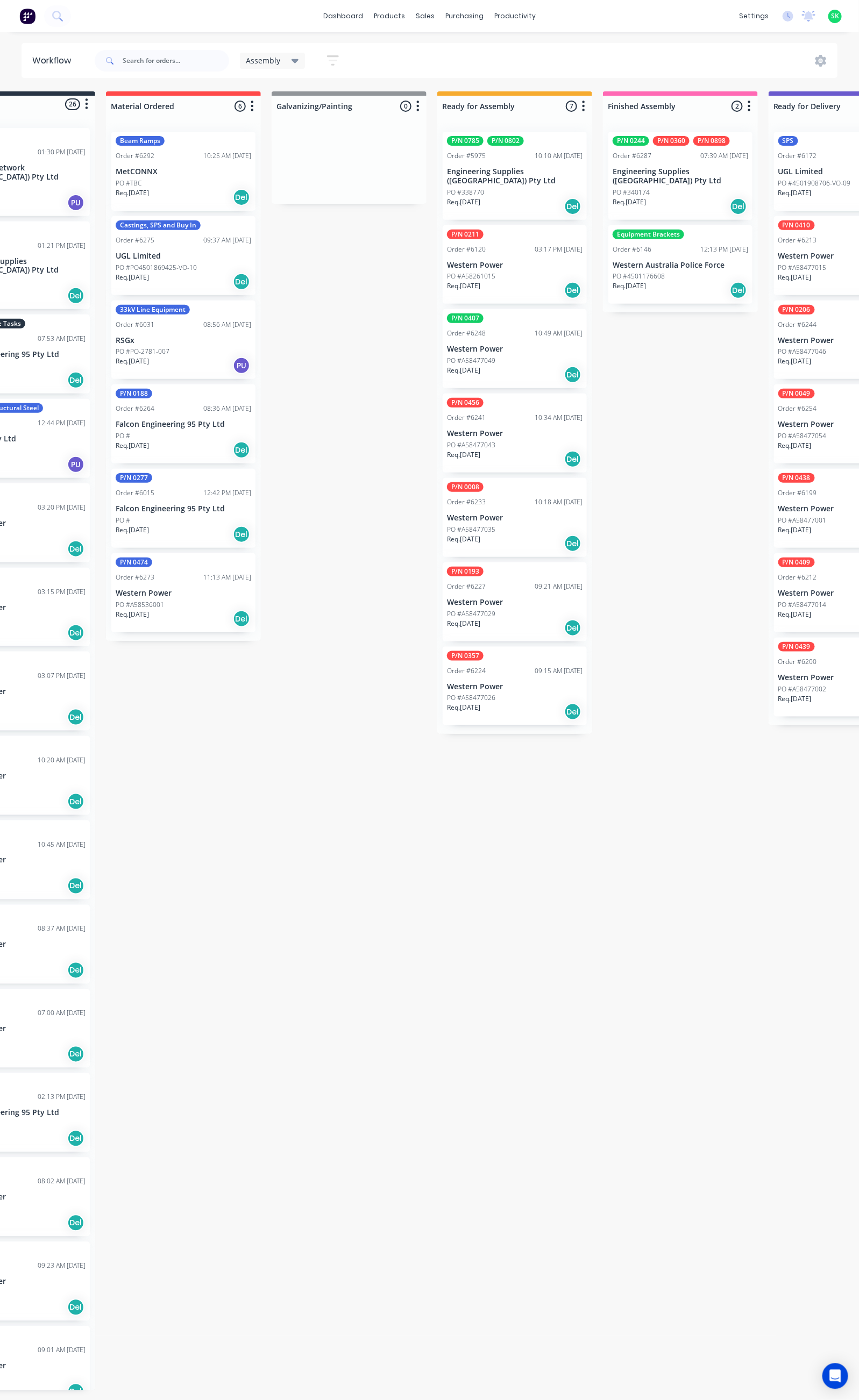
scroll to position [0, 0]
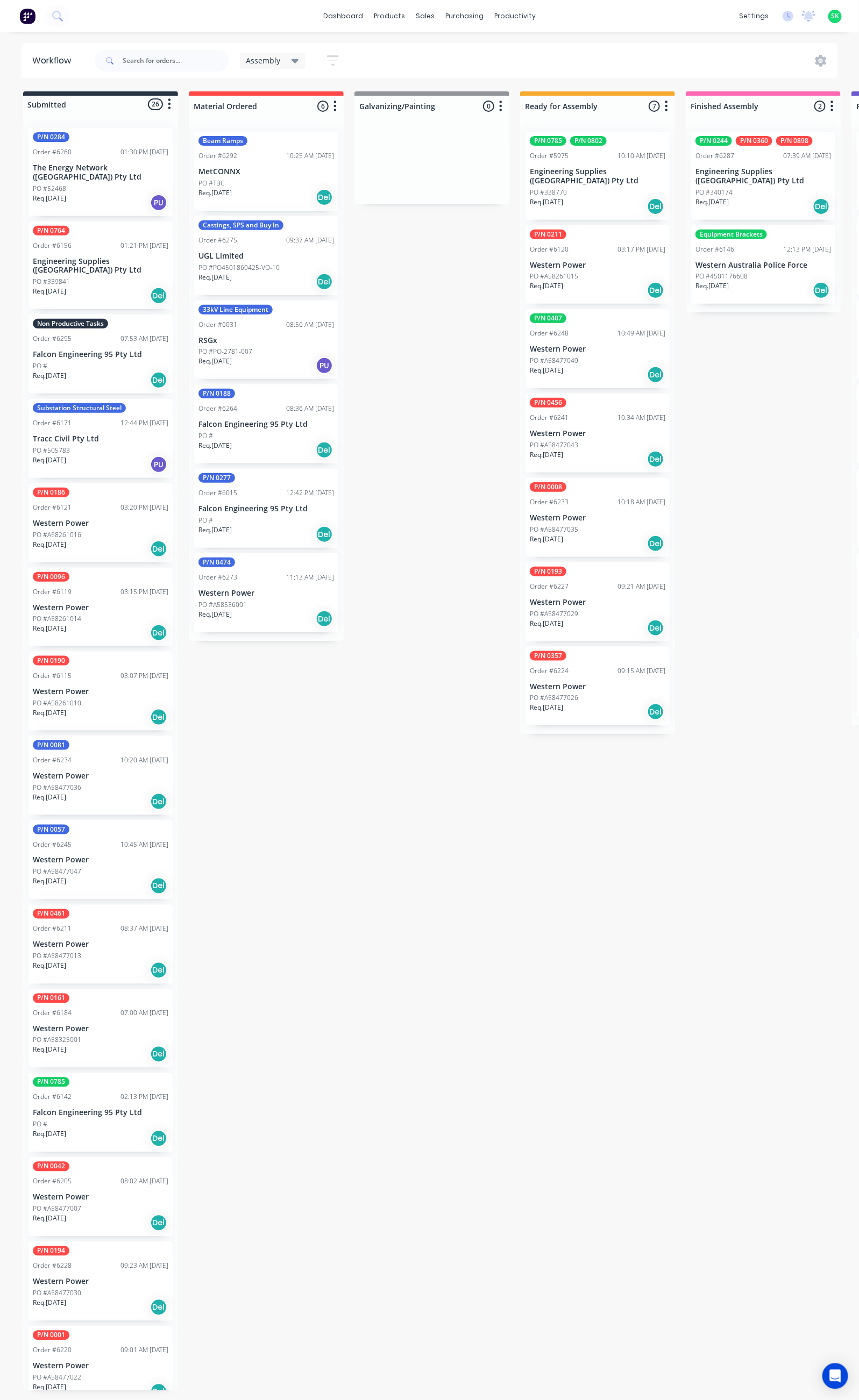
click at [296, 57] on icon at bounding box center [295, 61] width 7 height 12
click at [339, 54] on button "button" at bounding box center [333, 61] width 35 height 21
click at [328, 226] on button "Filter by labels" at bounding box center [281, 224] width 107 height 16
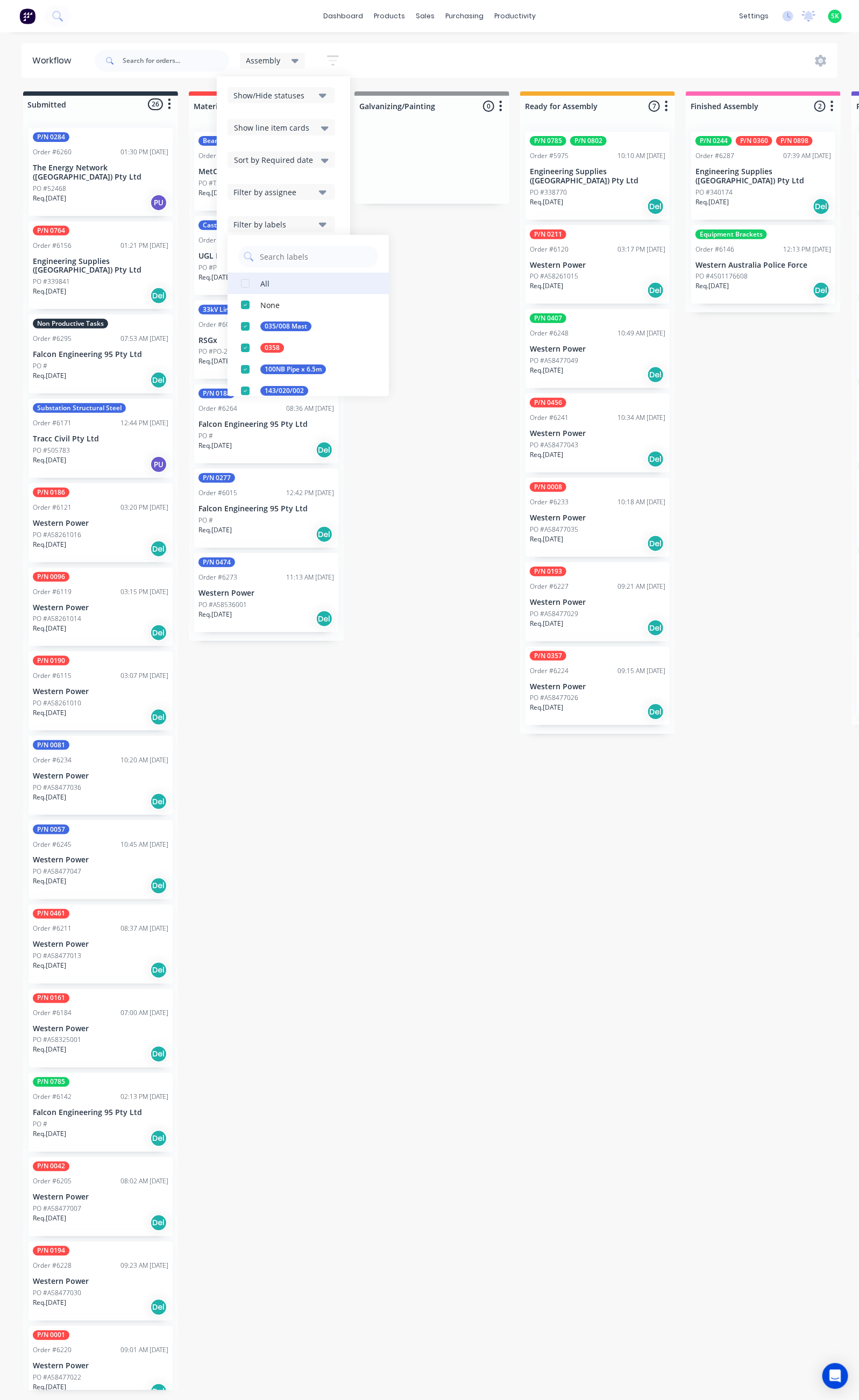
click at [299, 281] on button "All" at bounding box center [308, 283] width 161 height 21
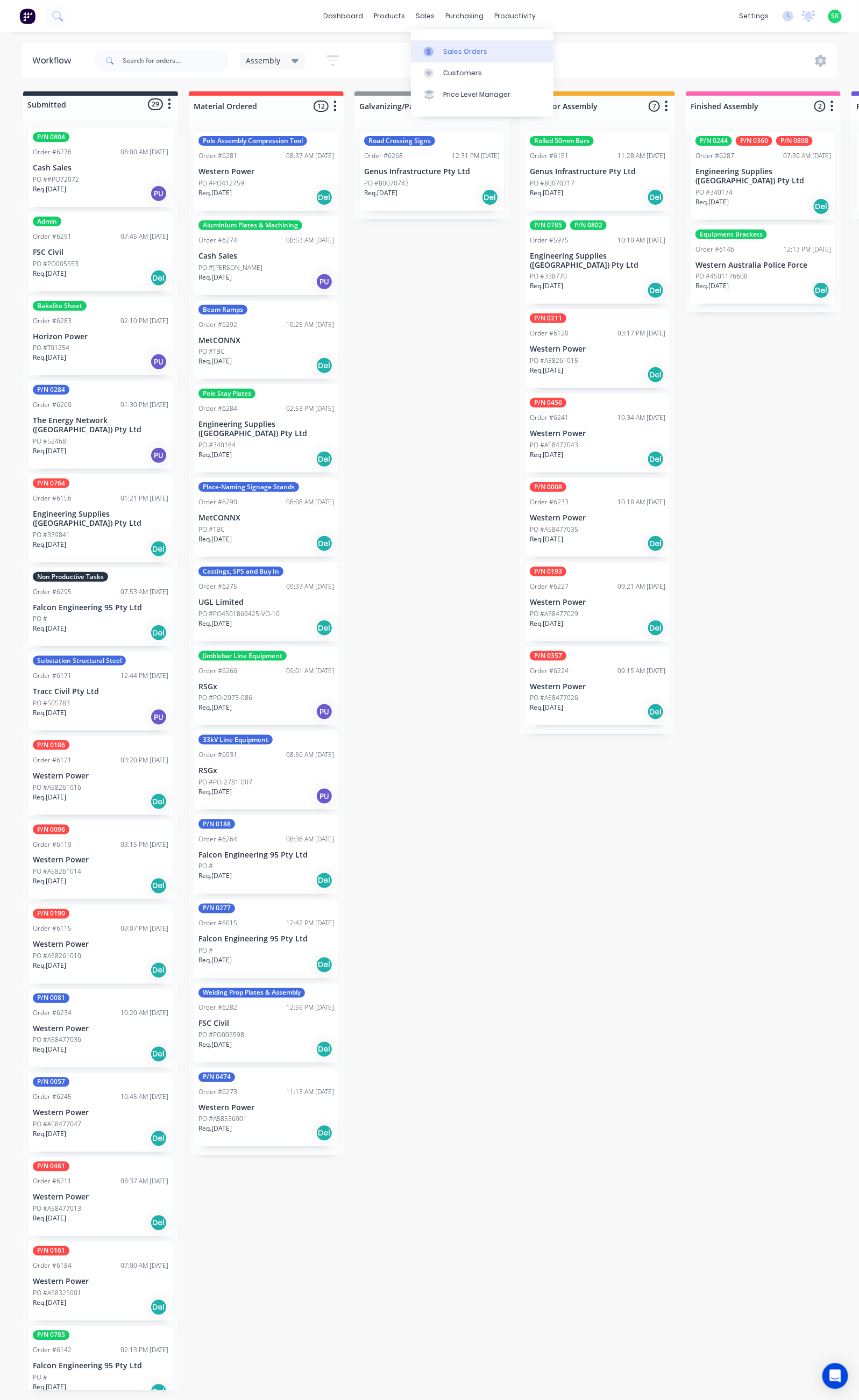
click at [436, 48] on div at bounding box center [432, 51] width 16 height 10
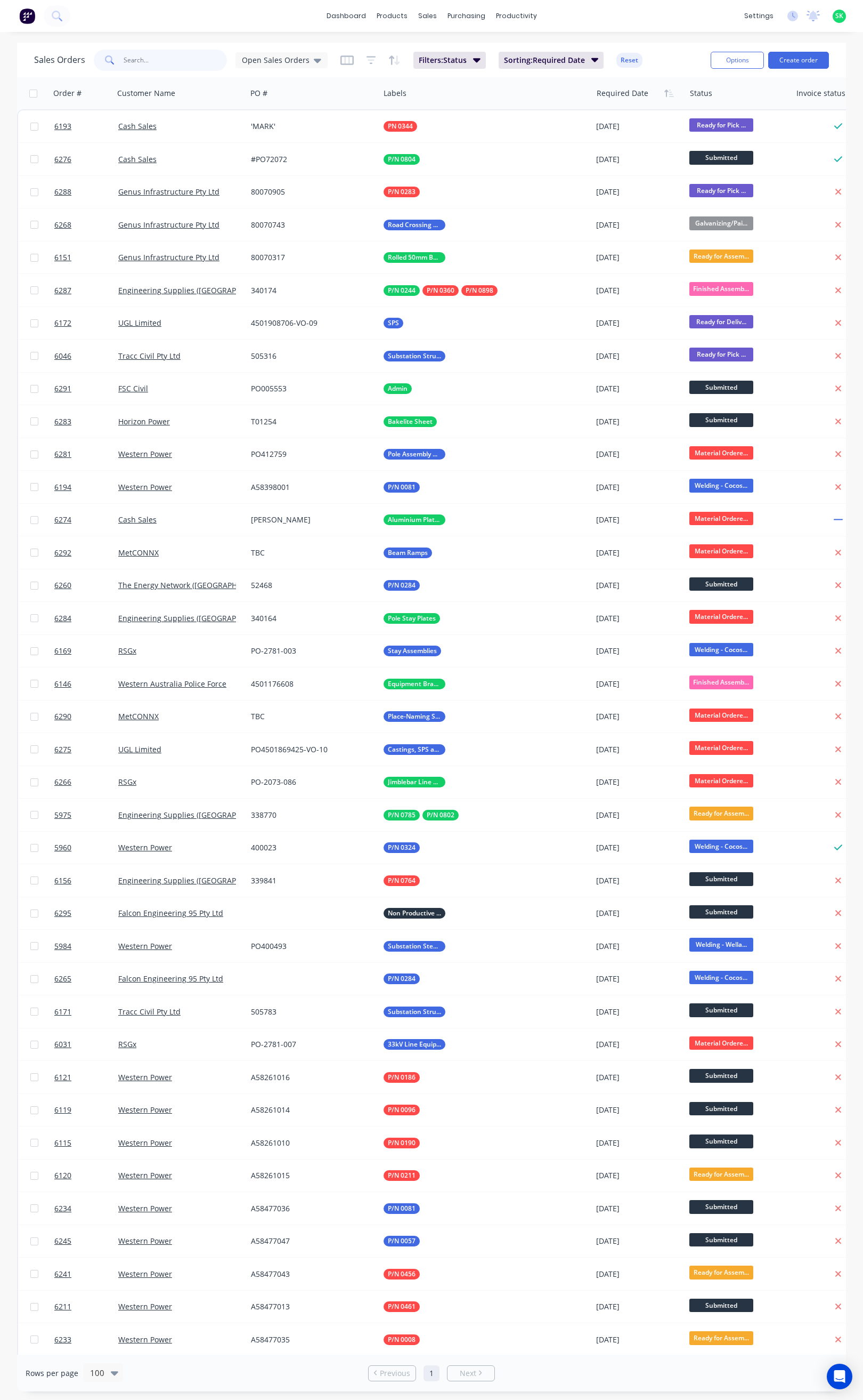
click at [149, 56] on input "text" at bounding box center [176, 60] width 104 height 21
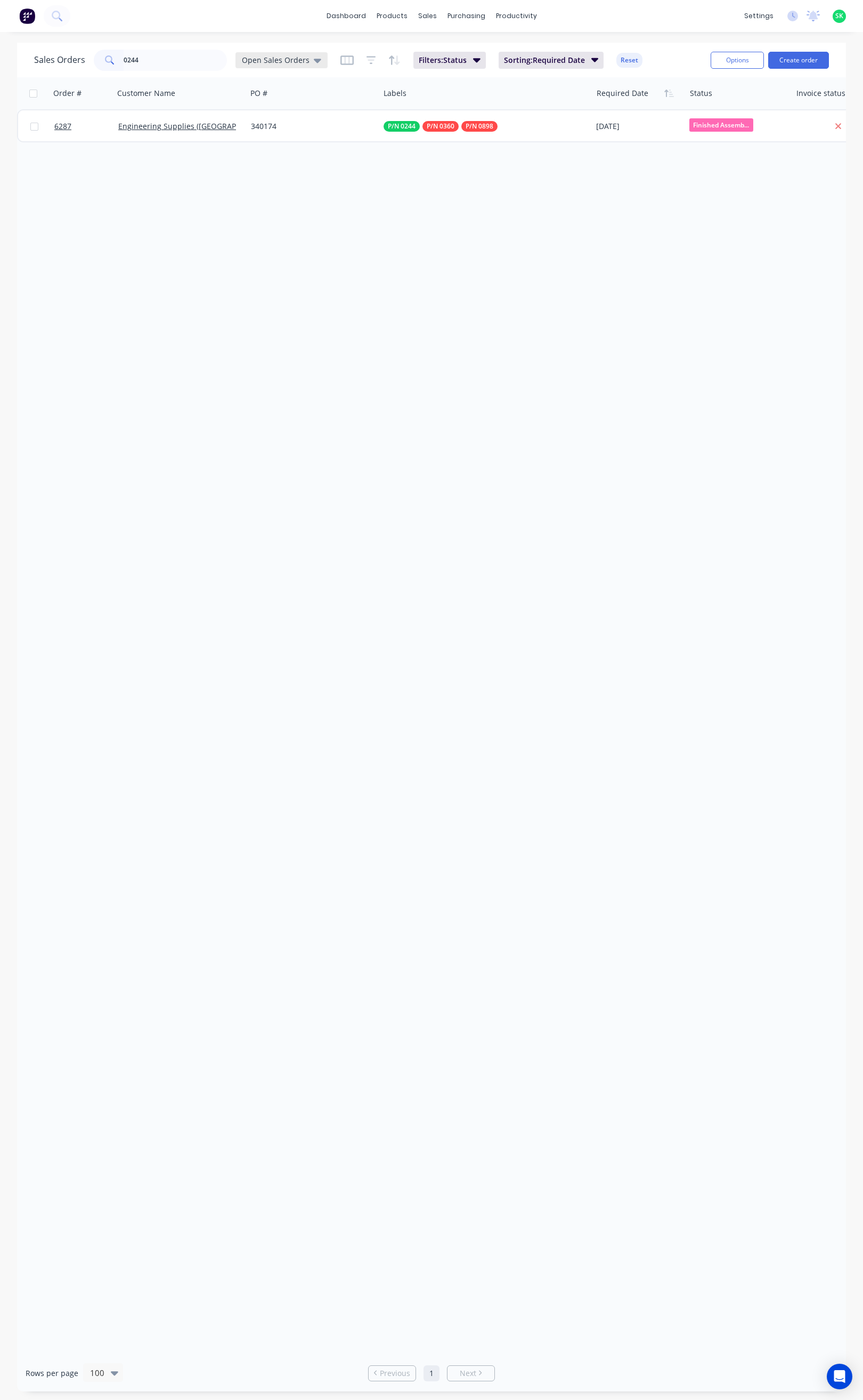
click at [316, 63] on icon at bounding box center [317, 60] width 7 height 12
click at [280, 147] on button "None" at bounding box center [300, 151] width 122 height 12
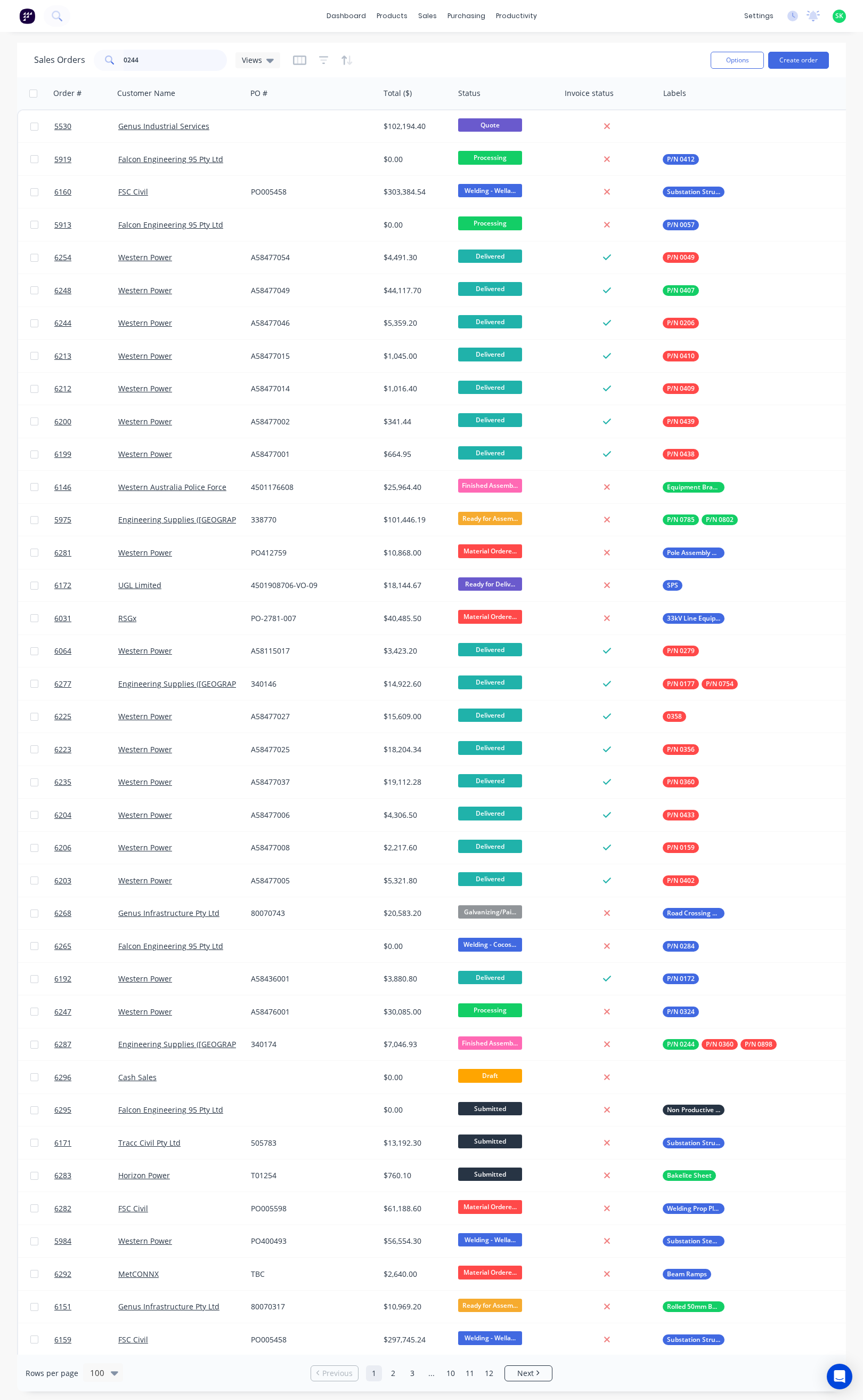
click at [151, 61] on input "0244" at bounding box center [176, 60] width 104 height 21
type input "0244"
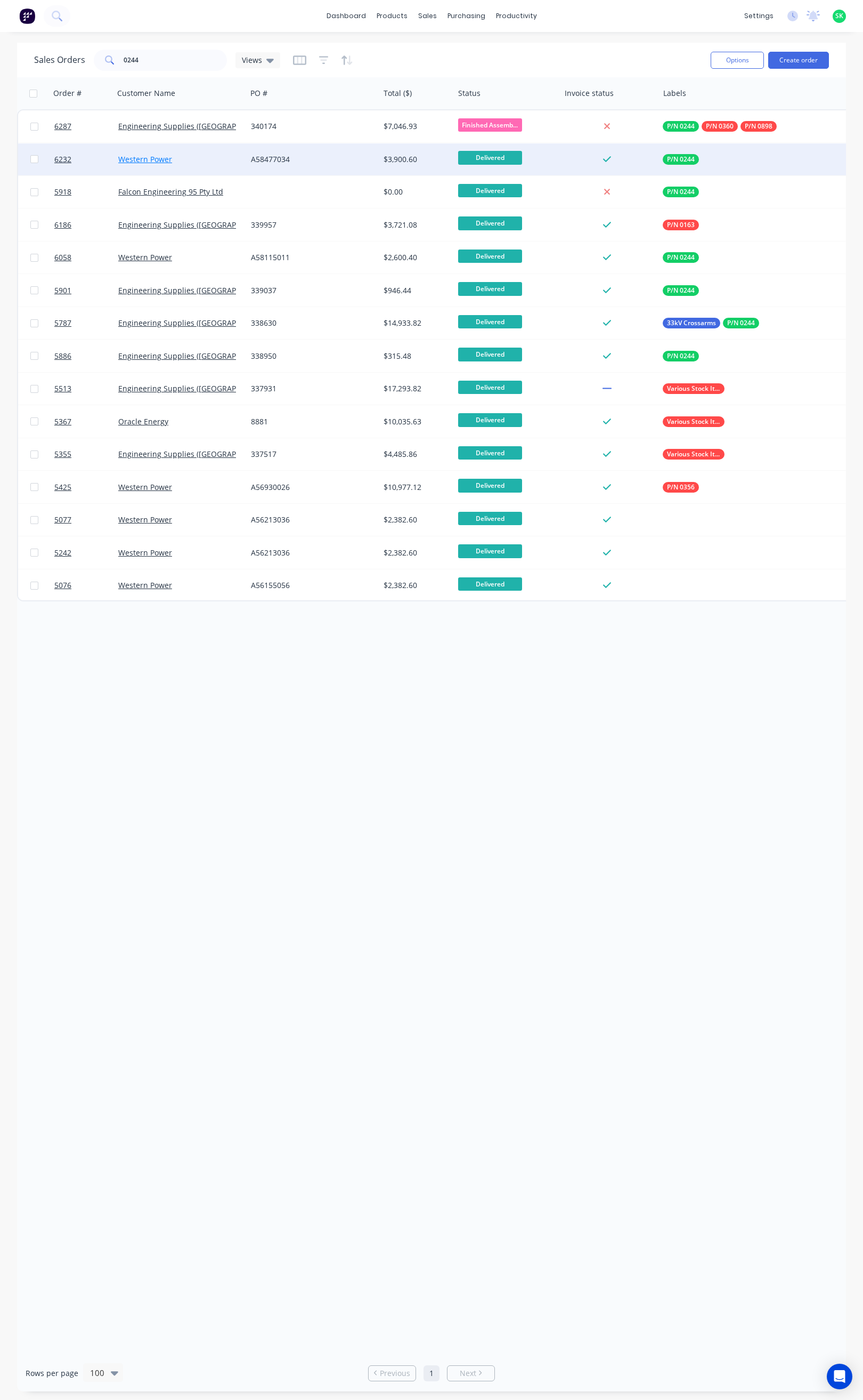
click at [141, 157] on link "Western Power" at bounding box center [144, 159] width 53 height 10
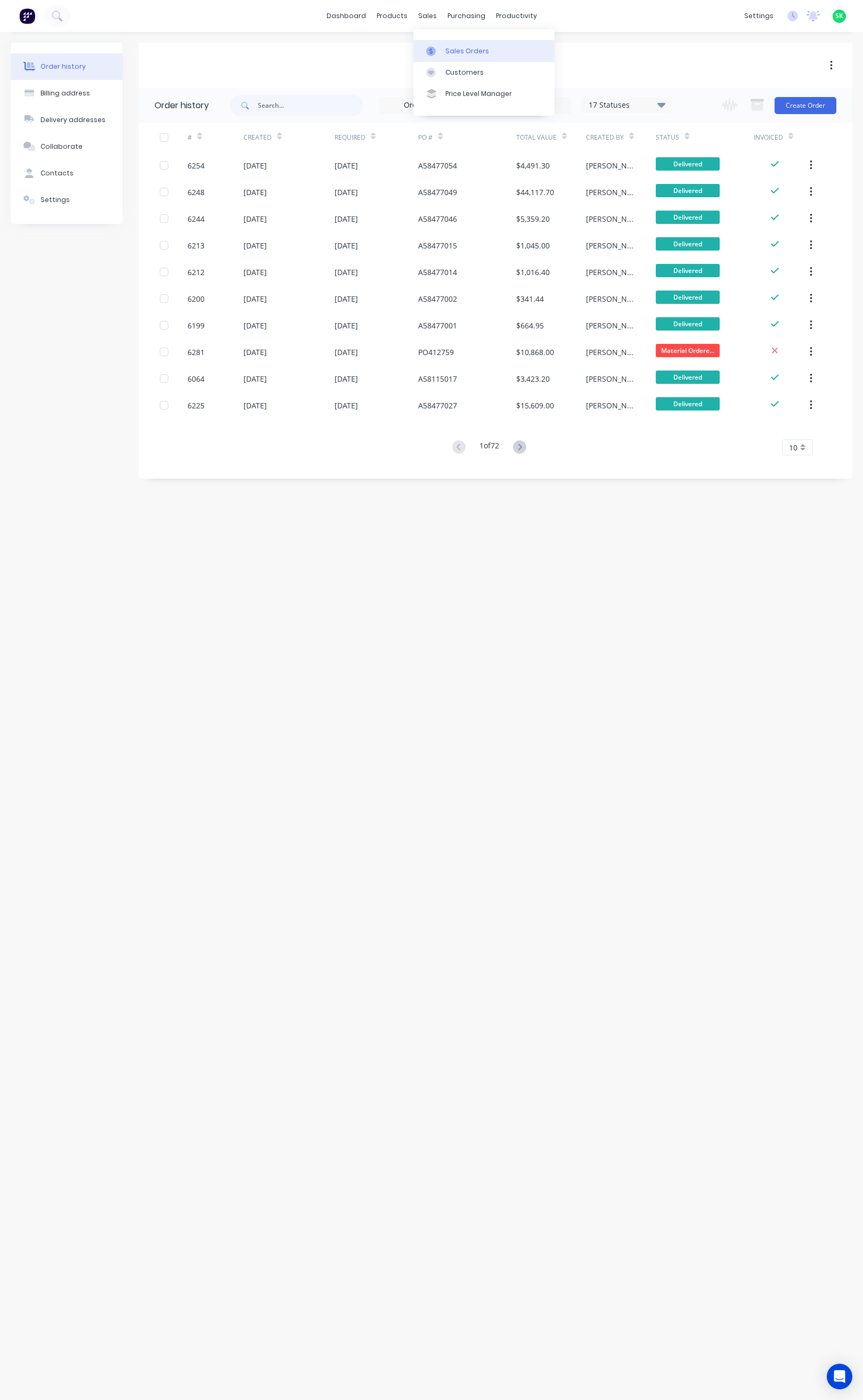
click at [445, 48] on div "Sales Orders" at bounding box center [467, 51] width 44 height 10
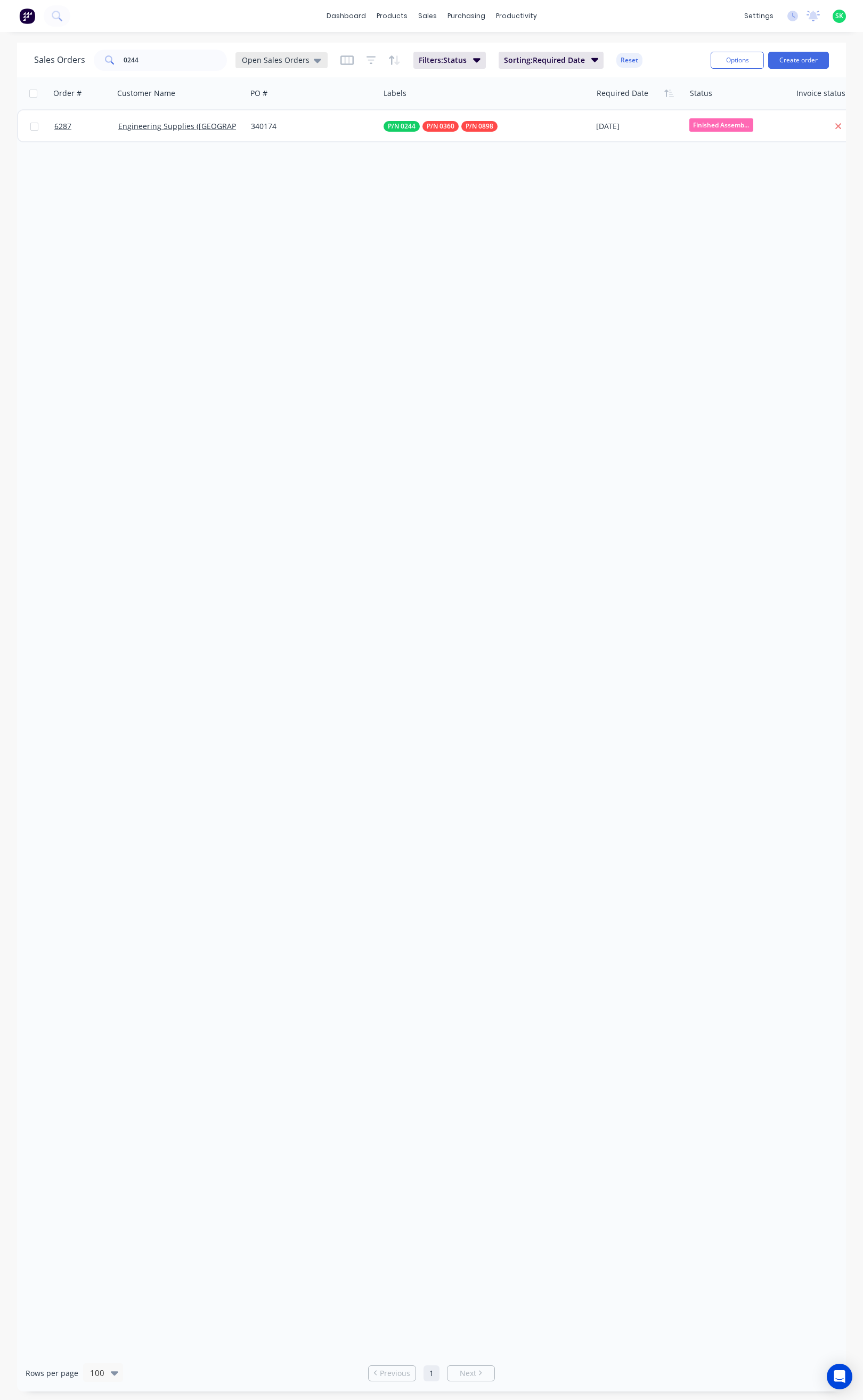
click at [319, 59] on div "Open Sales Orders" at bounding box center [281, 60] width 92 height 16
click at [288, 153] on button "None" at bounding box center [300, 151] width 122 height 12
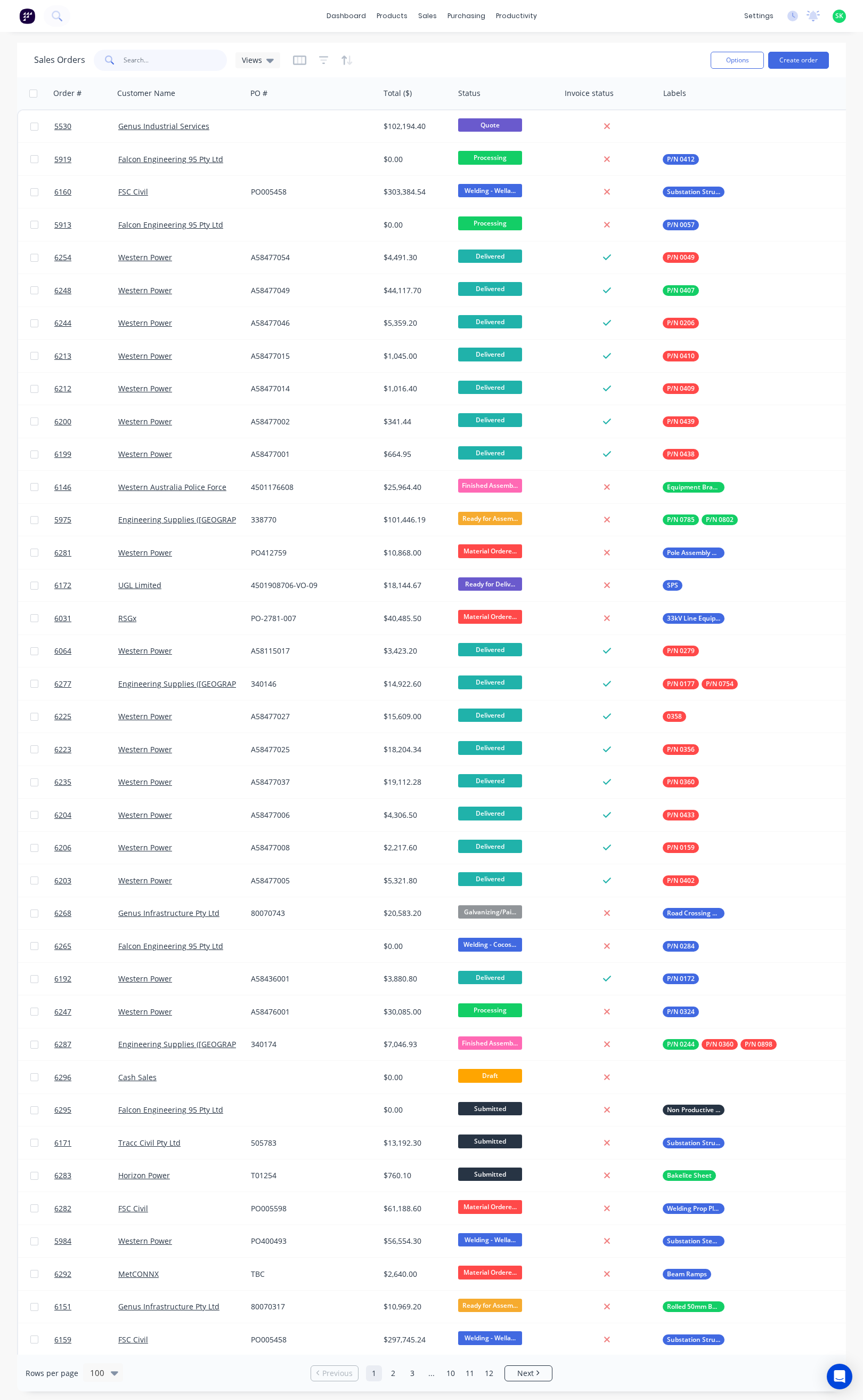
click at [149, 58] on input "0244" at bounding box center [176, 60] width 104 height 21
type input "0244"
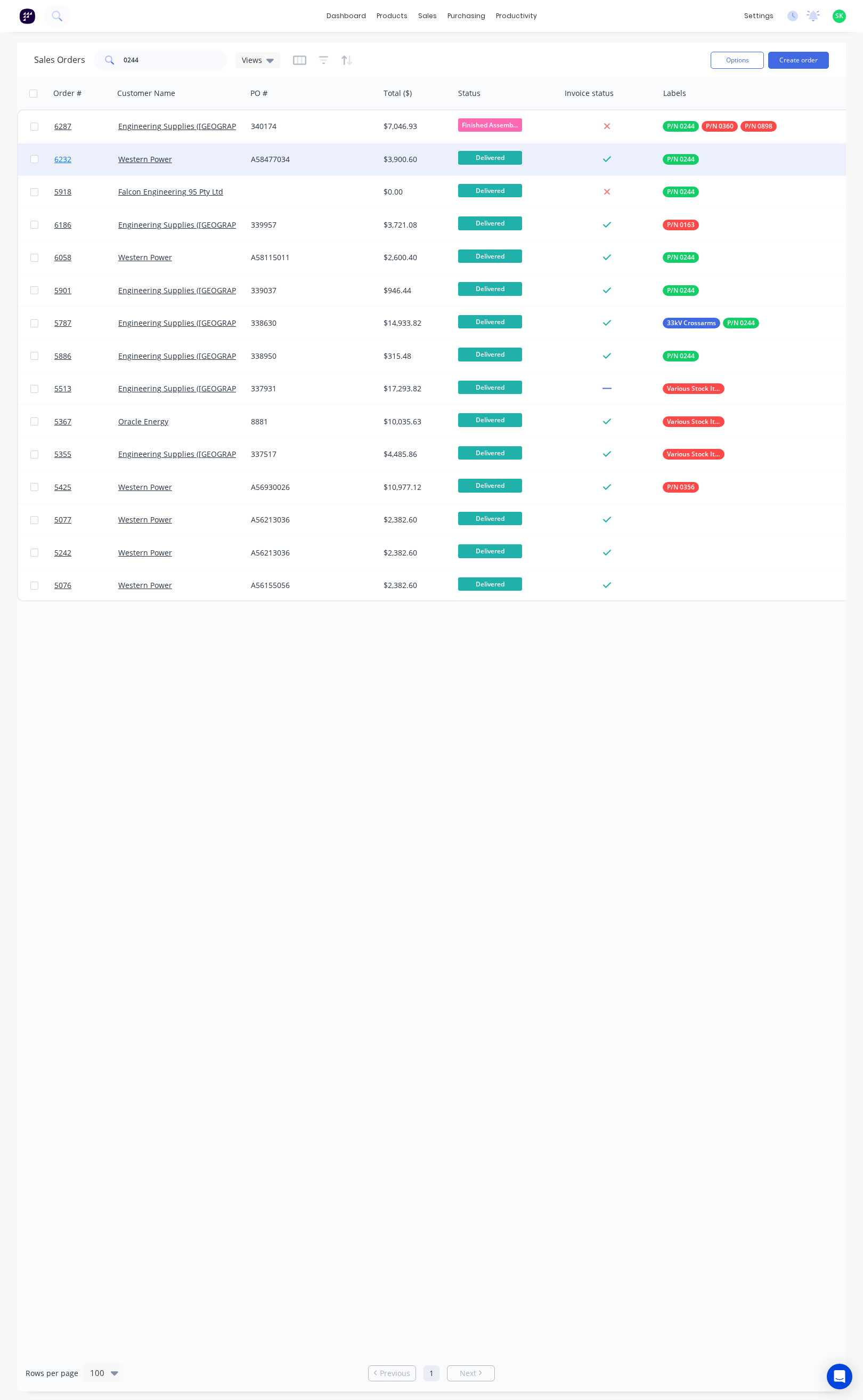
click at [64, 158] on span "6232" at bounding box center [62, 159] width 17 height 11
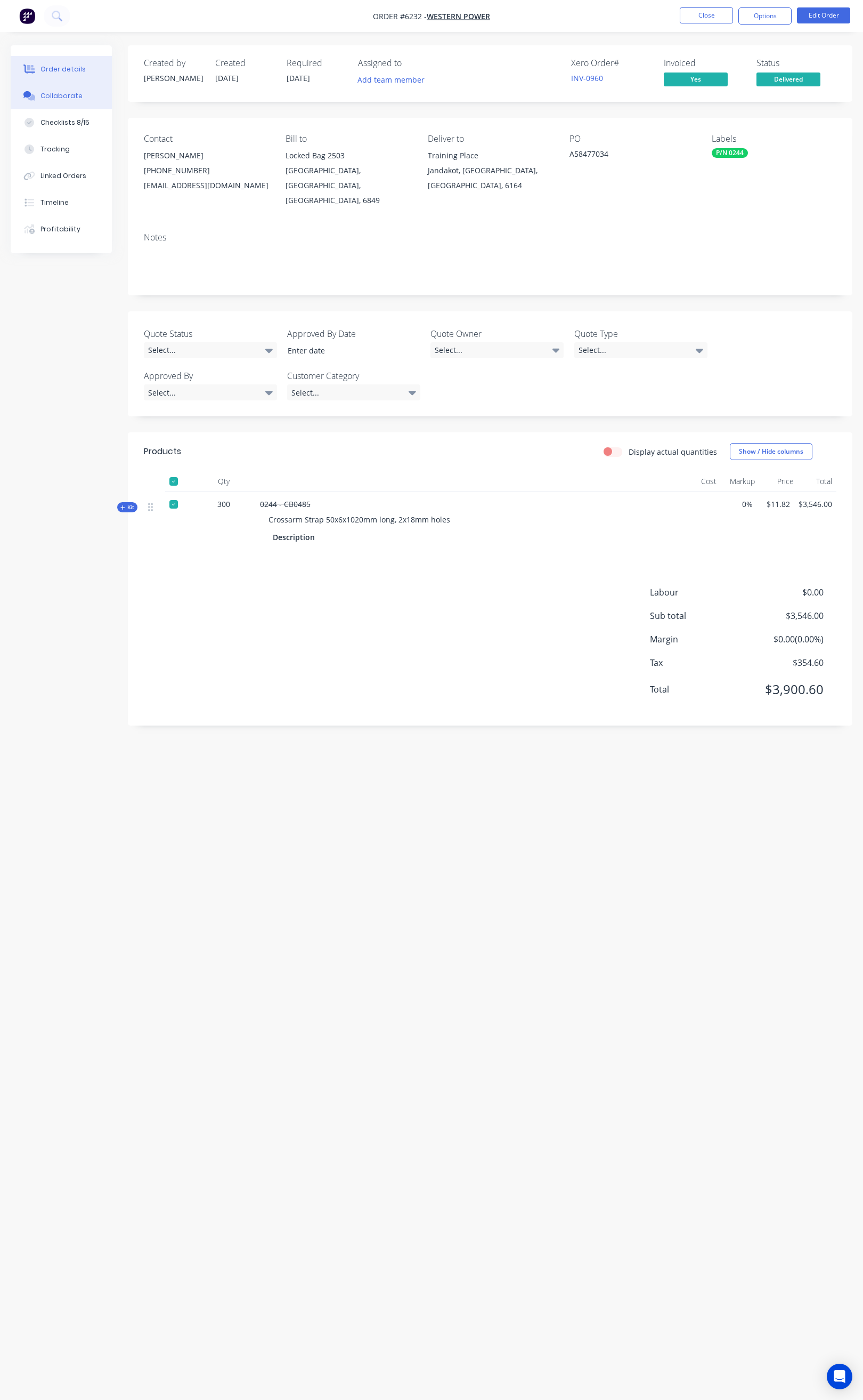
click at [66, 93] on div "Collaborate" at bounding box center [61, 95] width 42 height 10
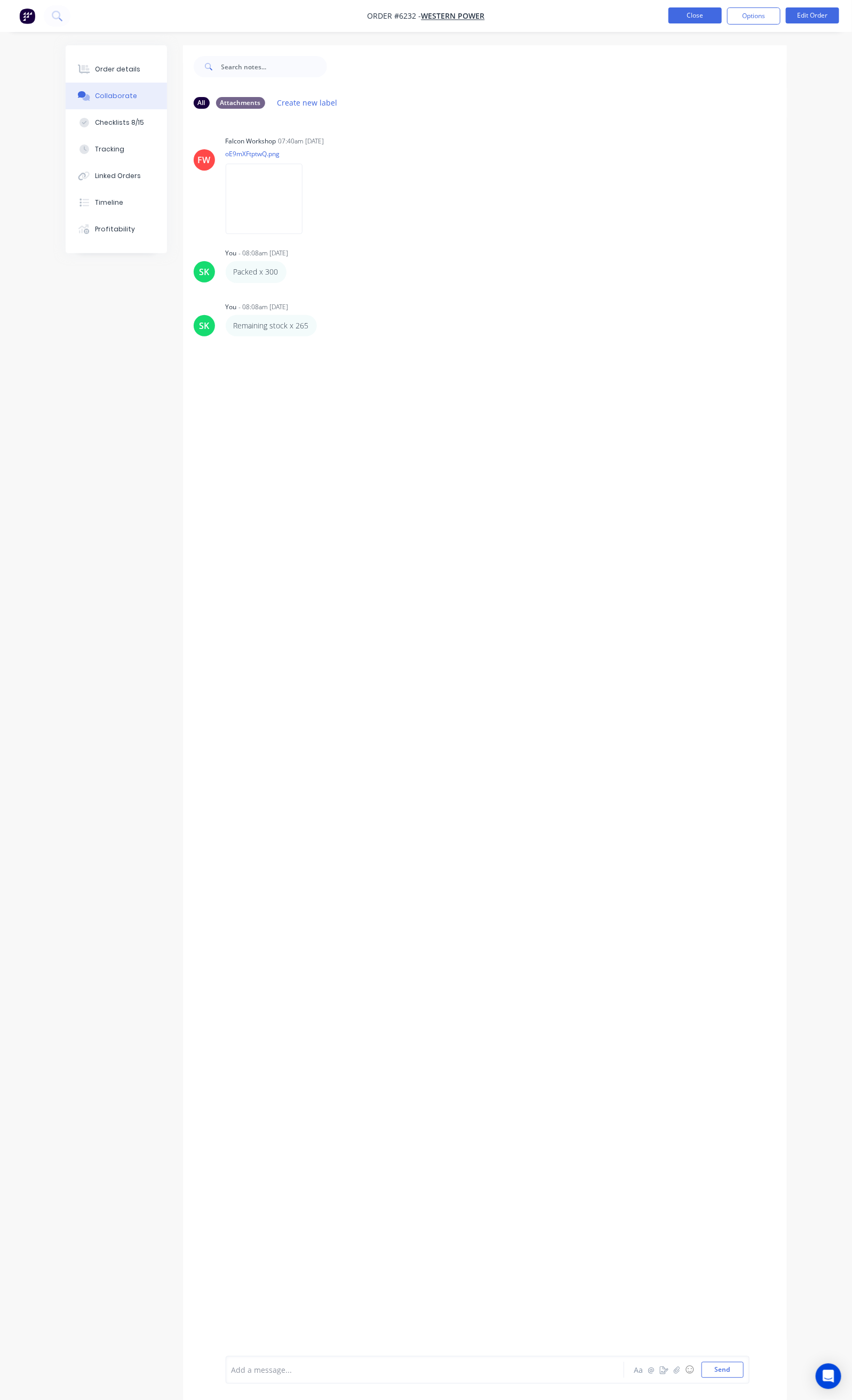
click at [683, 19] on button "Close" at bounding box center [694, 15] width 54 height 16
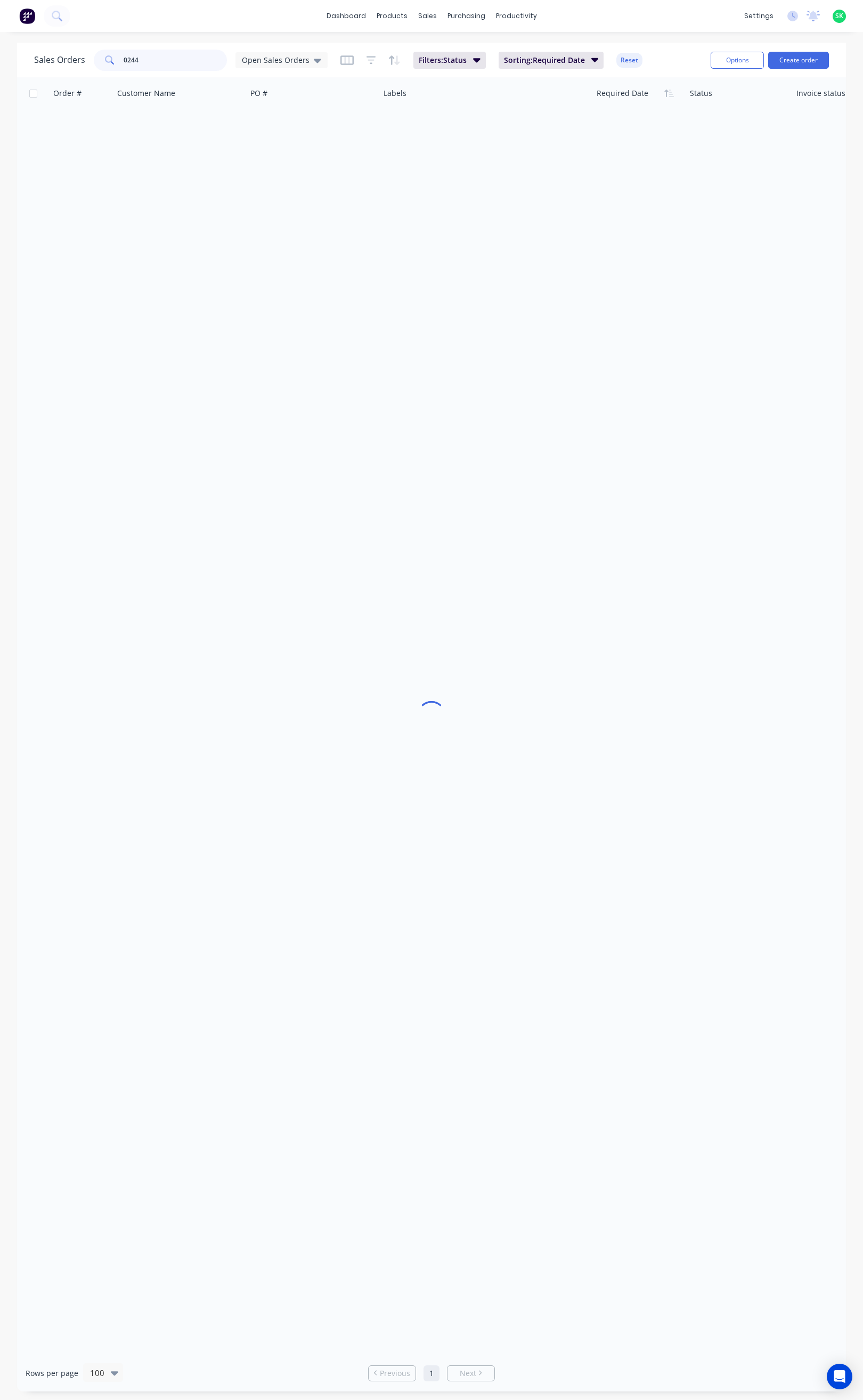
drag, startPoint x: 154, startPoint y: 62, endPoint x: 105, endPoint y: 65, distance: 49.1
click at [105, 64] on div "0244" at bounding box center [160, 60] width 133 height 21
click at [520, 54] on div "Workflow" at bounding box center [535, 51] width 32 height 10
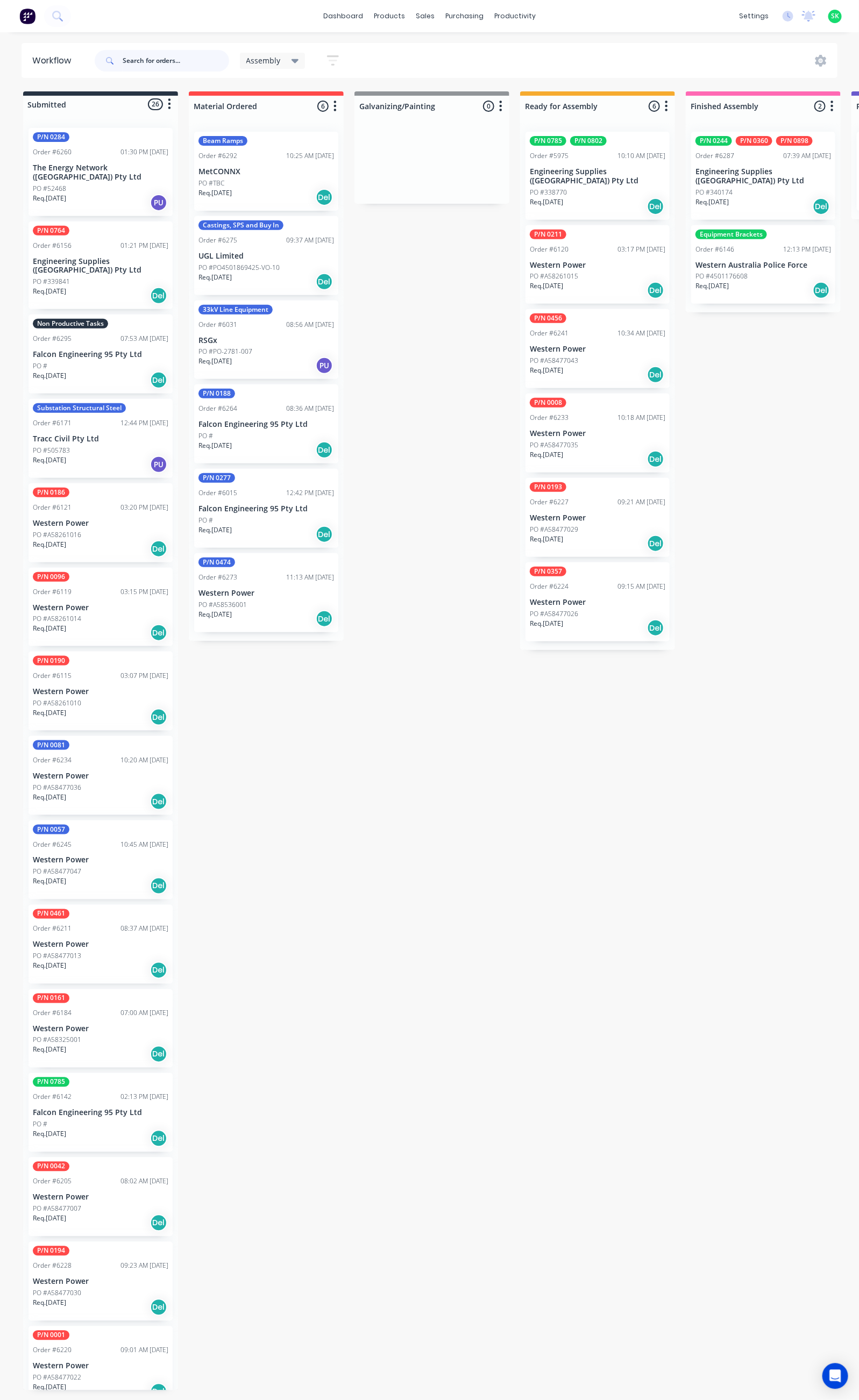
click at [124, 58] on input "text" at bounding box center [176, 61] width 106 height 21
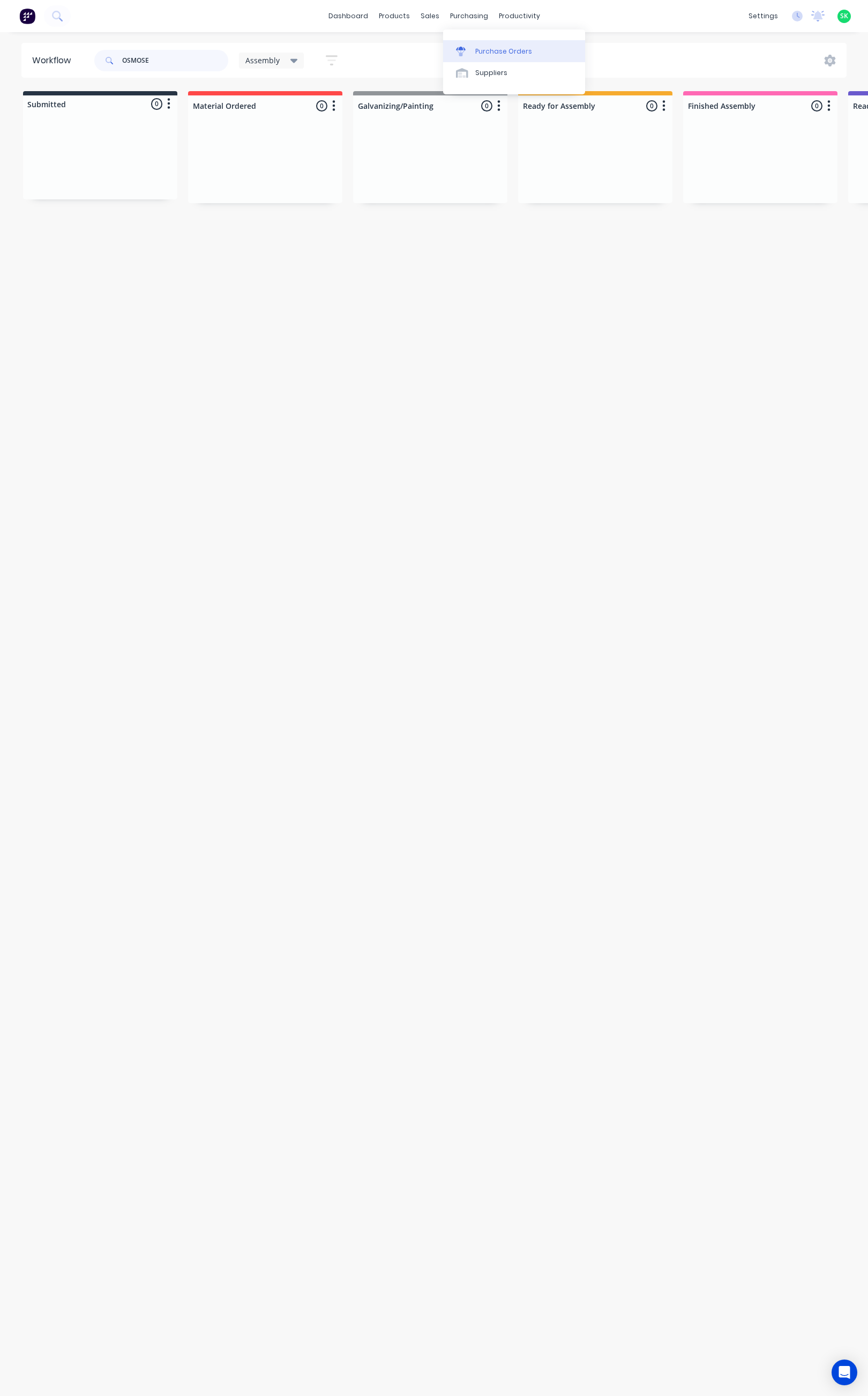
type input "OSMOSE"
click at [481, 47] on div "Purchase Orders" at bounding box center [503, 51] width 57 height 10
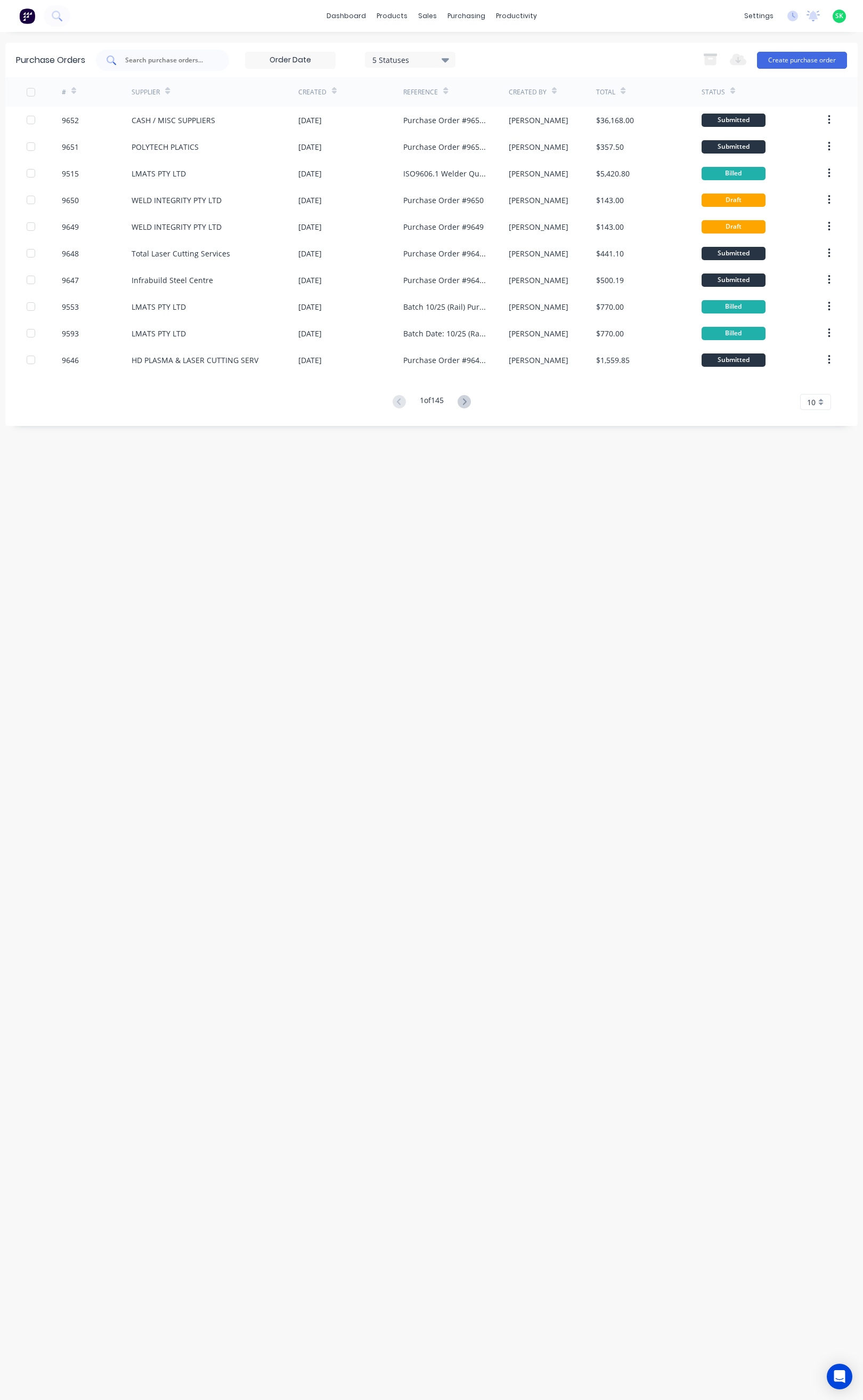
drag, startPoint x: 141, startPoint y: 61, endPoint x: 136, endPoint y: 56, distance: 7.1
click at [141, 61] on input "text" at bounding box center [168, 60] width 89 height 11
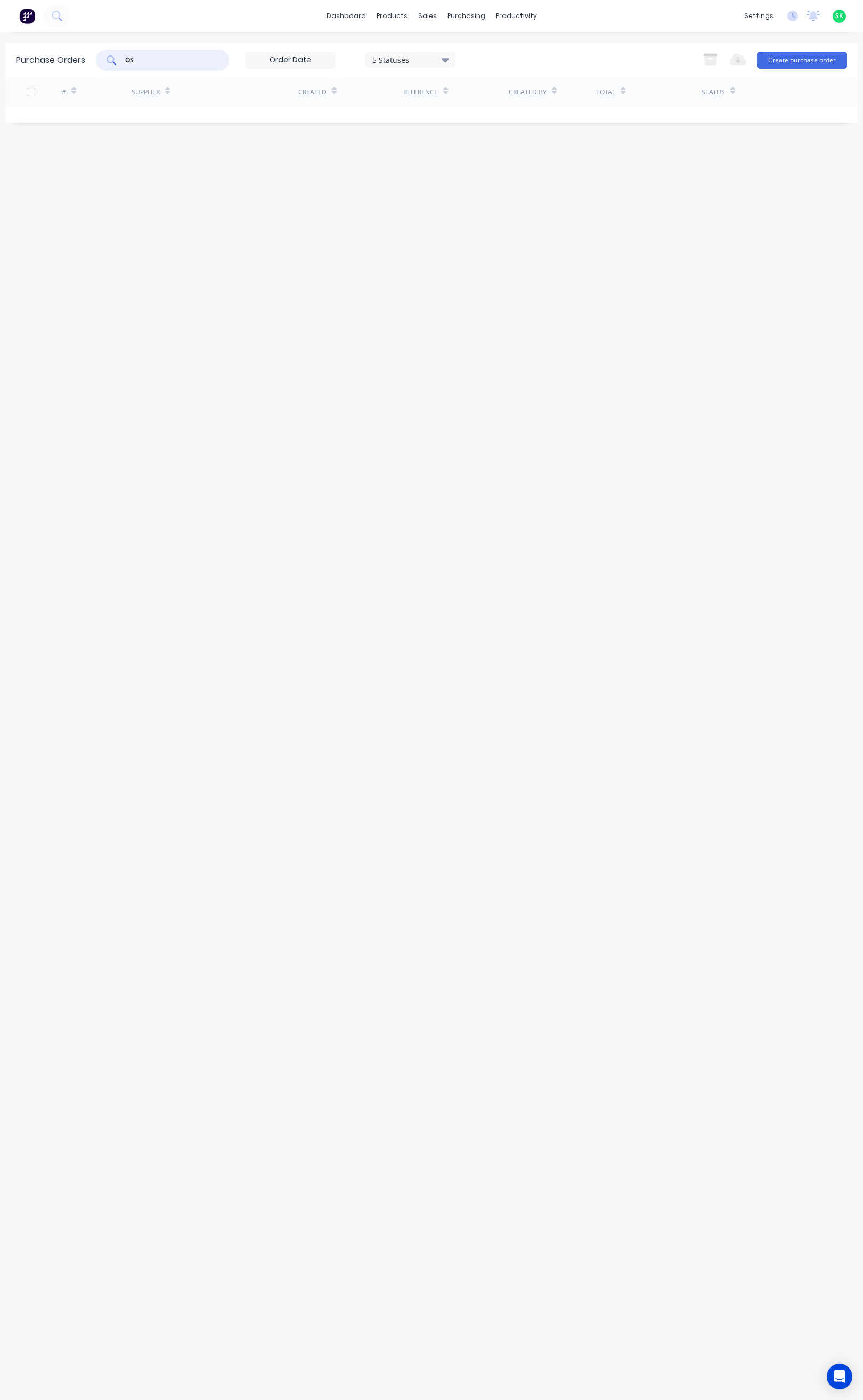
type input "O"
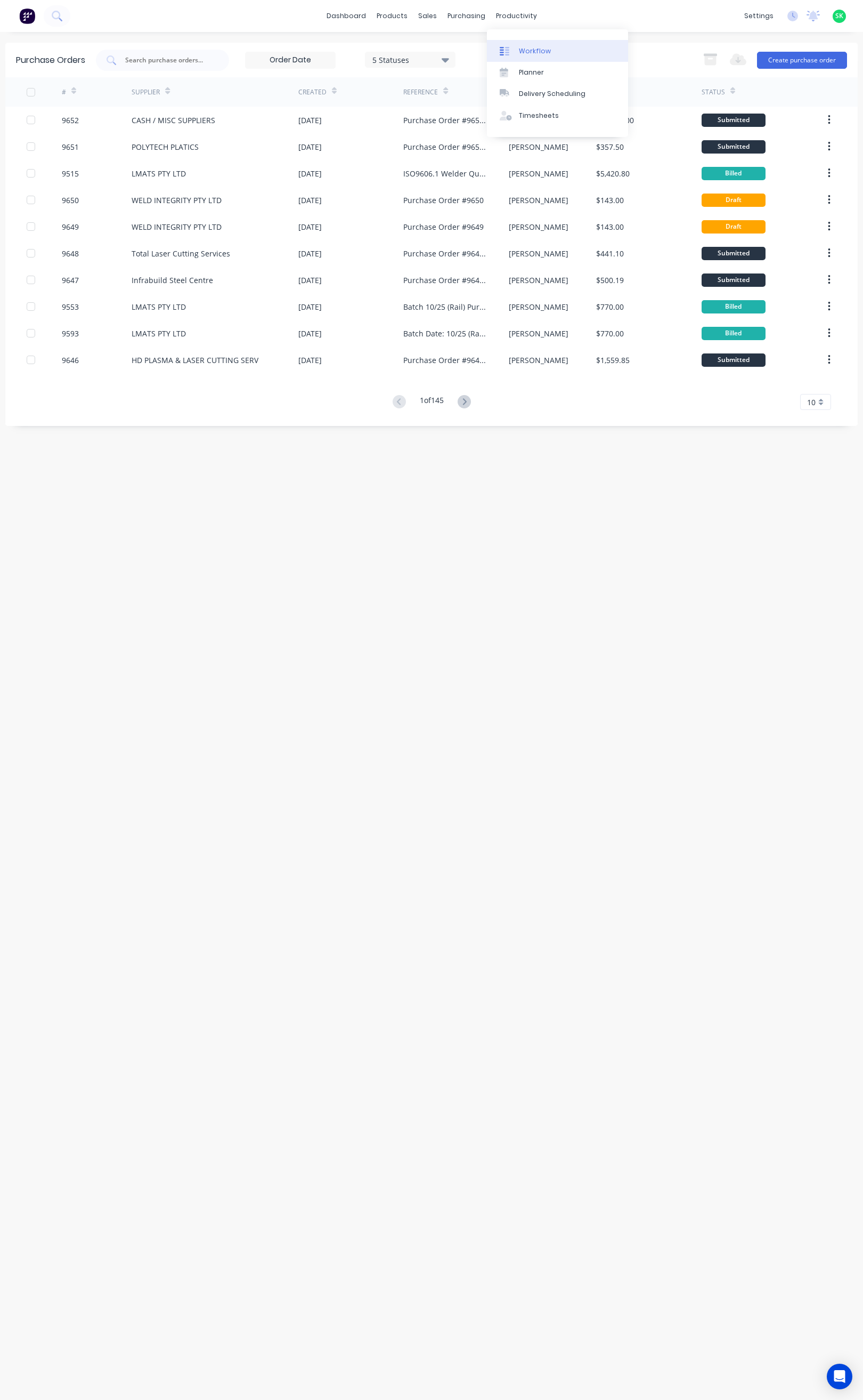
click at [536, 44] on link "Workflow" at bounding box center [558, 51] width 141 height 21
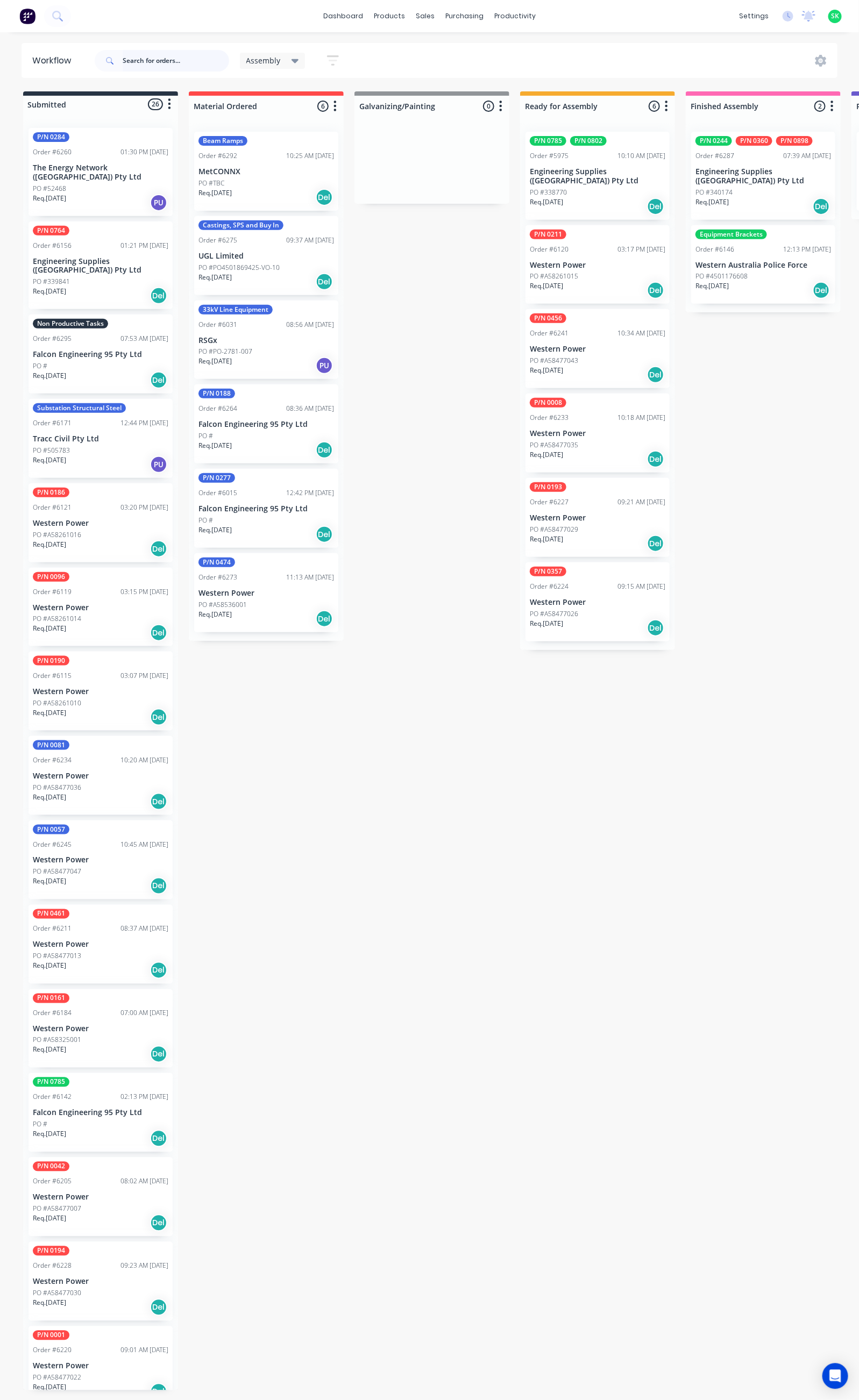
click at [137, 66] on input "text" at bounding box center [176, 61] width 106 height 21
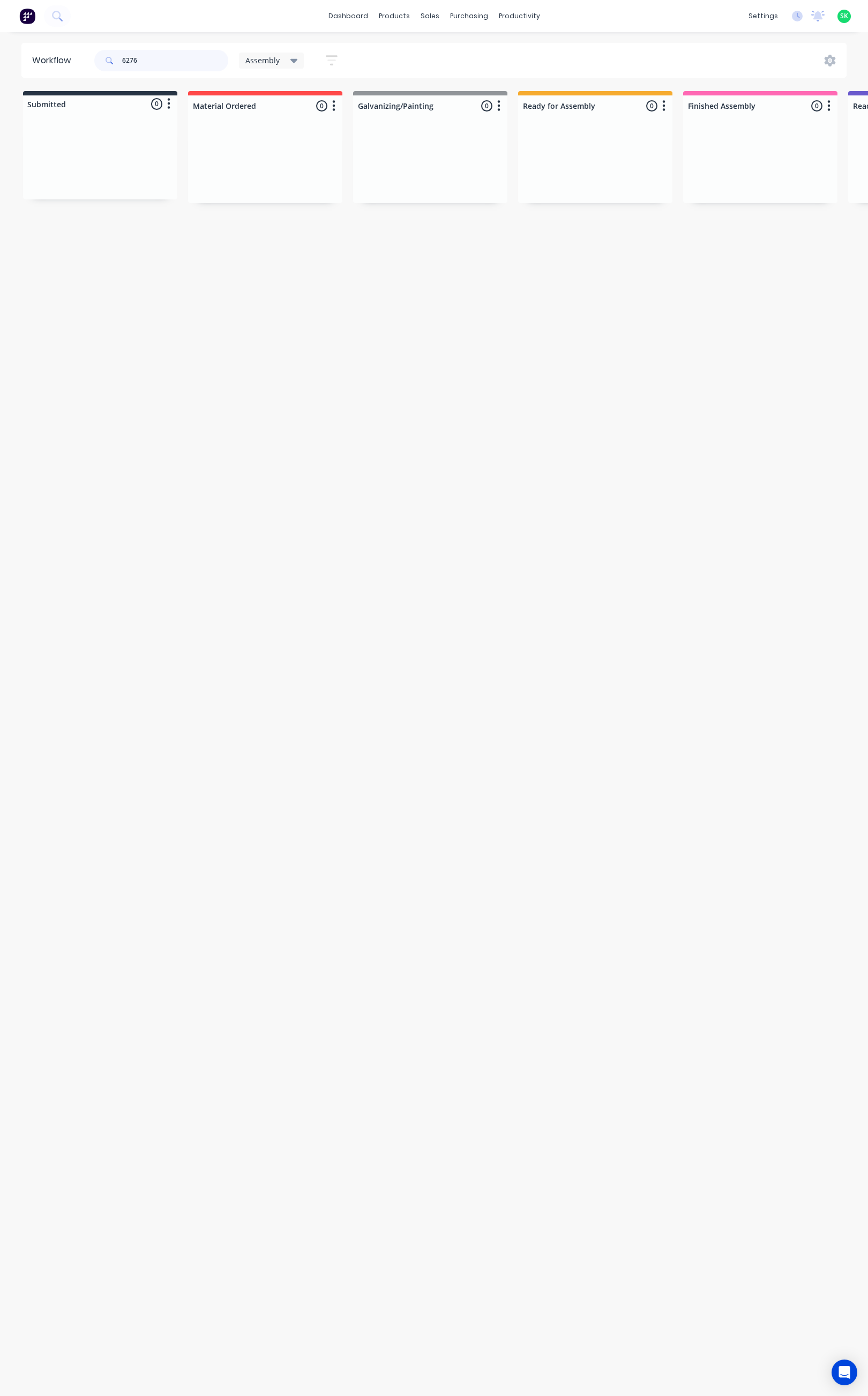
type input "6276"
click at [299, 60] on div "Assembly" at bounding box center [271, 60] width 66 height 16
click at [288, 141] on button "None" at bounding box center [304, 140] width 114 height 13
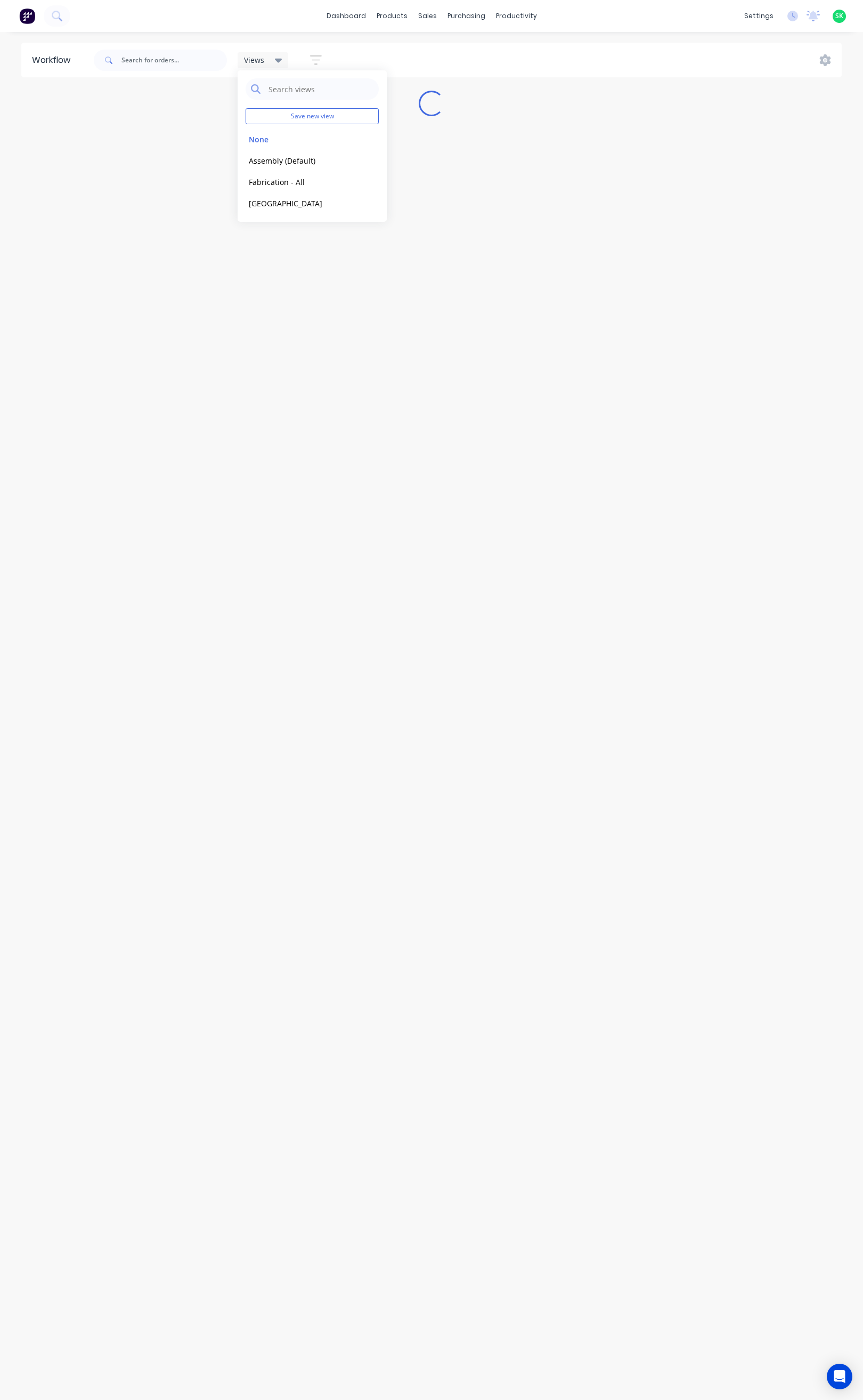
click at [316, 62] on icon "button" at bounding box center [316, 60] width 12 height 13
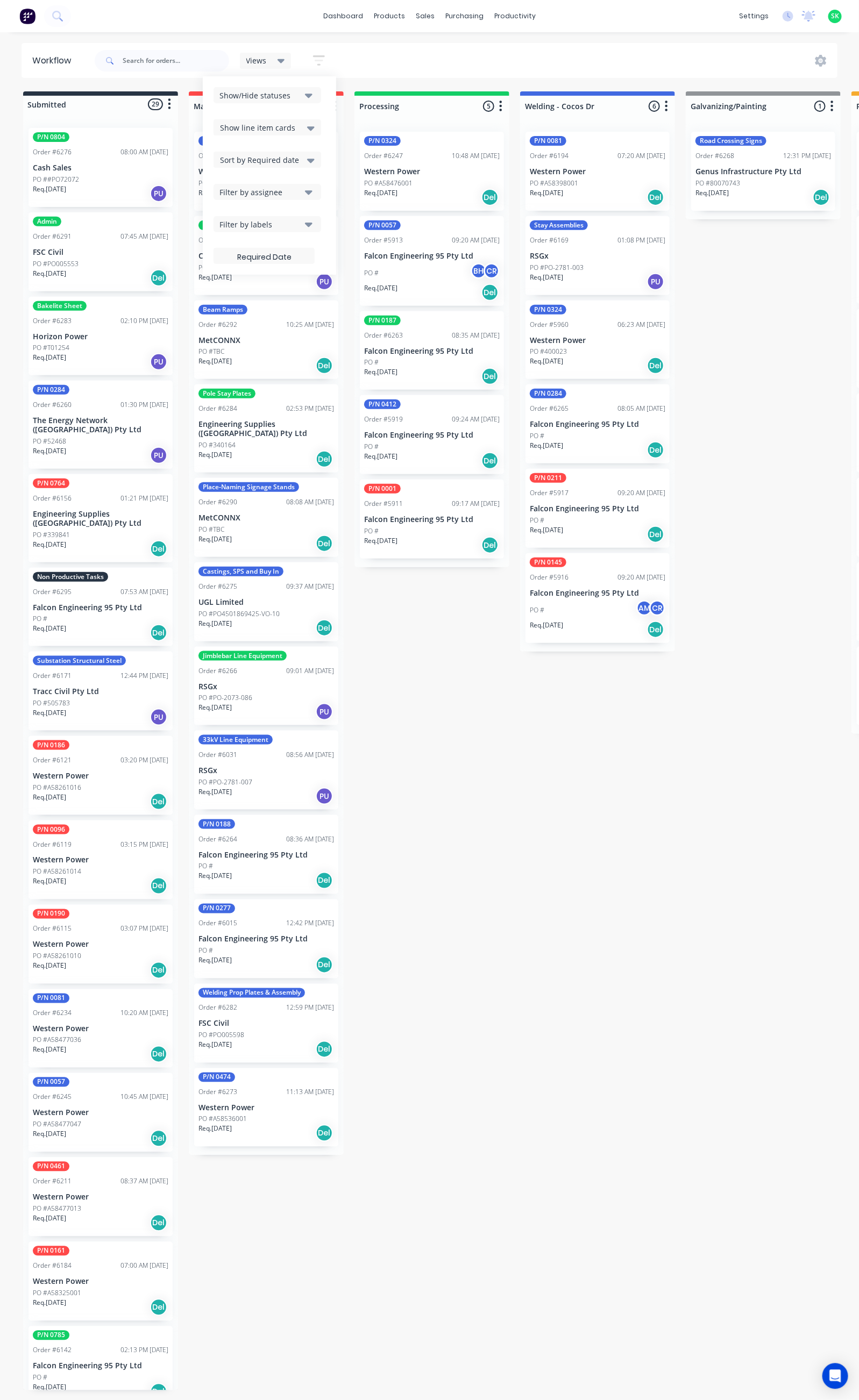
click at [311, 218] on icon "button" at bounding box center [308, 224] width 7 height 12
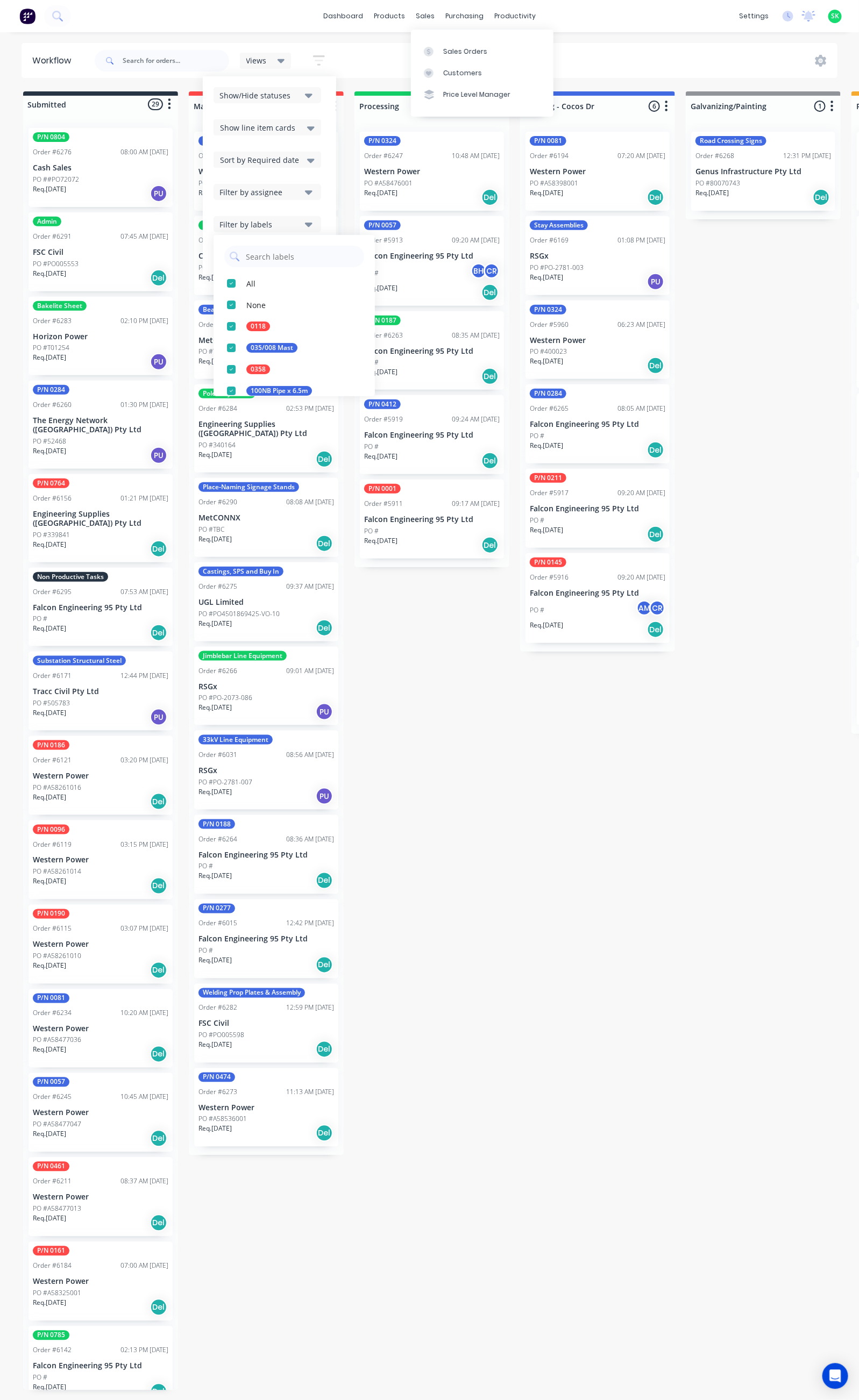
click at [452, 38] on div "Sales Orders Customers Price Level Manager" at bounding box center [482, 72] width 143 height 86
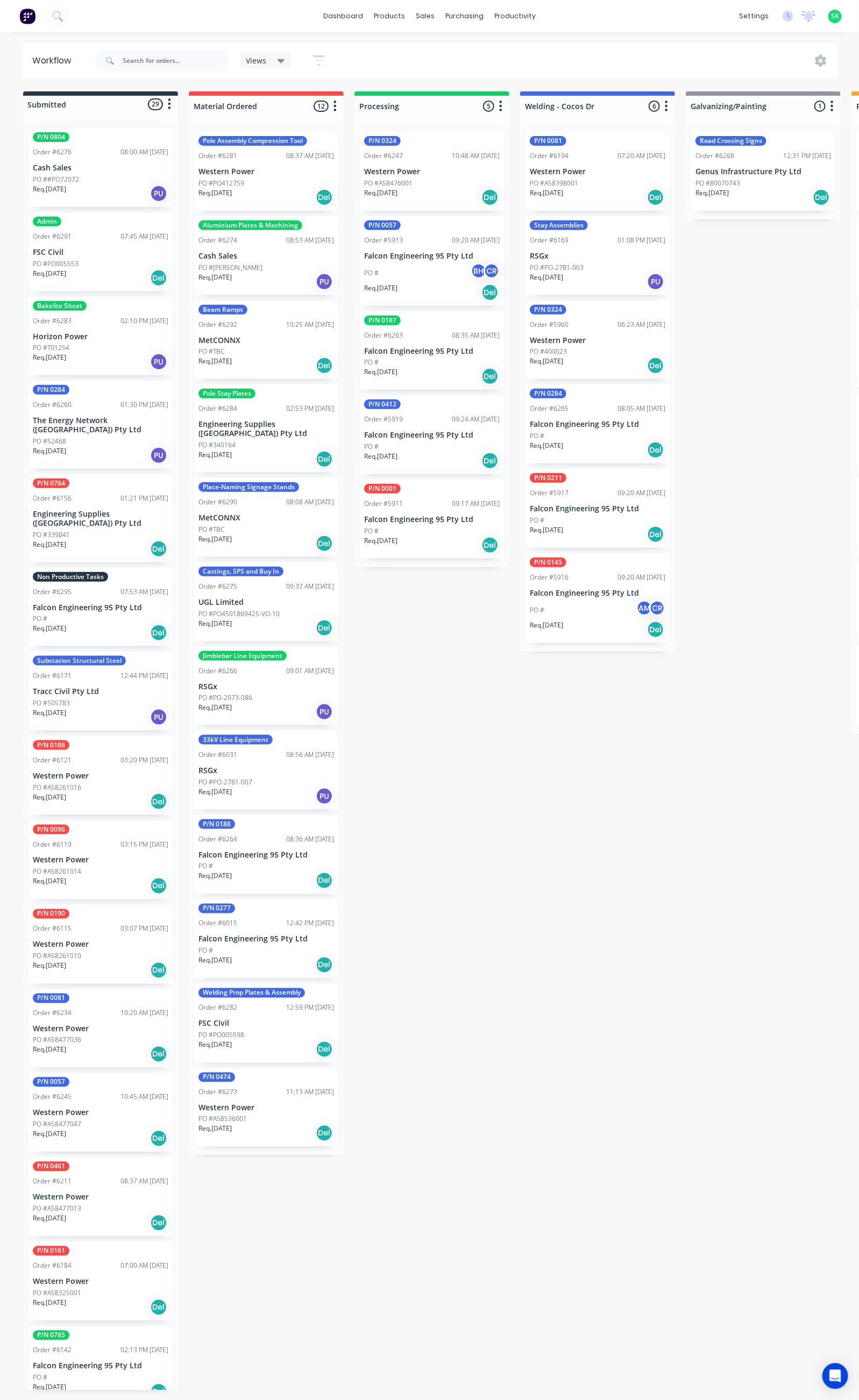
click at [107, 183] on div "PO ##PO72072" at bounding box center [100, 179] width 135 height 10
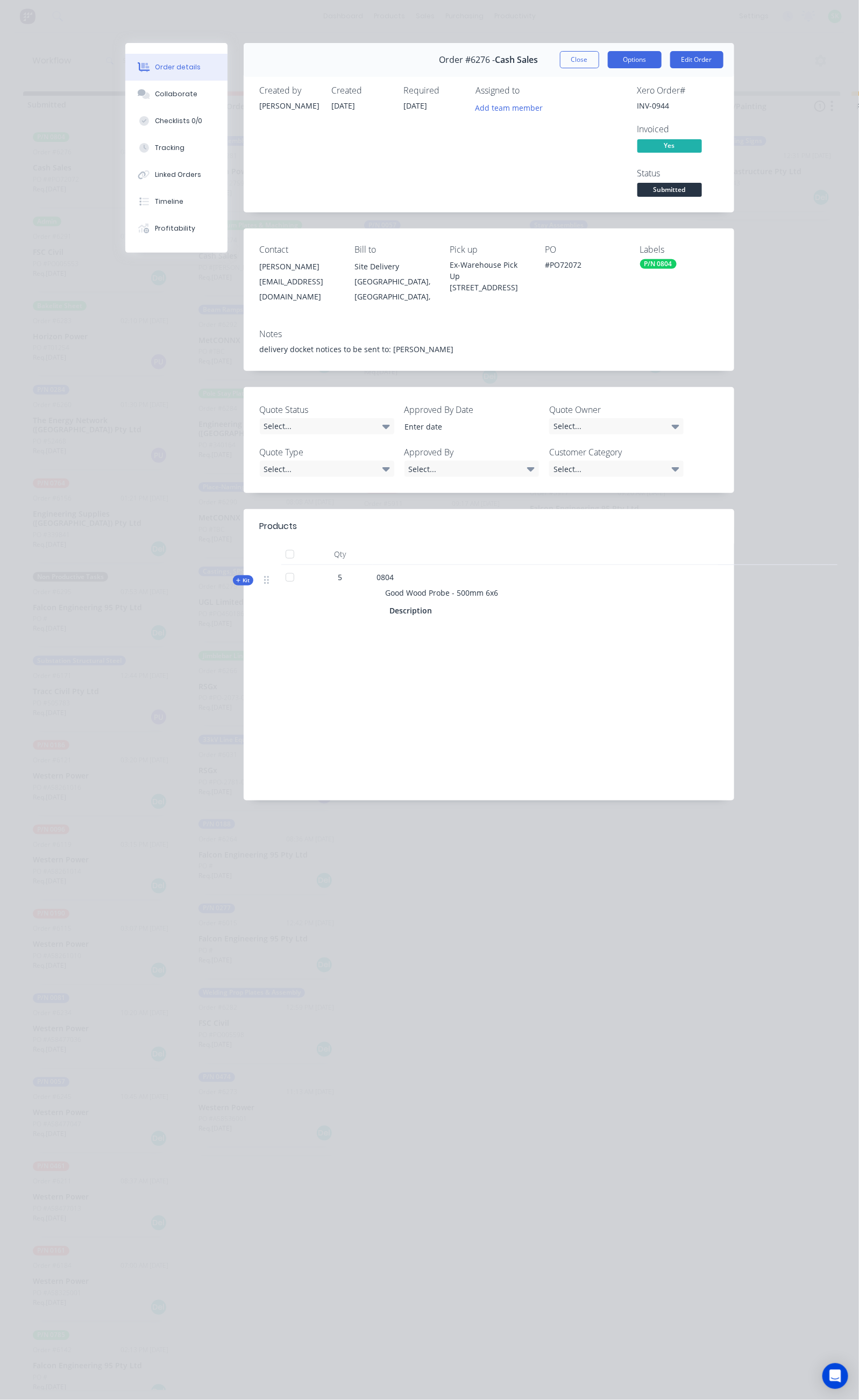
click at [662, 56] on button "Options" at bounding box center [634, 59] width 54 height 17
click at [652, 134] on div "Delivery Docket" at bounding box center [605, 130] width 94 height 16
click at [652, 134] on div "Standard" at bounding box center [605, 130] width 94 height 16
click at [125, 87] on button "Collaborate" at bounding box center [176, 94] width 102 height 27
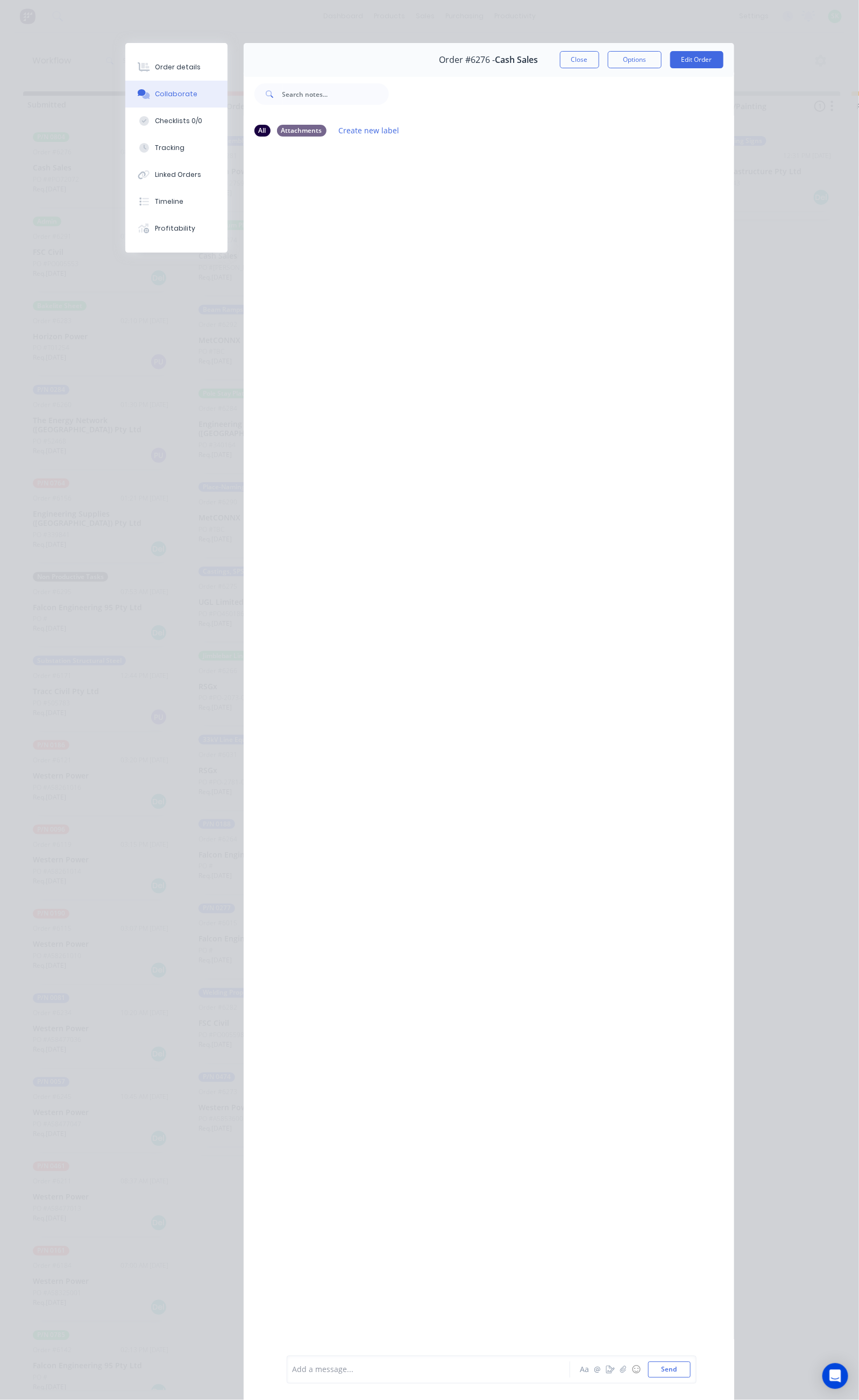
drag, startPoint x: 251, startPoint y: 1359, endPoint x: 260, endPoint y: 1366, distance: 11.4
click at [287, 1360] on div "Add a message... Aa @ ☺ Send" at bounding box center [492, 1370] width 410 height 28
click at [293, 1367] on div at bounding box center [431, 1370] width 276 height 11
drag, startPoint x: 194, startPoint y: 1369, endPoint x: 192, endPoint y: 1376, distance: 7.3
click at [293, 1375] on div "pACKED X 5" at bounding box center [431, 1370] width 277 height 16
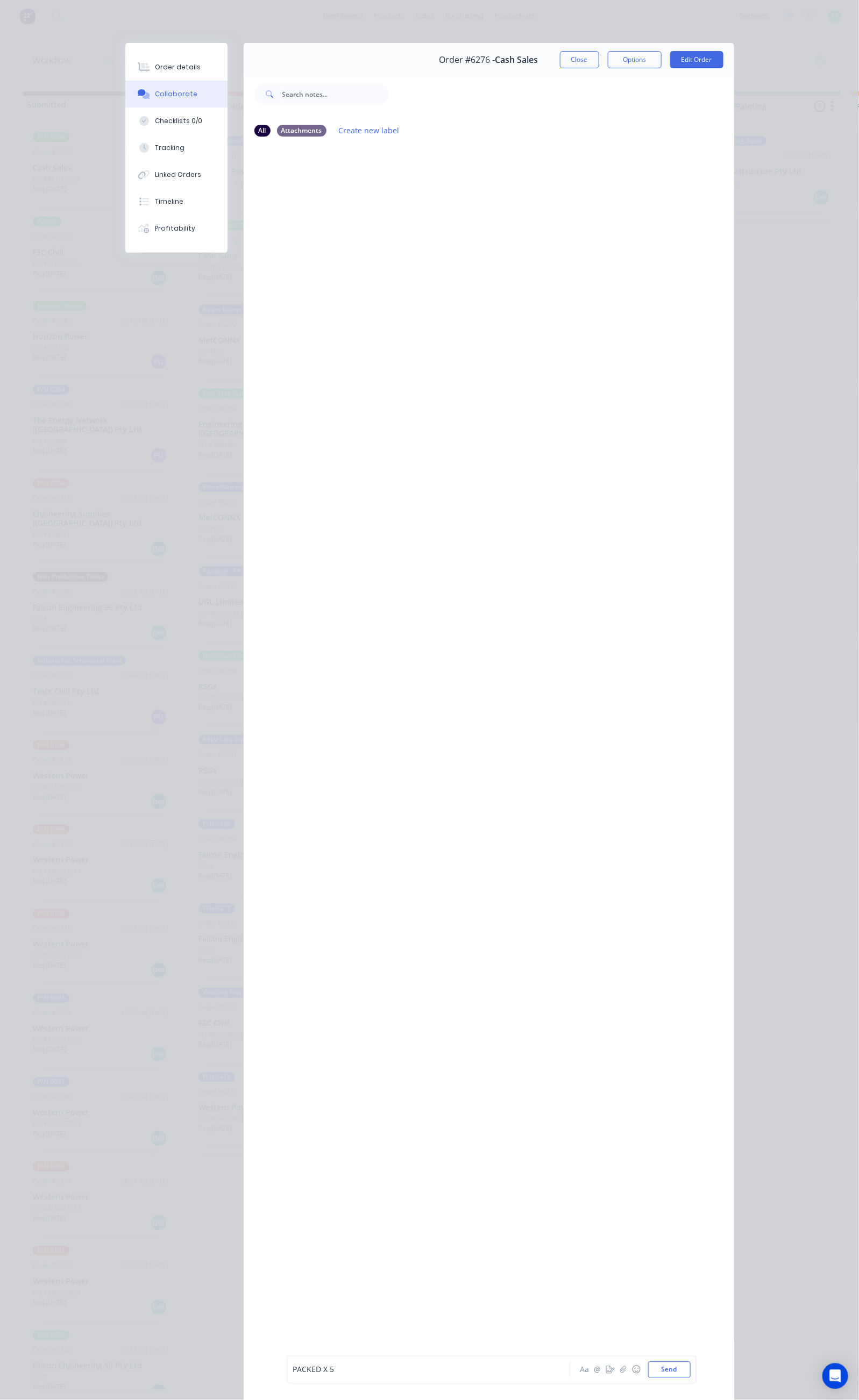
drag, startPoint x: 768, startPoint y: 1365, endPoint x: 283, endPoint y: 1374, distance: 485.1
click at [293, 1374] on div "PACKED X 5 Aa @ ☺ Send" at bounding box center [492, 1370] width 398 height 16
click at [293, 1368] on div "PACKED X 5" at bounding box center [431, 1370] width 276 height 11
click at [599, 54] on button "Close" at bounding box center [579, 59] width 39 height 17
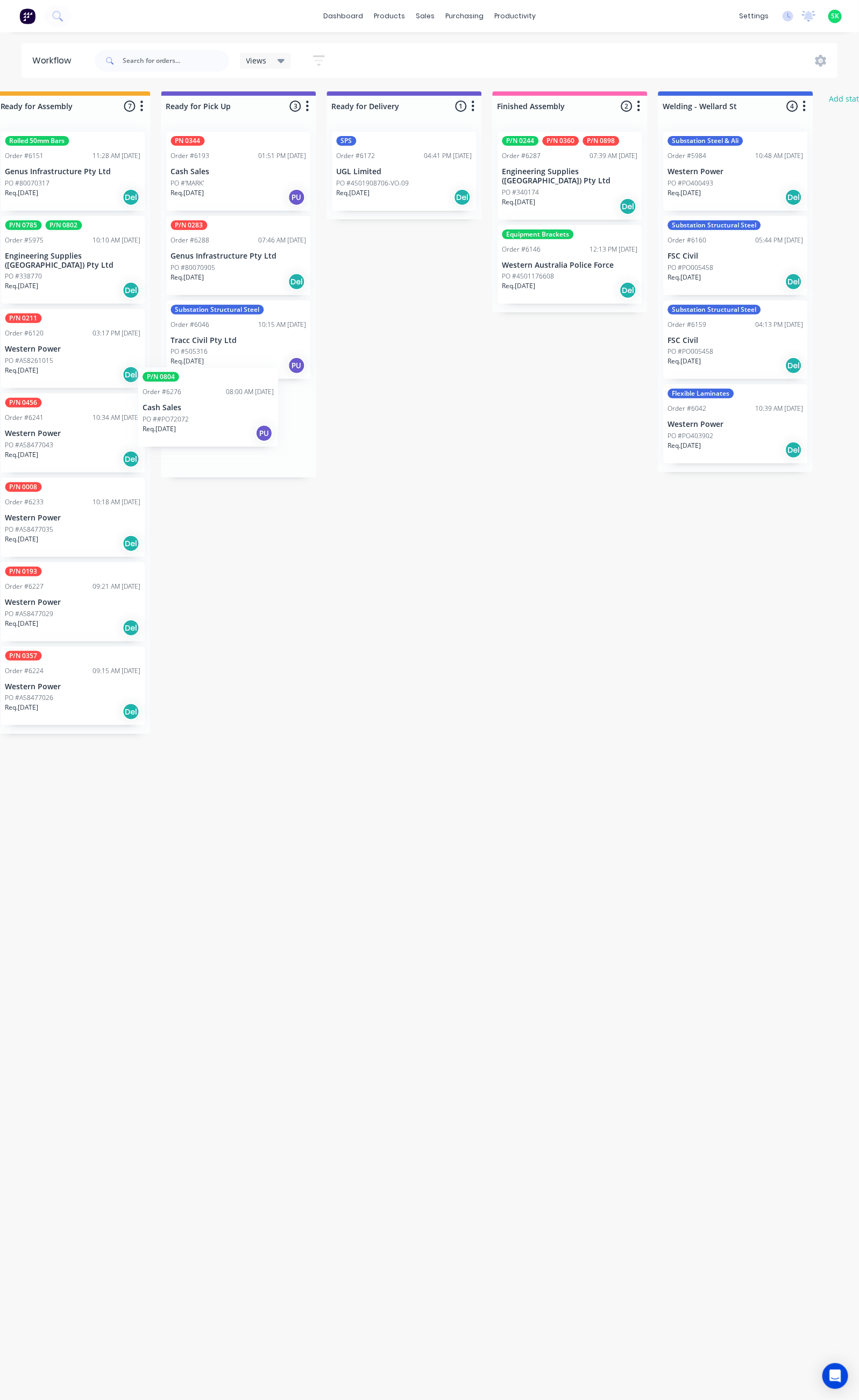
scroll to position [0, 852]
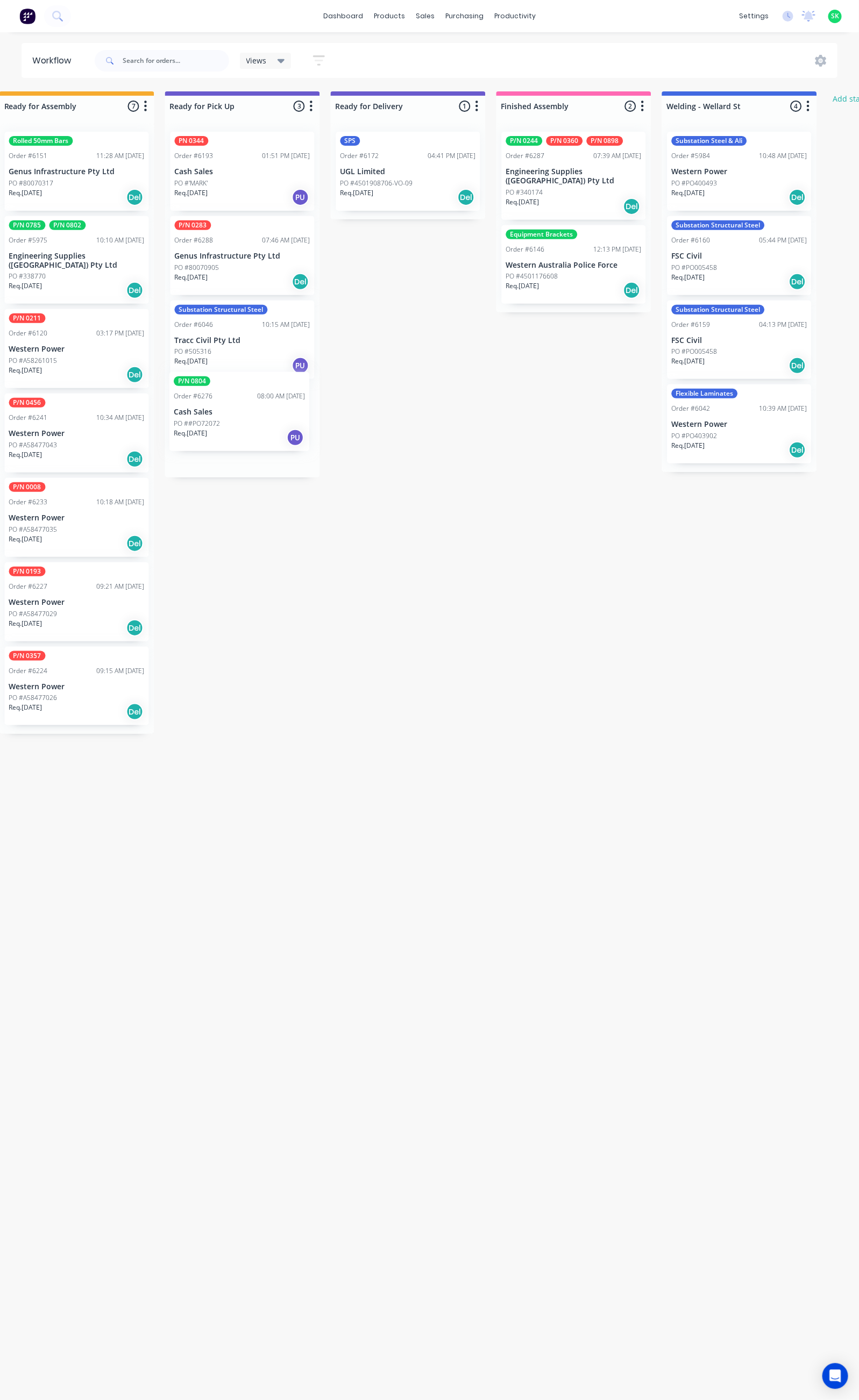
drag, startPoint x: 87, startPoint y: 178, endPoint x: 237, endPoint y: 424, distance: 288.1
click at [237, 424] on div "Submitted 29 Status colour #273444 hex #273444 Save Cancel Summaries Total orde…" at bounding box center [115, 741] width 1949 height 1299
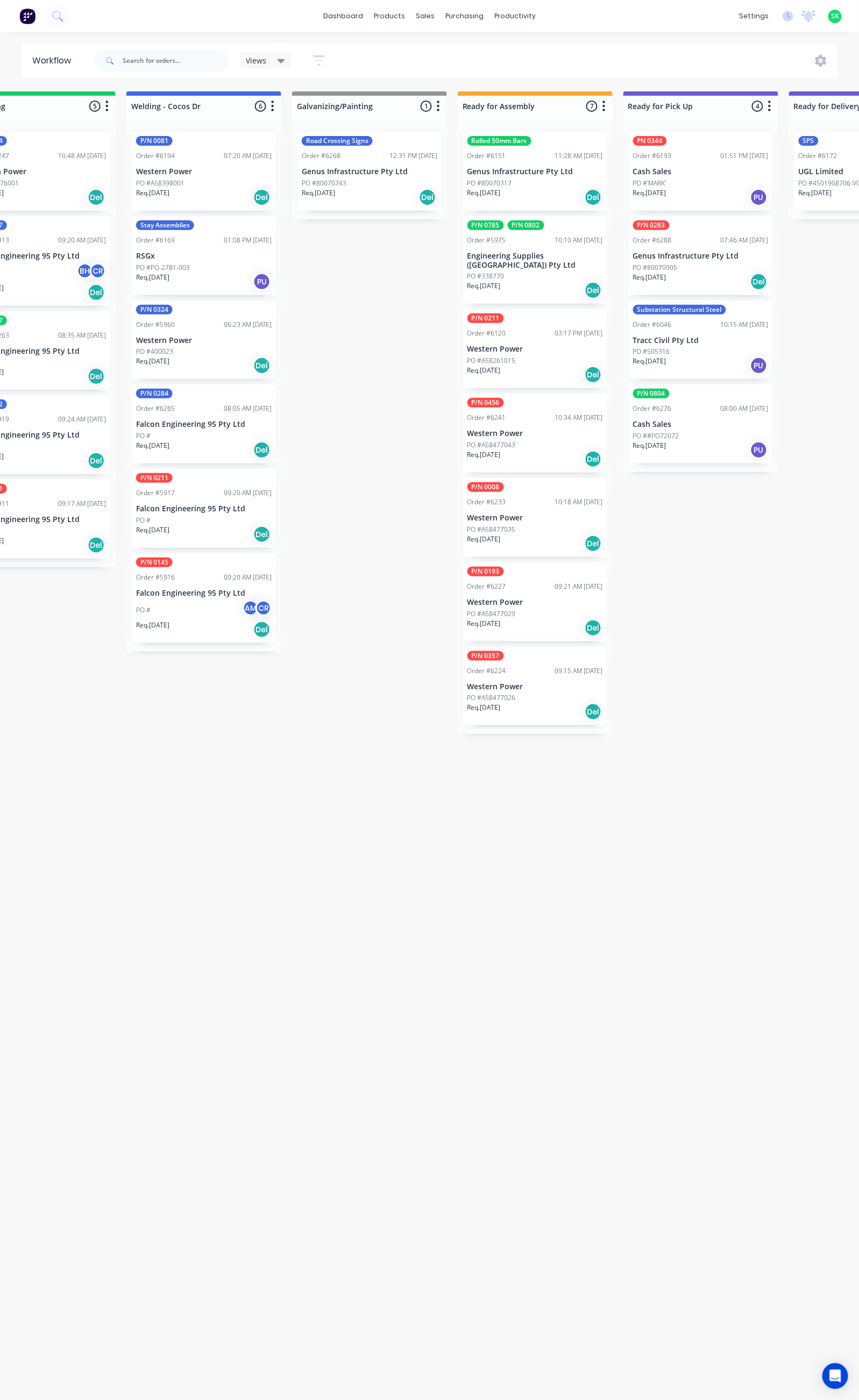
scroll to position [0, 0]
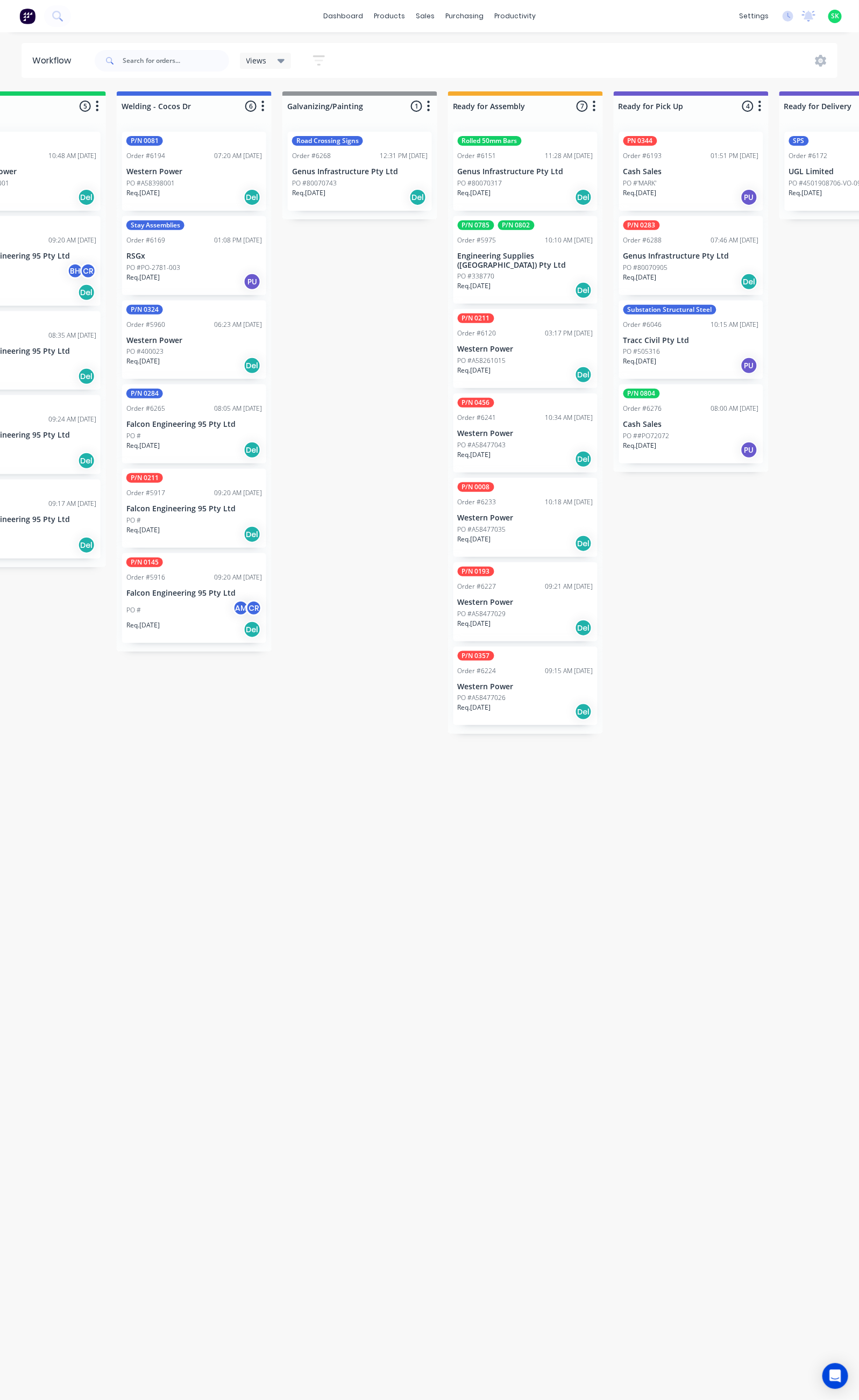
scroll to position [0, 409]
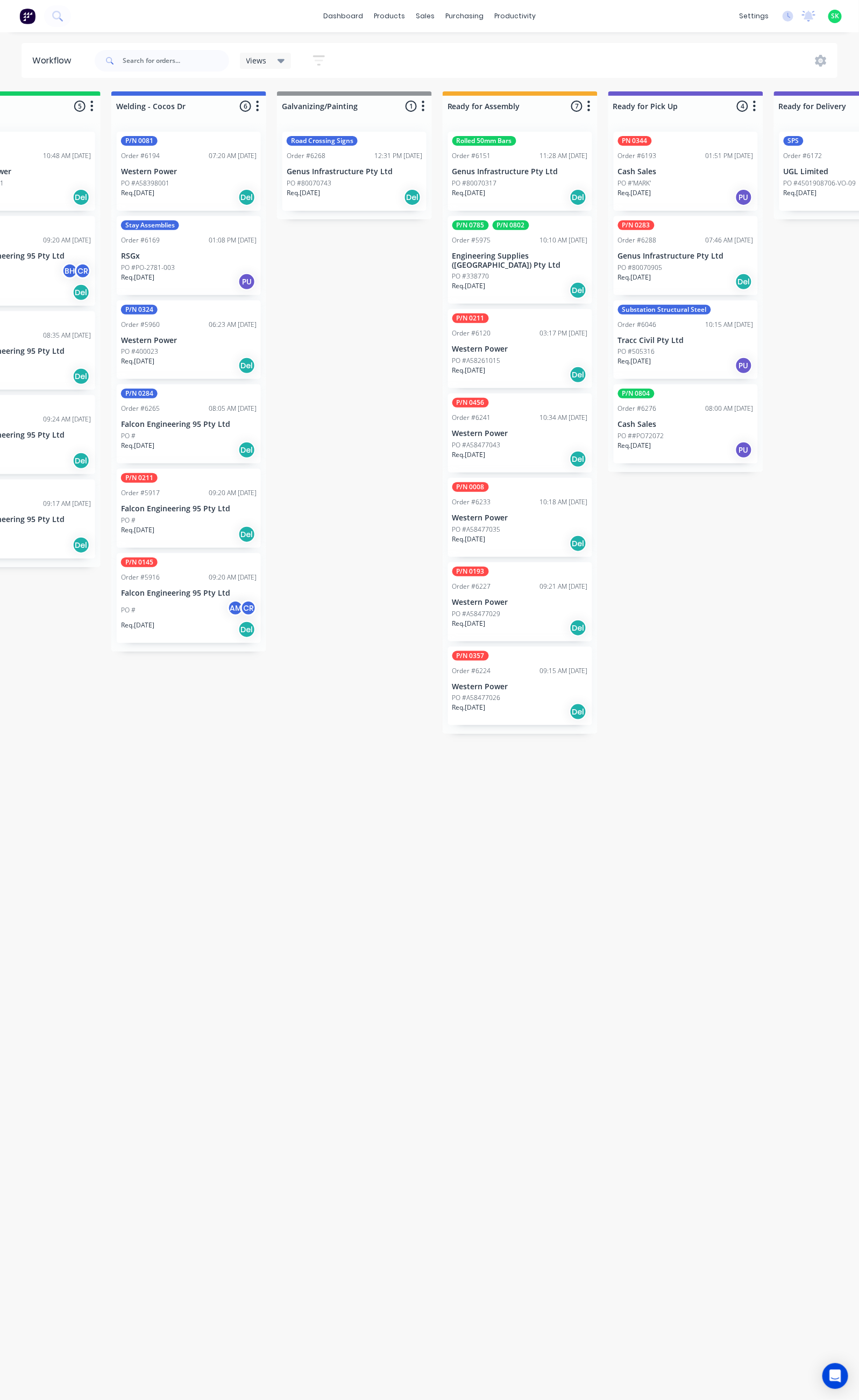
click at [500, 183] on div "PO #80070317" at bounding box center [520, 183] width 135 height 10
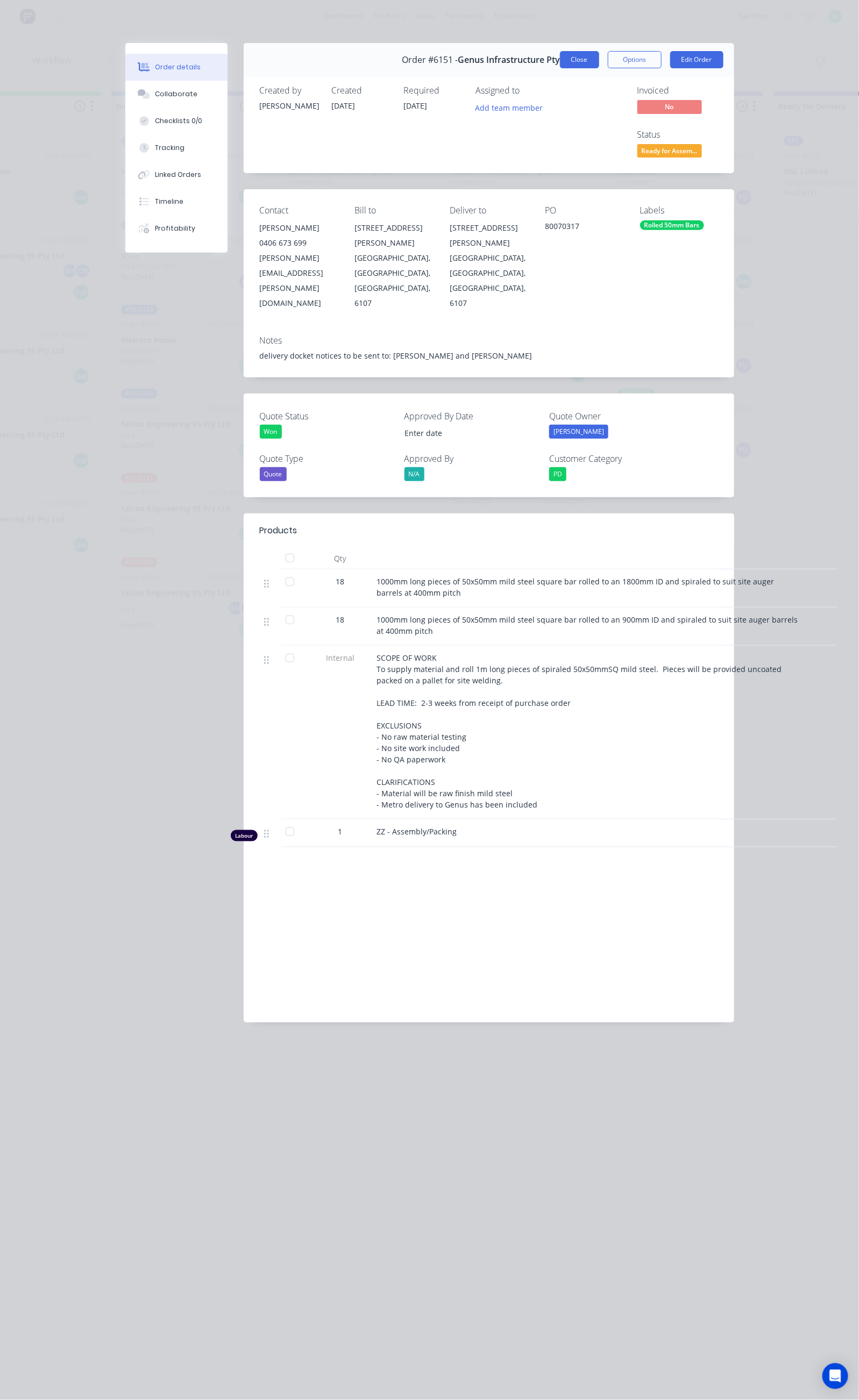
click at [599, 54] on button "Close" at bounding box center [579, 59] width 39 height 17
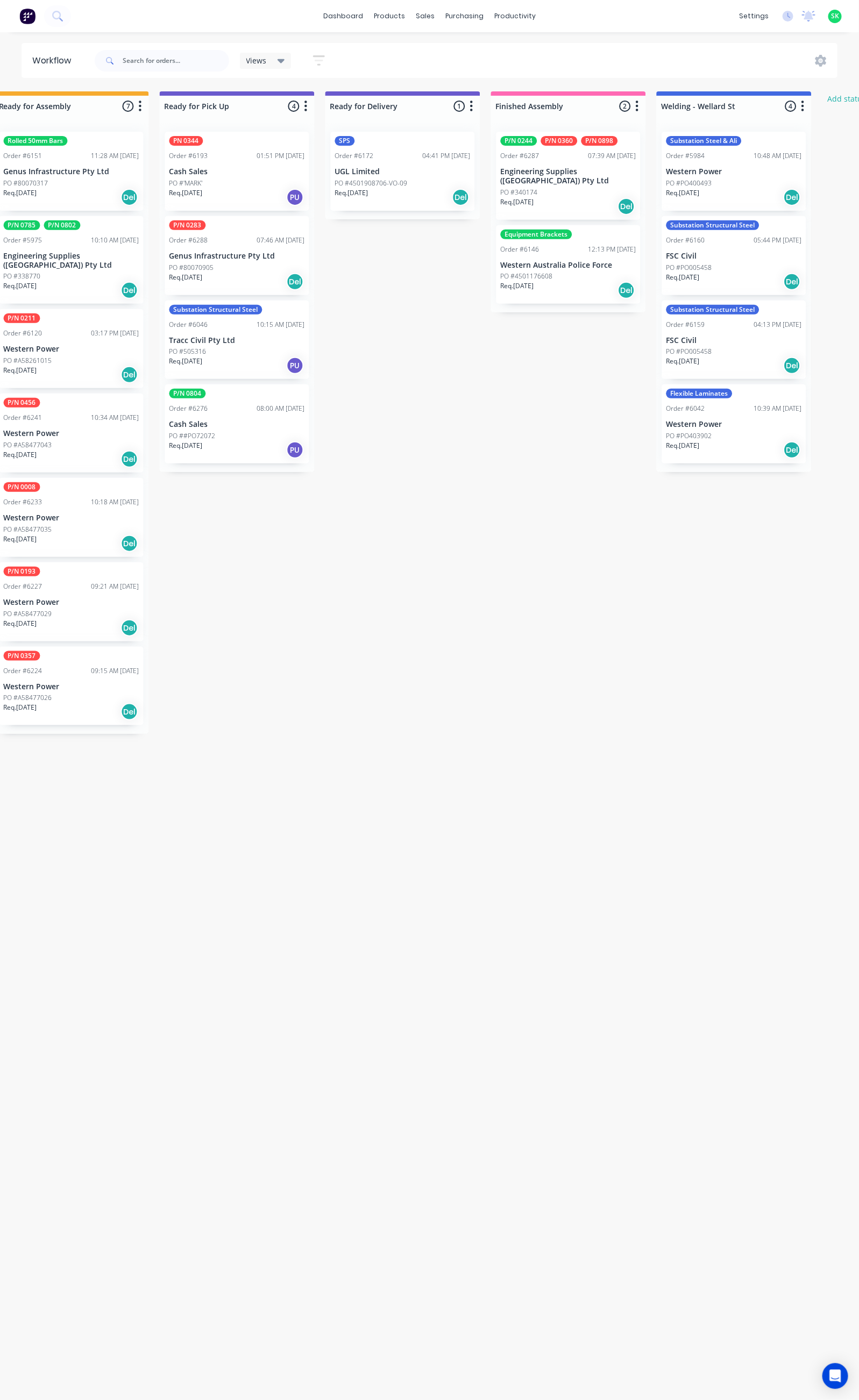
scroll to position [0, 860]
click at [563, 176] on p "Engineering Supplies ([GEOGRAPHIC_DATA]) Pty Ltd" at bounding box center [565, 176] width 135 height 18
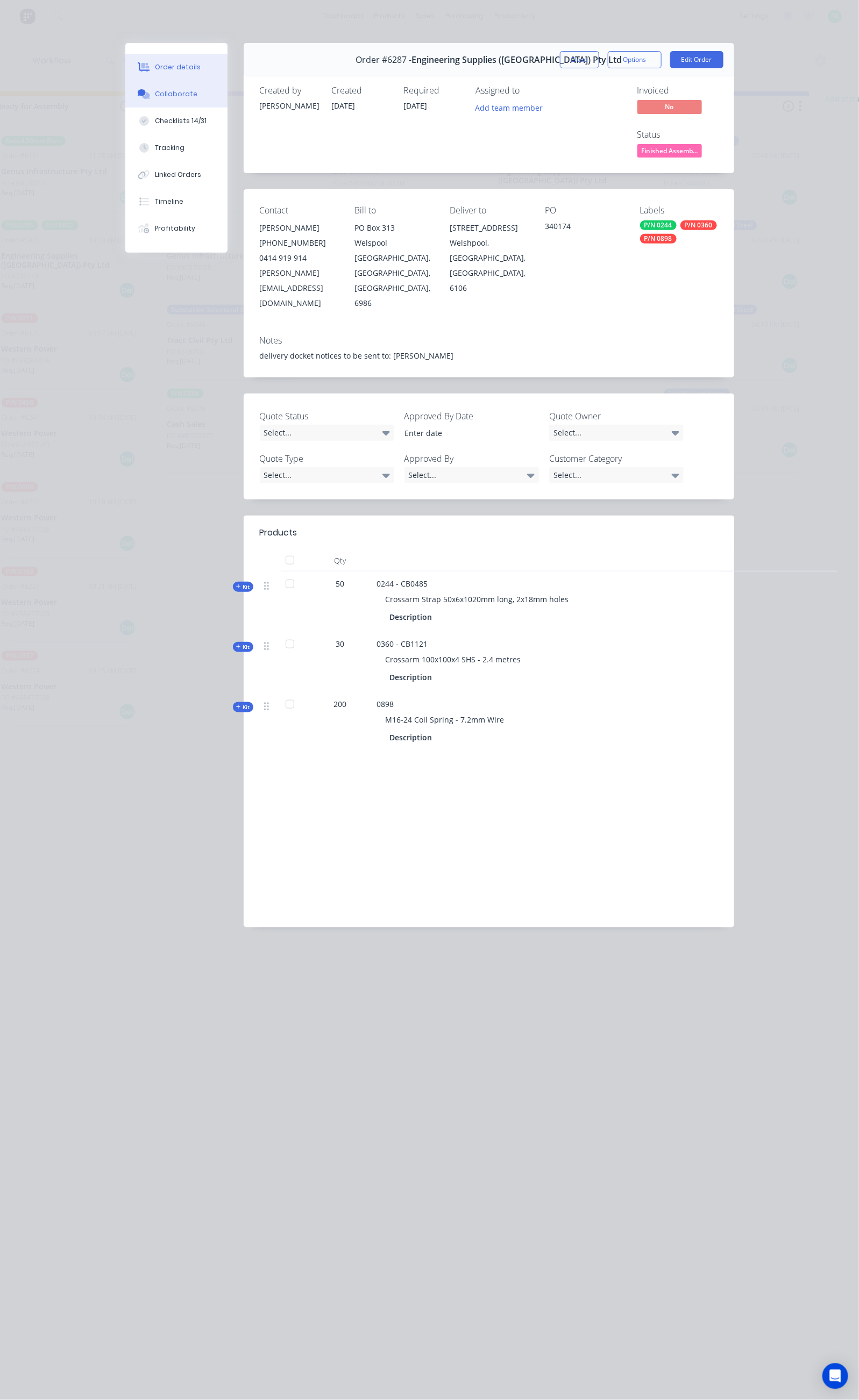
click at [125, 84] on button "Collaborate" at bounding box center [176, 94] width 102 height 27
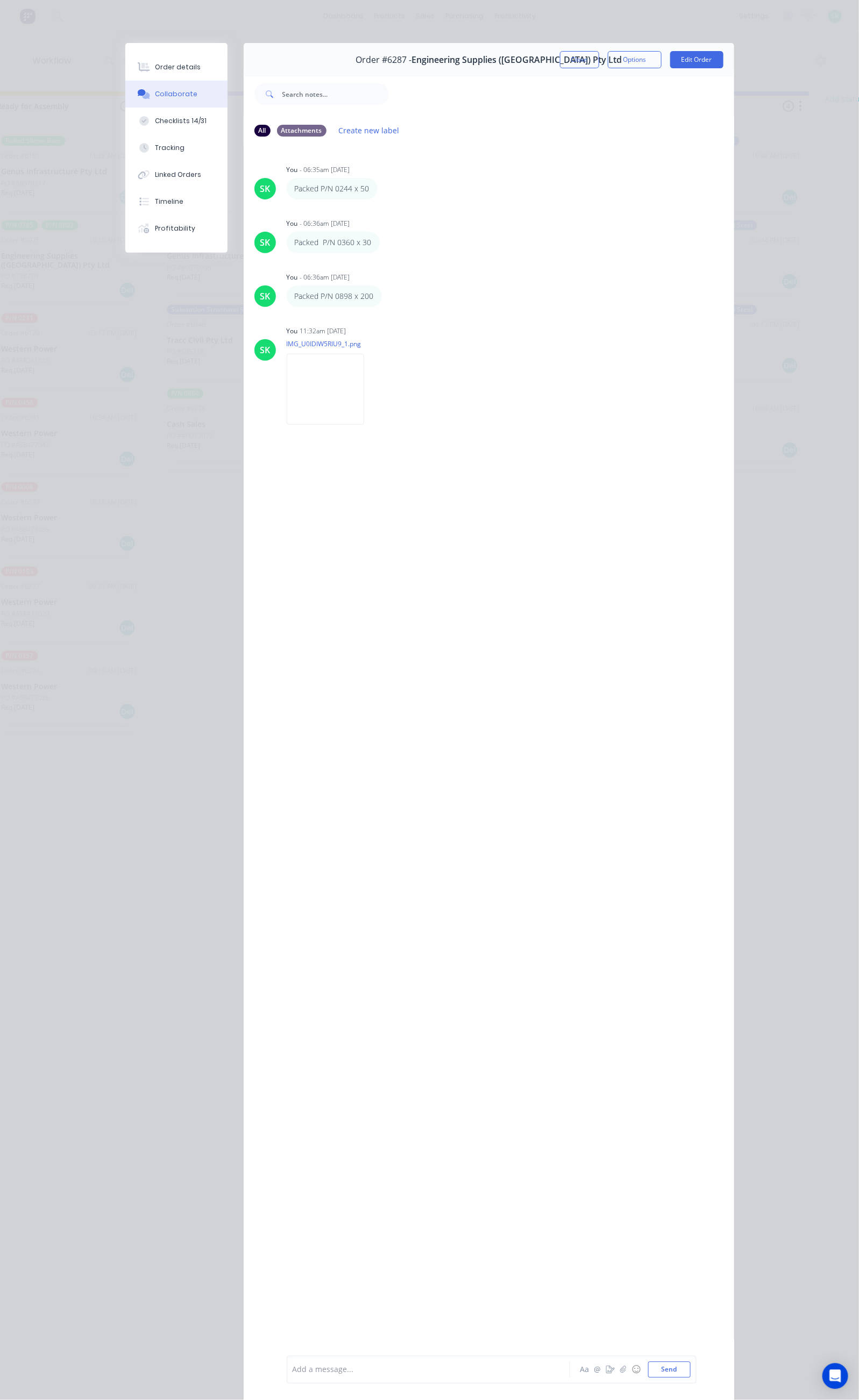
click at [662, 69] on div "Order #6287 - Engineering Supplies (WA) Pty Ltd Close Options Edit Order" at bounding box center [488, 60] width 490 height 34
click at [599, 58] on button "Close" at bounding box center [579, 59] width 39 height 17
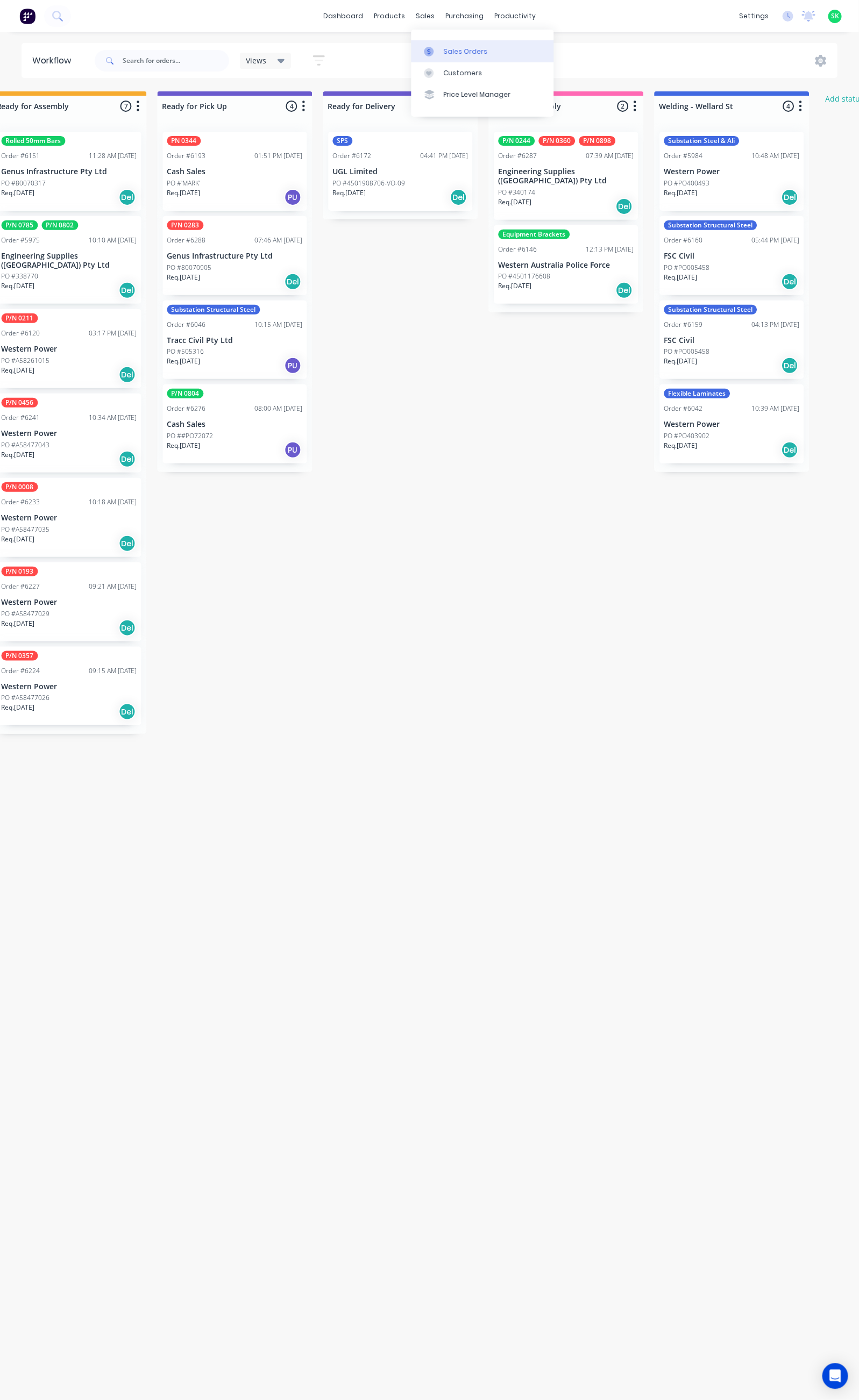
click at [444, 42] on link "Sales Orders" at bounding box center [482, 51] width 143 height 21
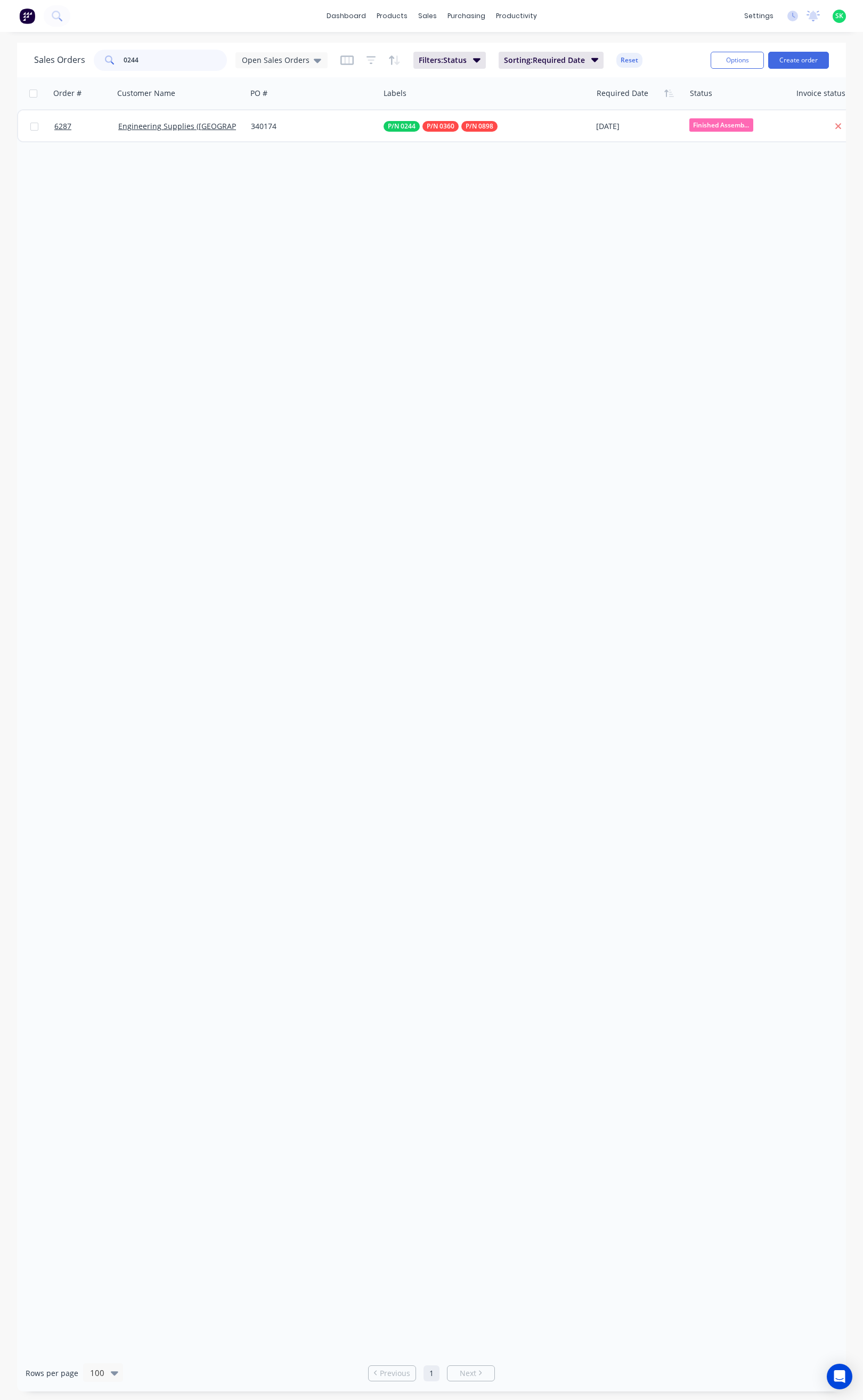
drag, startPoint x: 136, startPoint y: 61, endPoint x: 108, endPoint y: 61, distance: 28.0
click at [108, 61] on div "0244" at bounding box center [160, 60] width 133 height 21
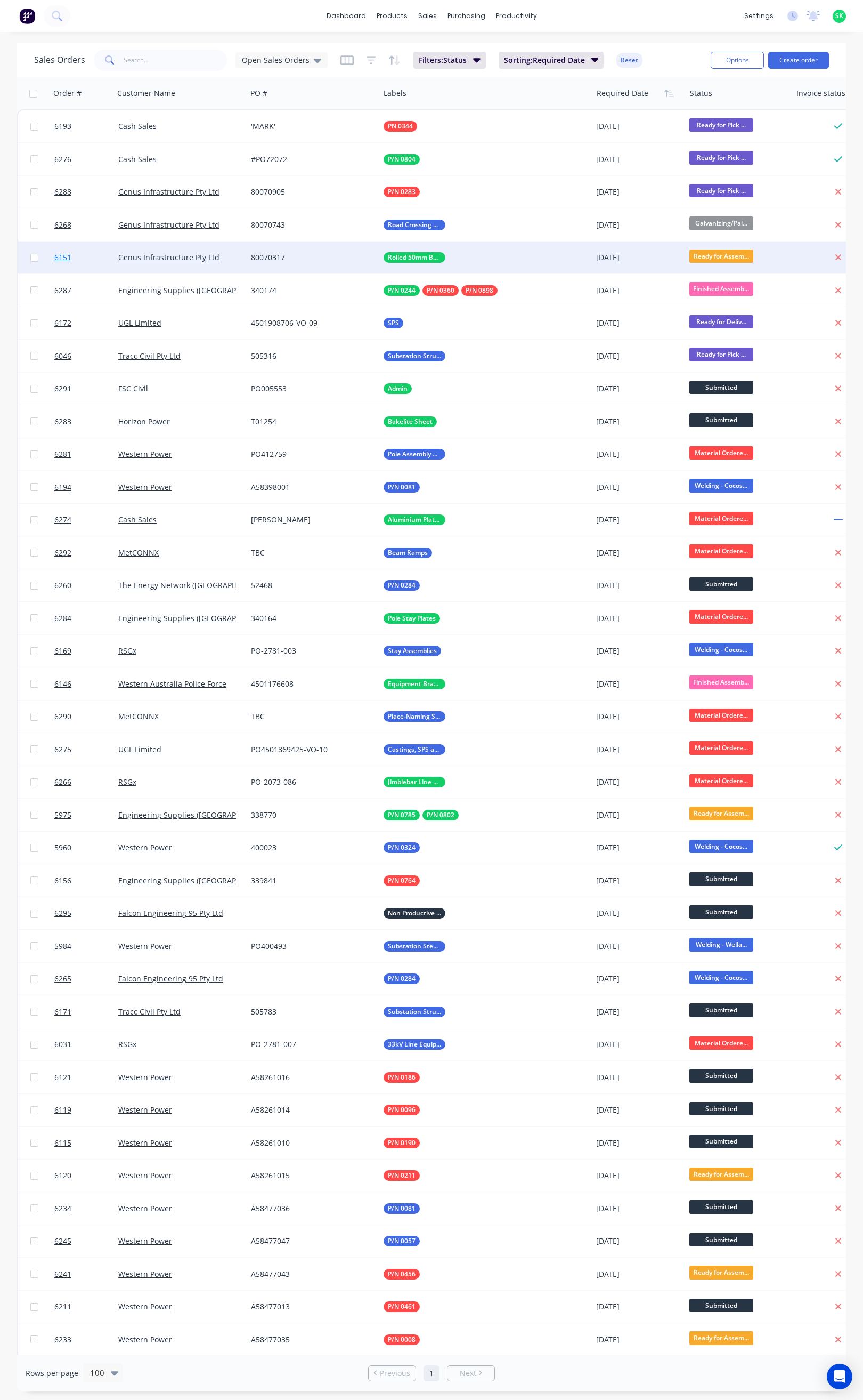
click at [64, 256] on span "6151" at bounding box center [62, 257] width 17 height 11
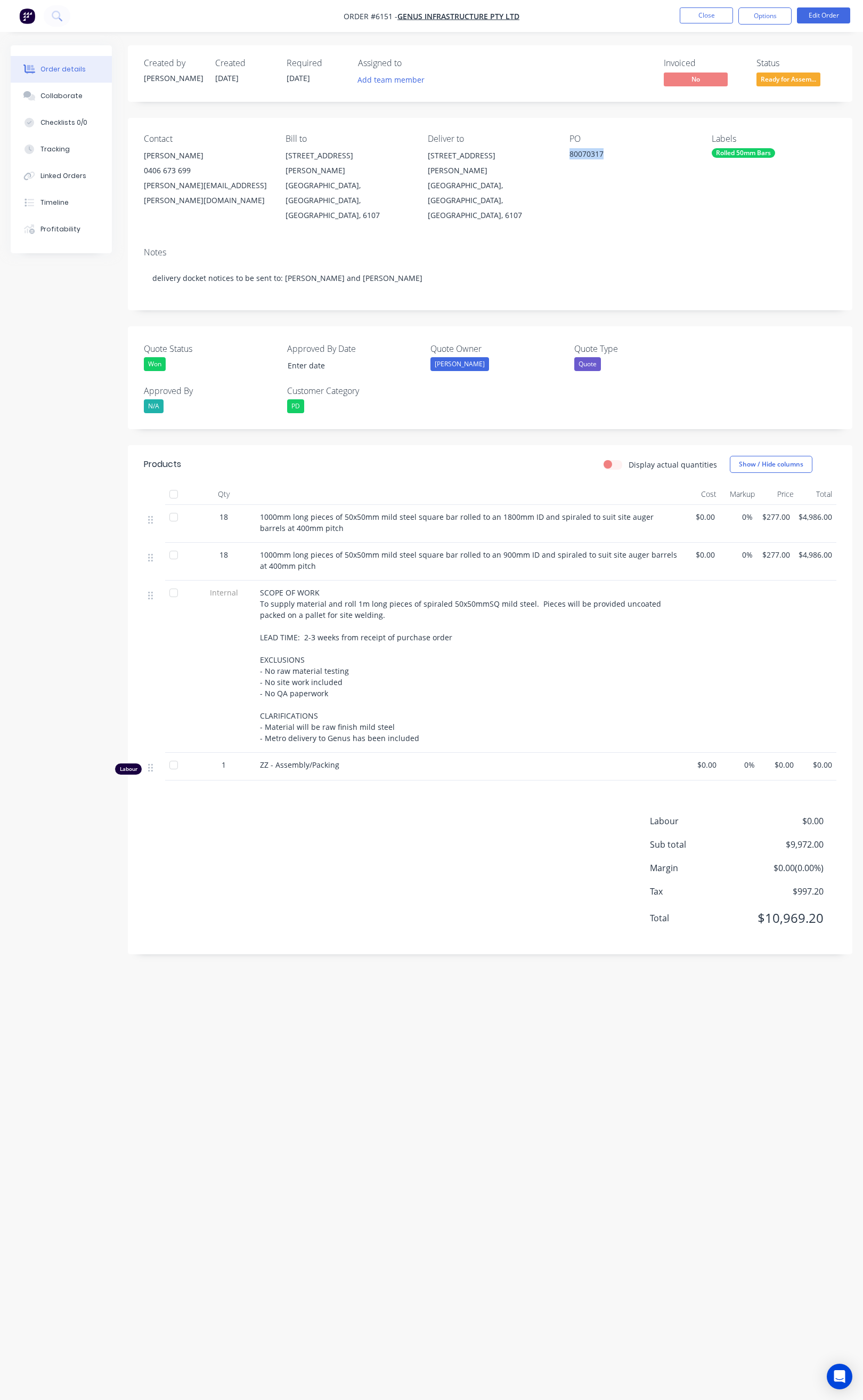
drag, startPoint x: 607, startPoint y: 154, endPoint x: 569, endPoint y: 157, distance: 38.1
click at [570, 157] on div "80070317" at bounding box center [632, 155] width 125 height 15
copy div "80070317"
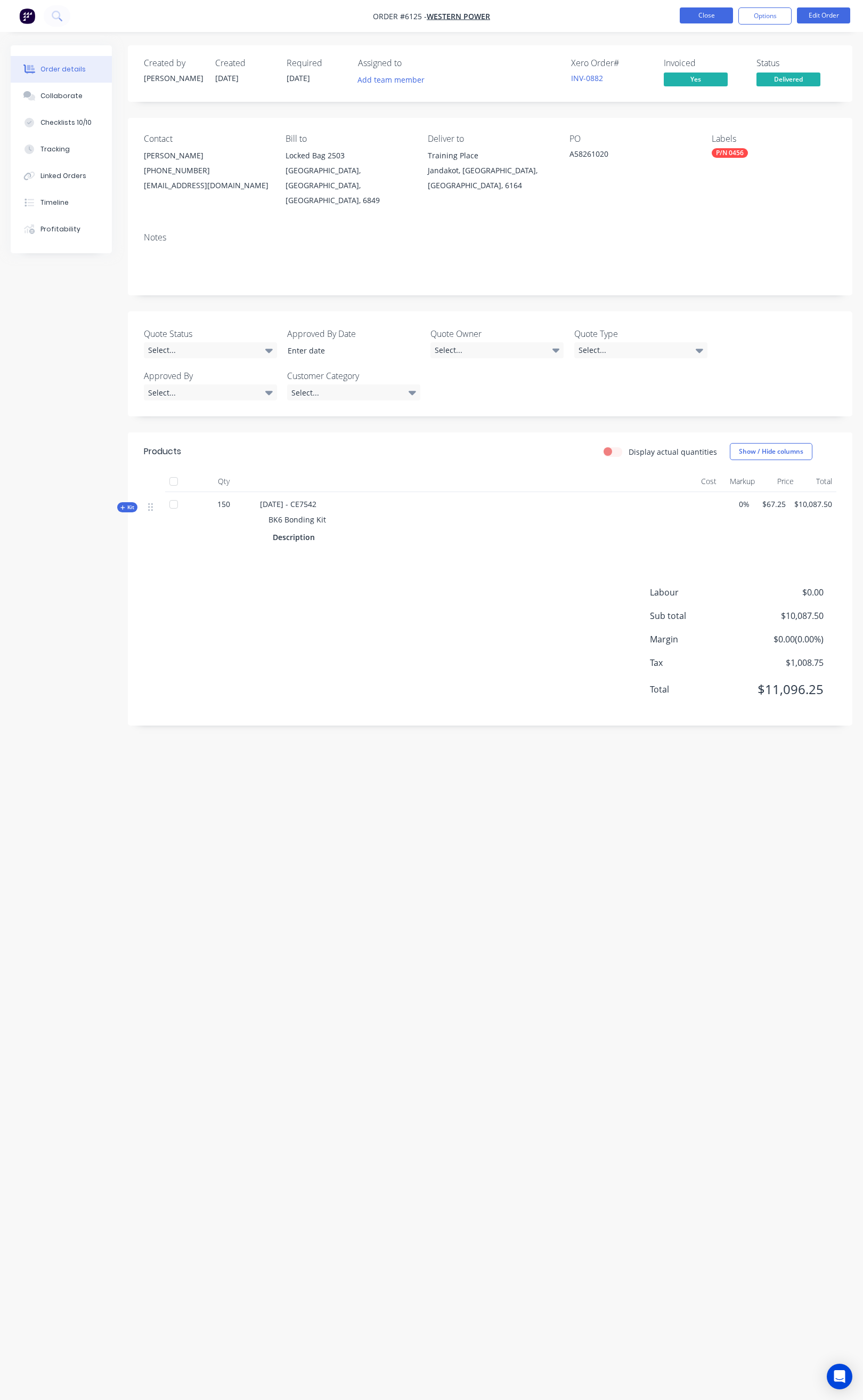
click at [705, 18] on button "Close" at bounding box center [706, 15] width 53 height 16
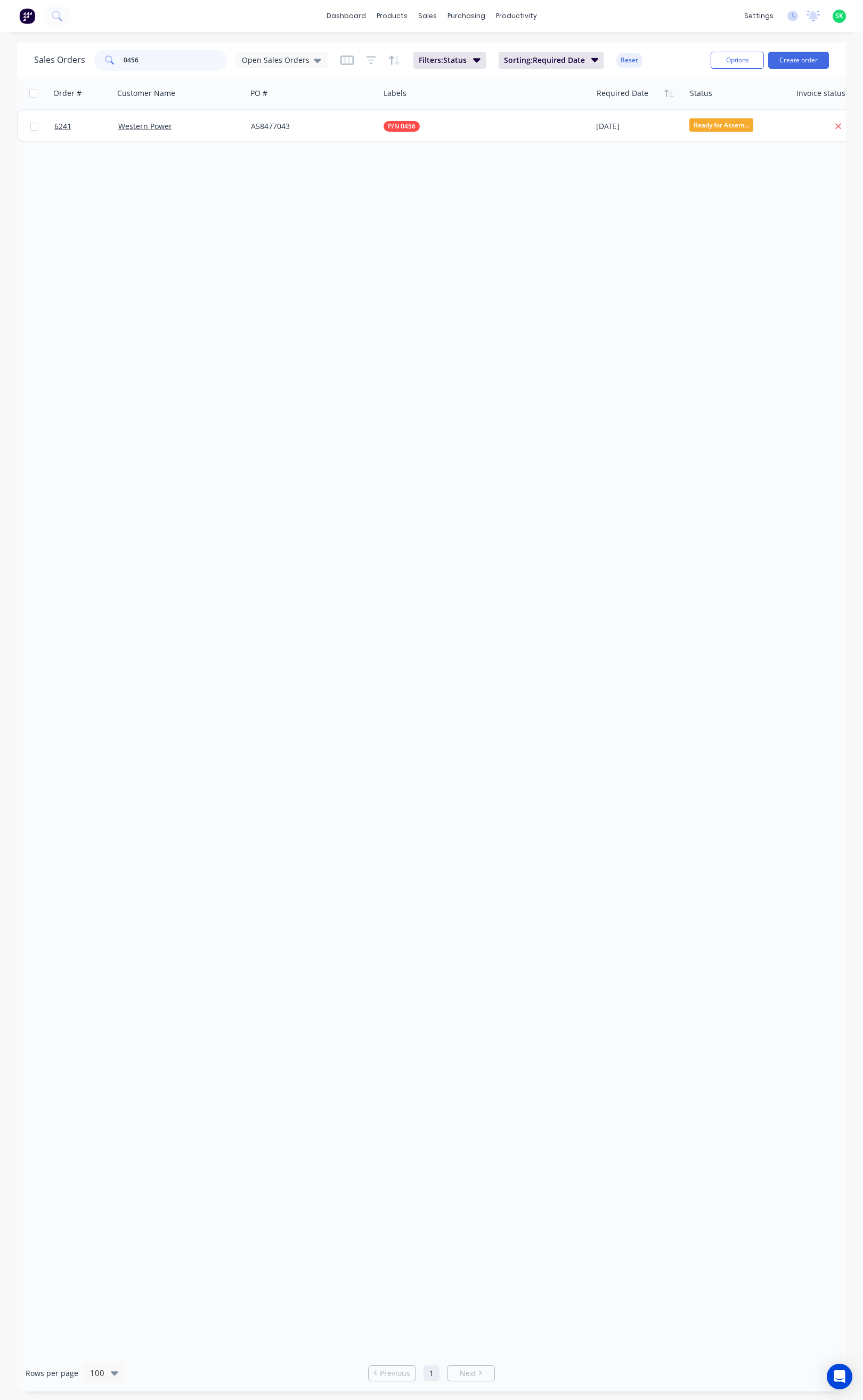
drag, startPoint x: 146, startPoint y: 64, endPoint x: 84, endPoint y: 65, distance: 62.0
click at [84, 65] on div "Sales Orders 0456 Open Sales Orders" at bounding box center [181, 60] width 294 height 21
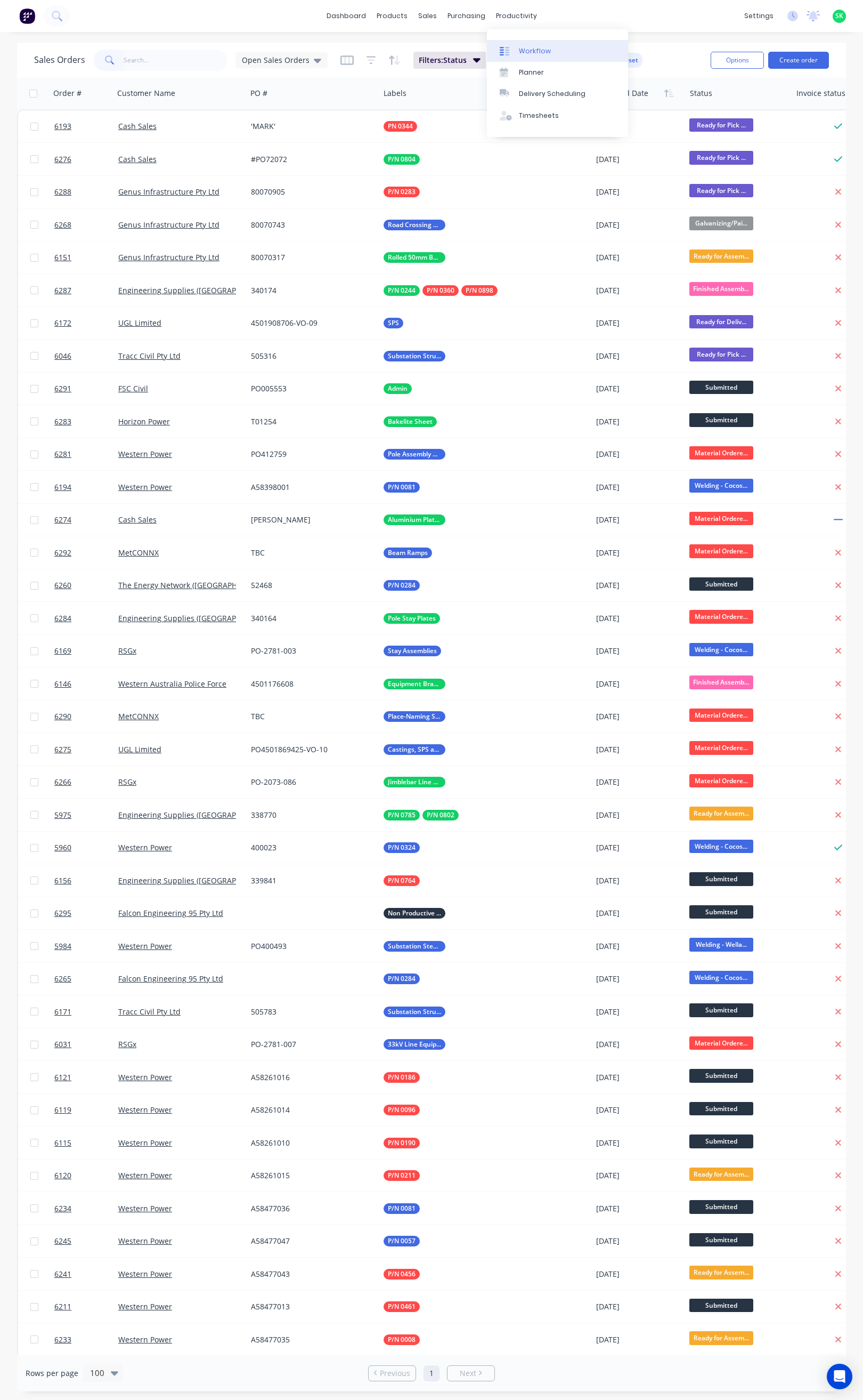
click at [530, 52] on div "Workflow" at bounding box center [535, 51] width 32 height 10
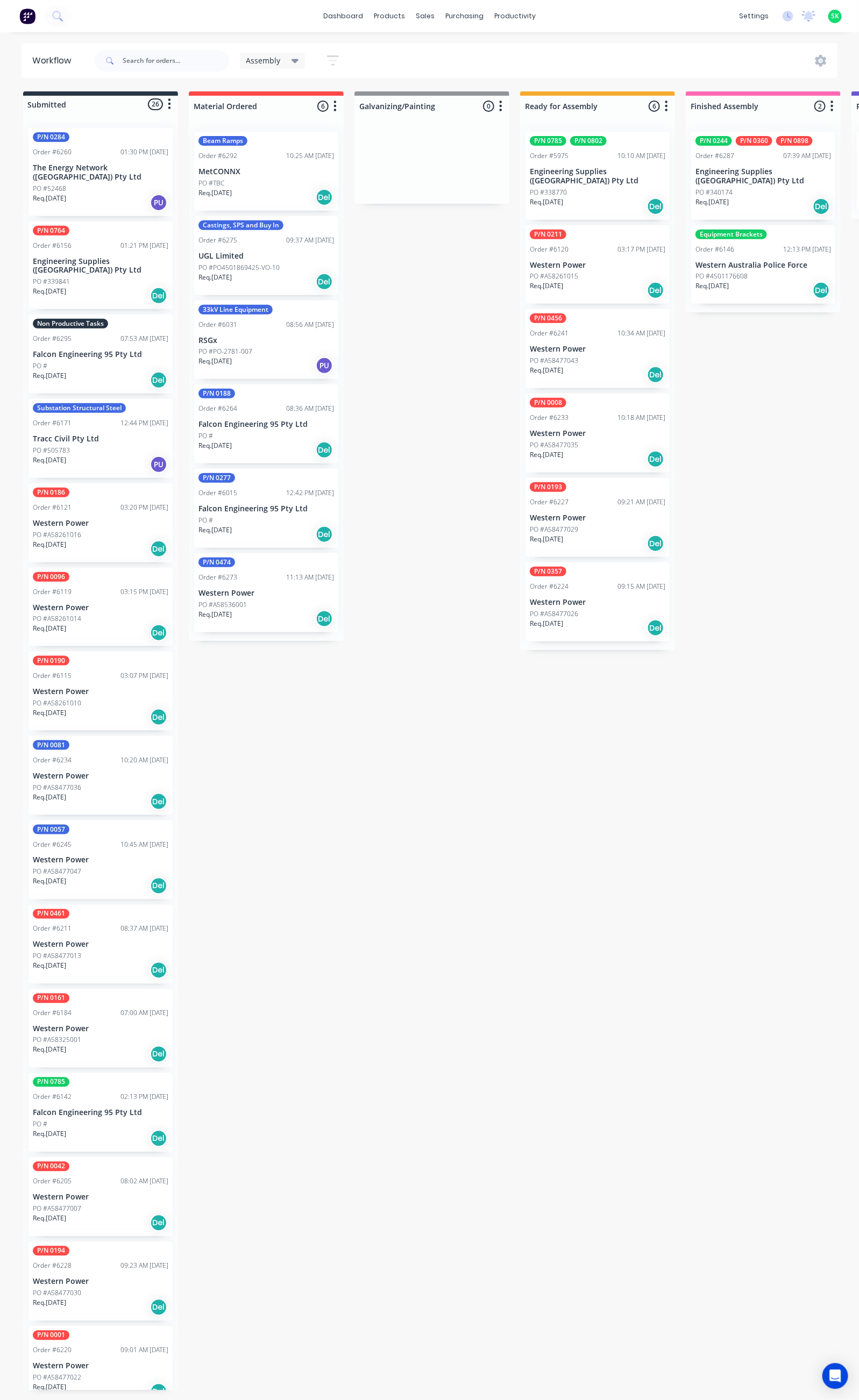
click at [331, 57] on icon "button" at bounding box center [333, 61] width 12 height 13
click at [325, 225] on icon "button" at bounding box center [322, 225] width 7 height 4
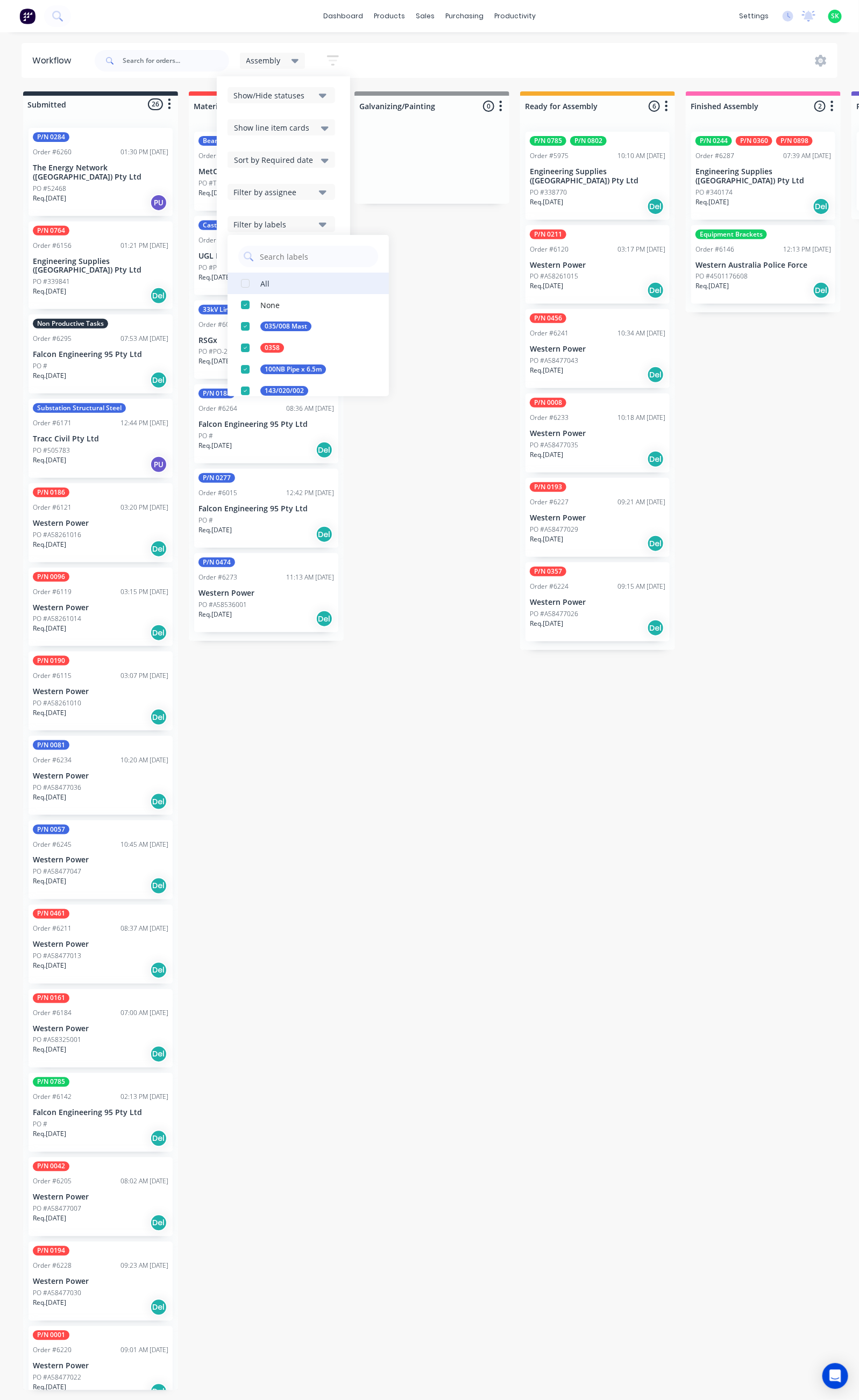
click at [281, 282] on button "All" at bounding box center [308, 283] width 161 height 21
